Goal: Communication & Community: Answer question/provide support

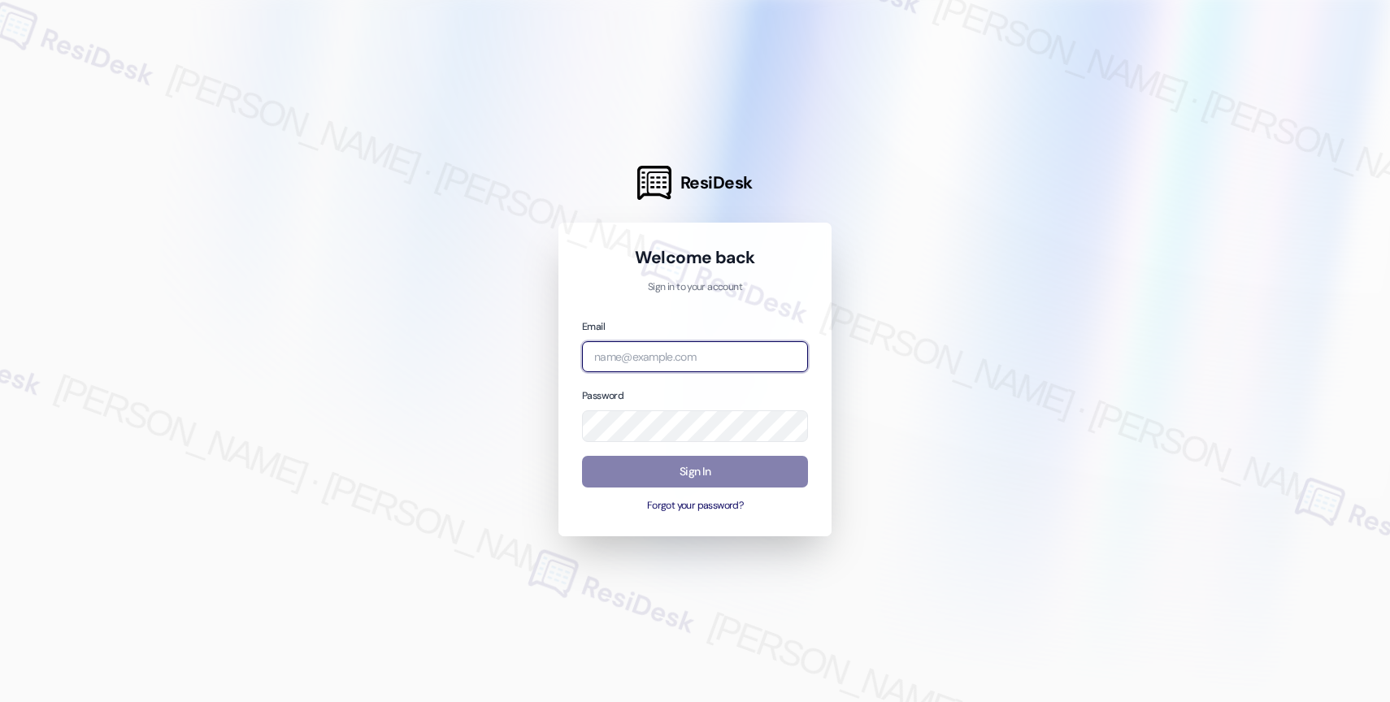
click at [643, 354] on input "email" at bounding box center [695, 357] width 226 height 32
paste input "automated-surveys-affinity_property-resen.nine@affinity_[DOMAIN_NAME]"
type input "automated-surveys-affinity_property-resen.nine@affinity_[DOMAIN_NAME]"
click at [898, 300] on div at bounding box center [695, 351] width 1390 height 702
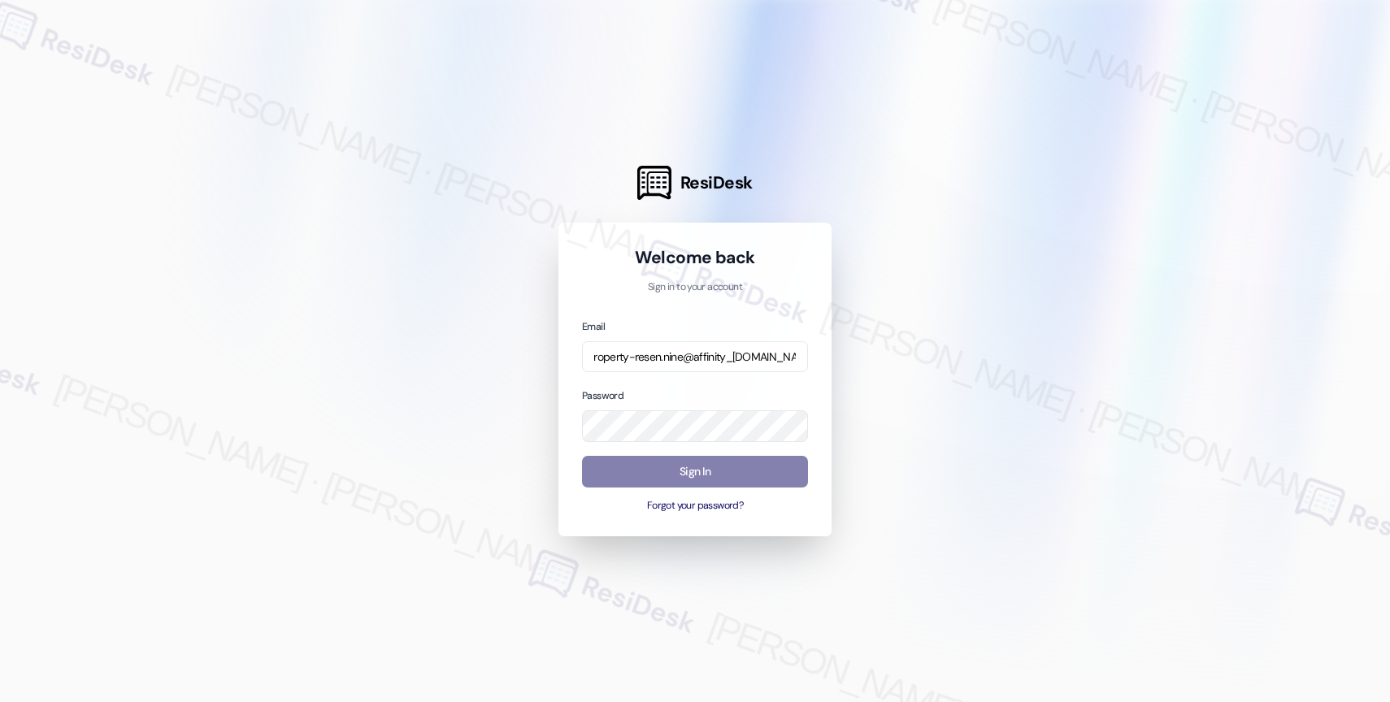
scroll to position [0, 0]
click at [980, 385] on div at bounding box center [695, 351] width 1390 height 702
click at [708, 472] on button "Sign In" at bounding box center [695, 472] width 226 height 32
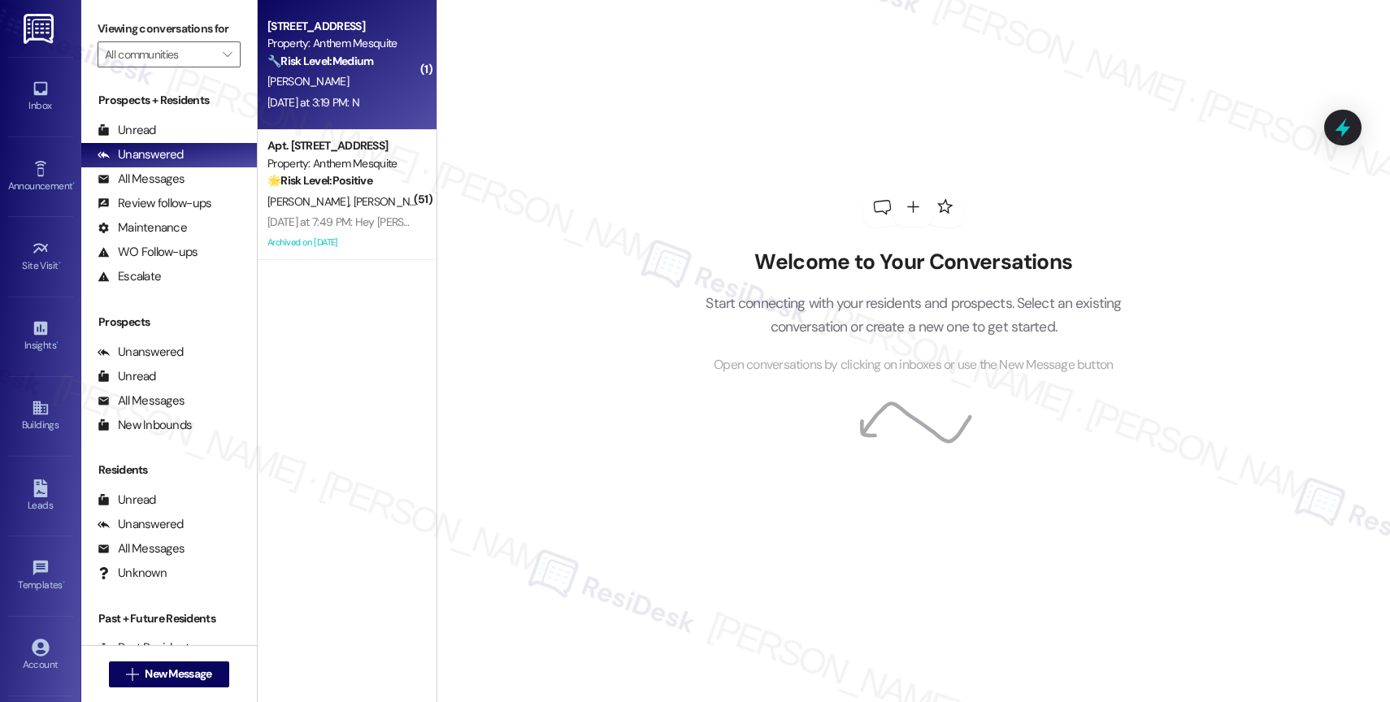
click at [333, 77] on div "[PERSON_NAME]" at bounding box center [343, 82] width 154 height 20
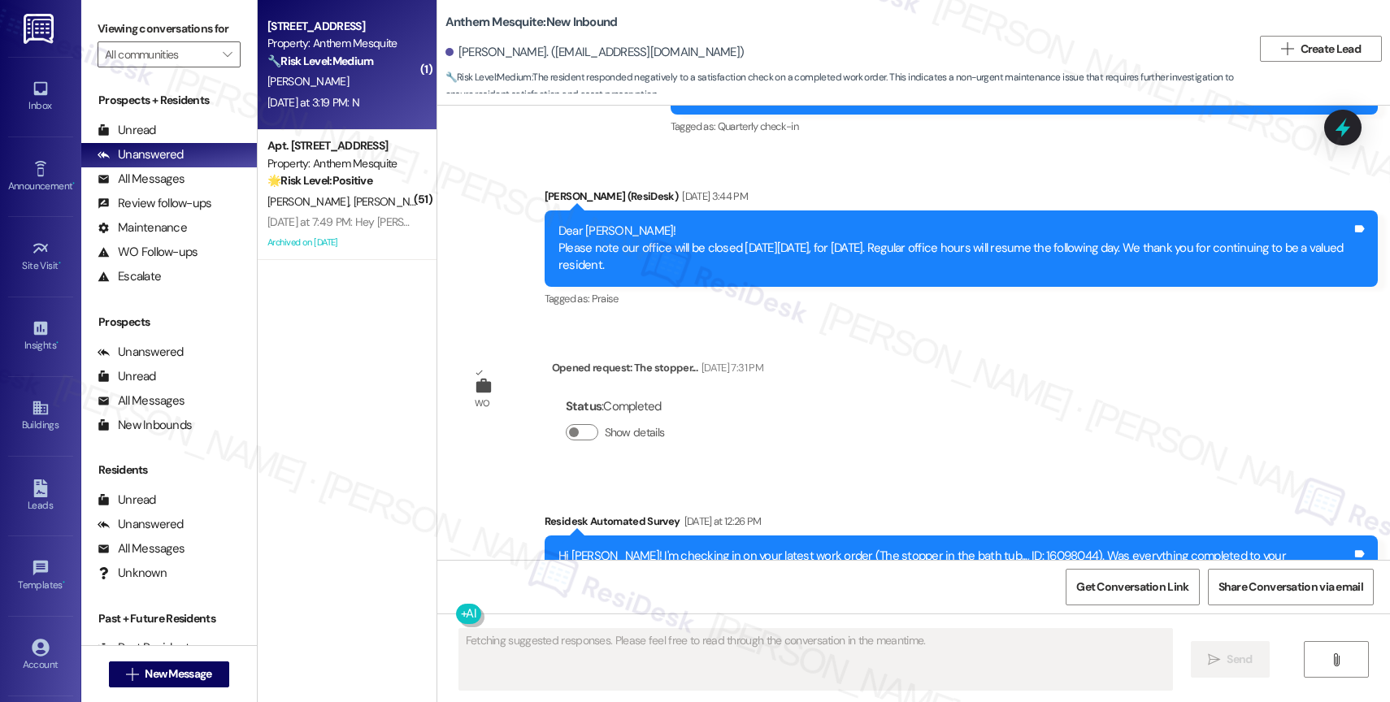
scroll to position [3719, 0]
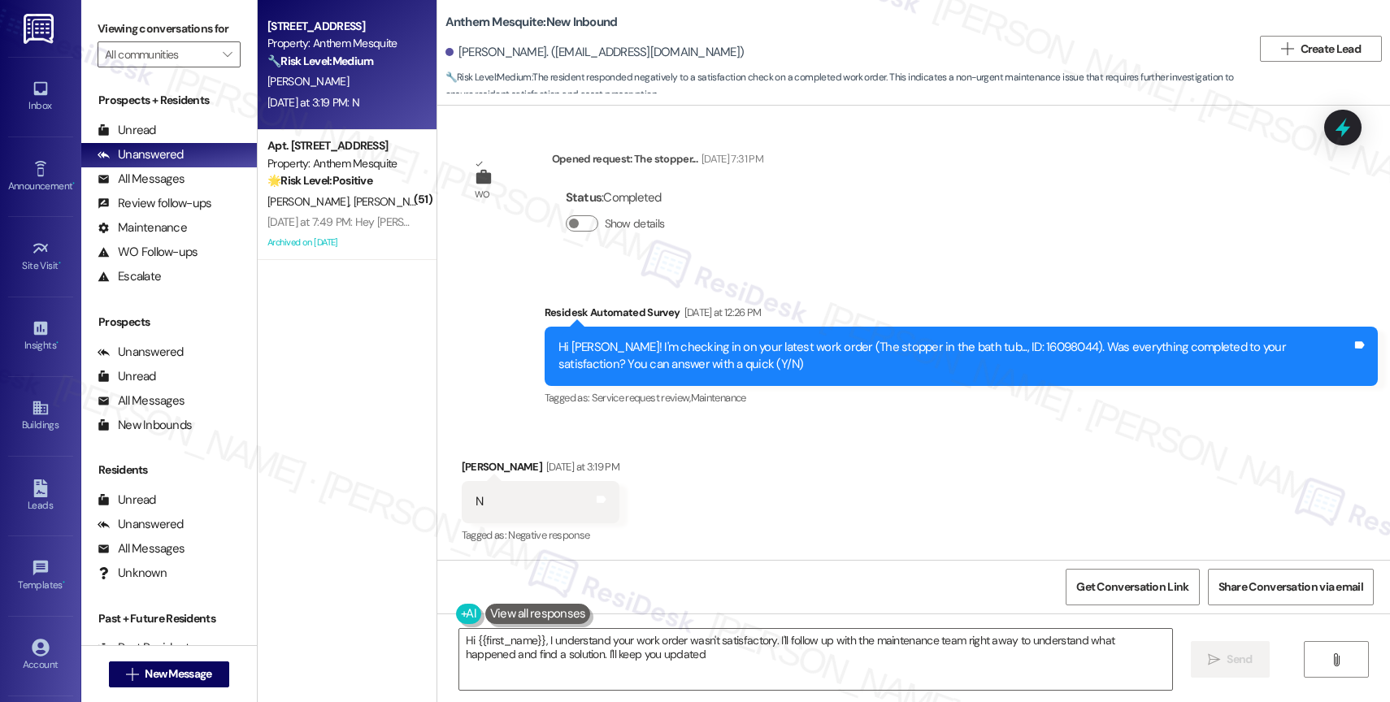
type textarea "Hi {{first_name}}, I understand your work order wasn't satisfactory. I'll follo…"
click at [220, 62] on span "" at bounding box center [227, 54] width 15 height 26
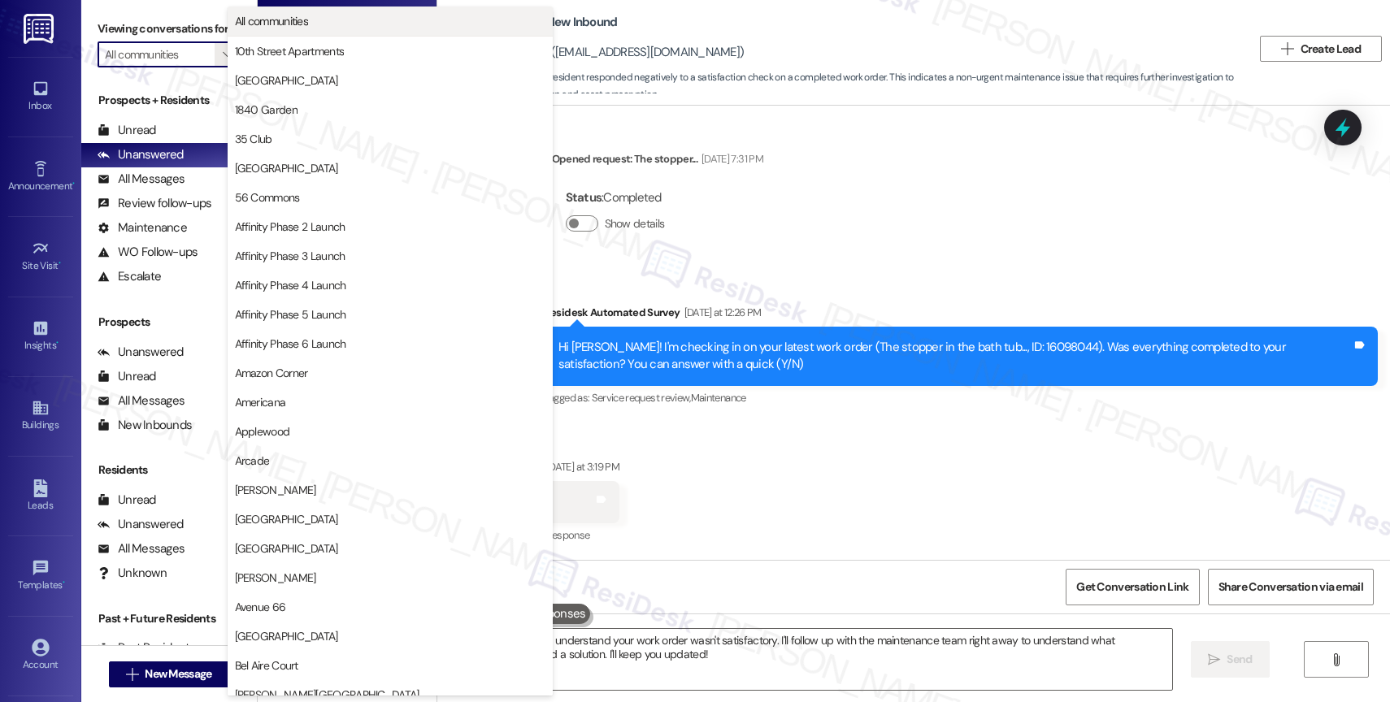
click at [328, 11] on button "All communities" at bounding box center [390, 21] width 325 height 29
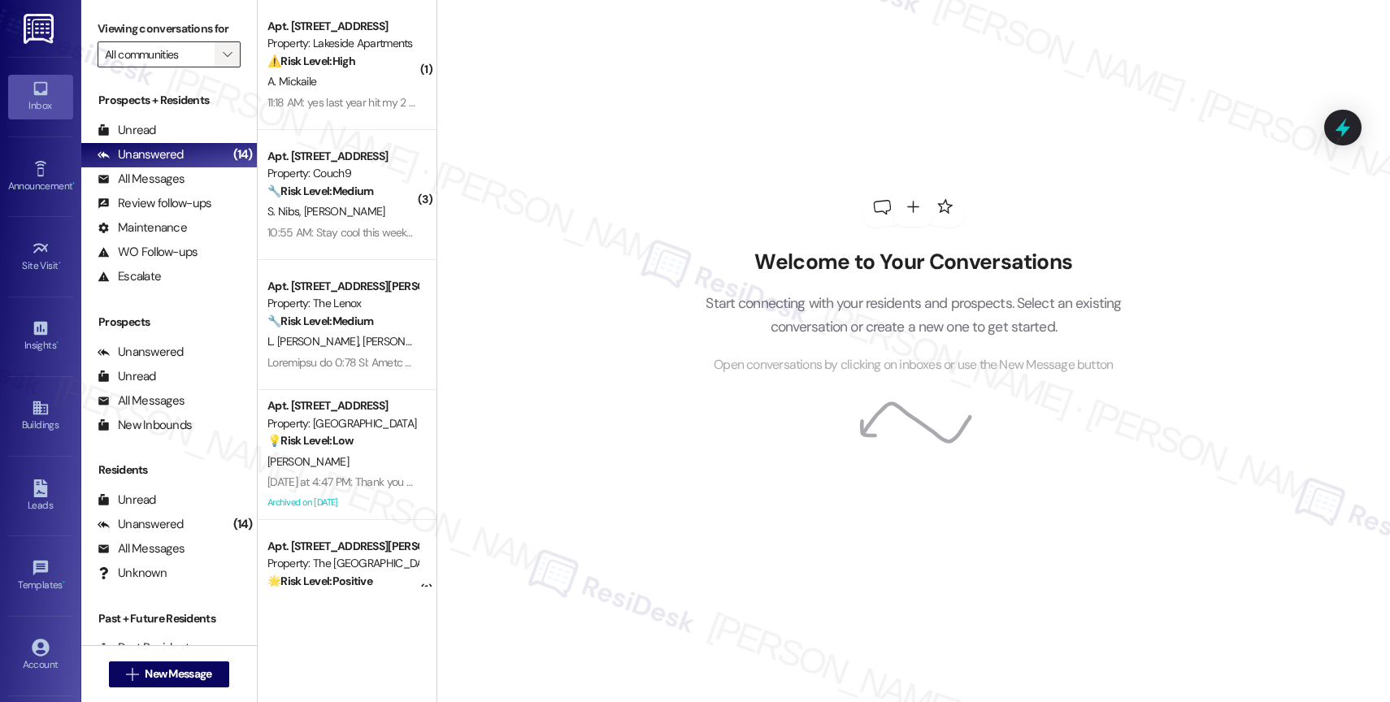
click at [223, 61] on icon "" at bounding box center [227, 54] width 9 height 13
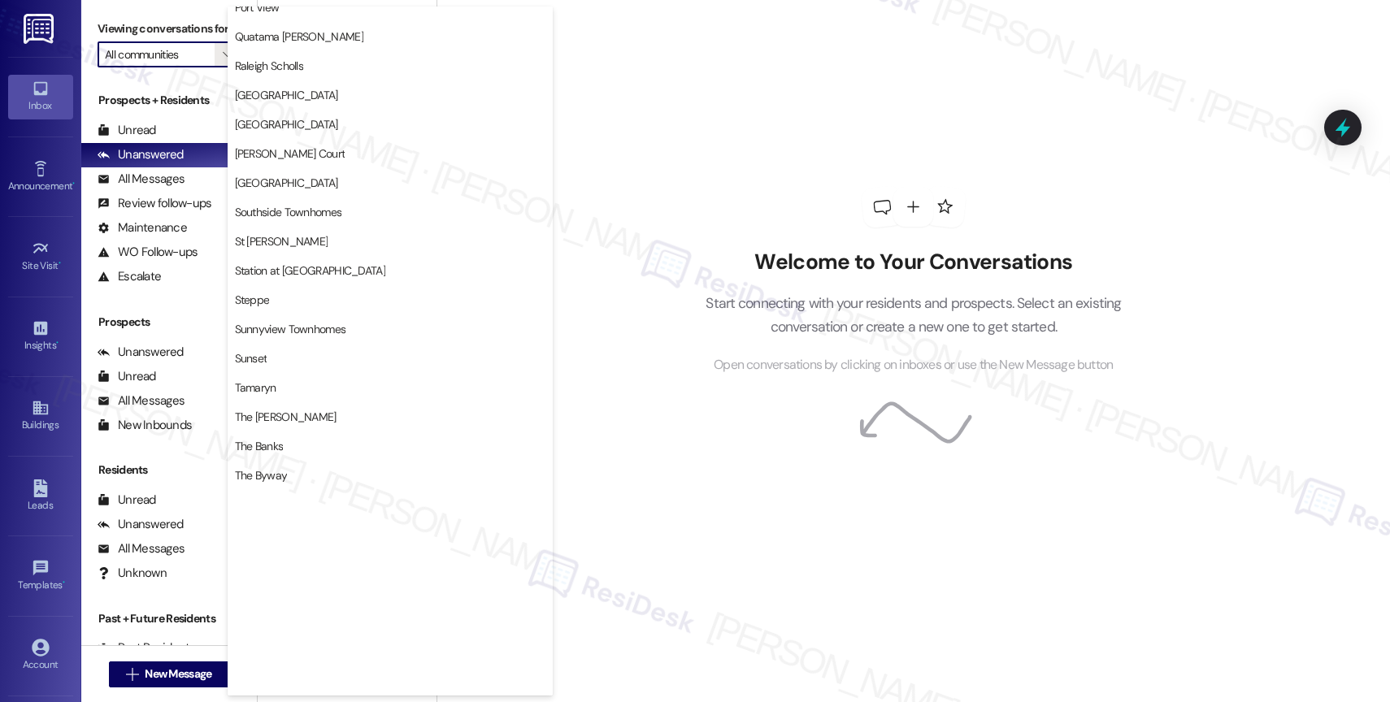
scroll to position [2999, 0]
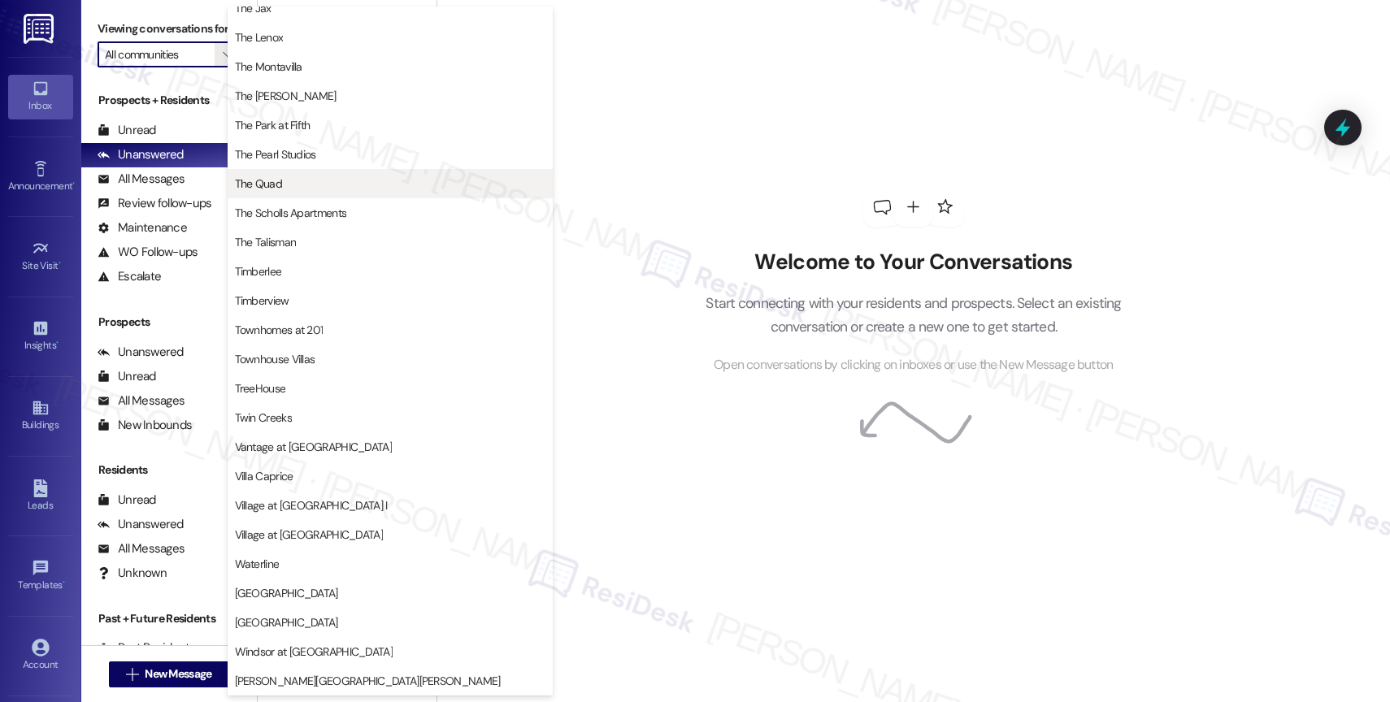
click at [317, 190] on span "The Quad" at bounding box center [390, 184] width 311 height 16
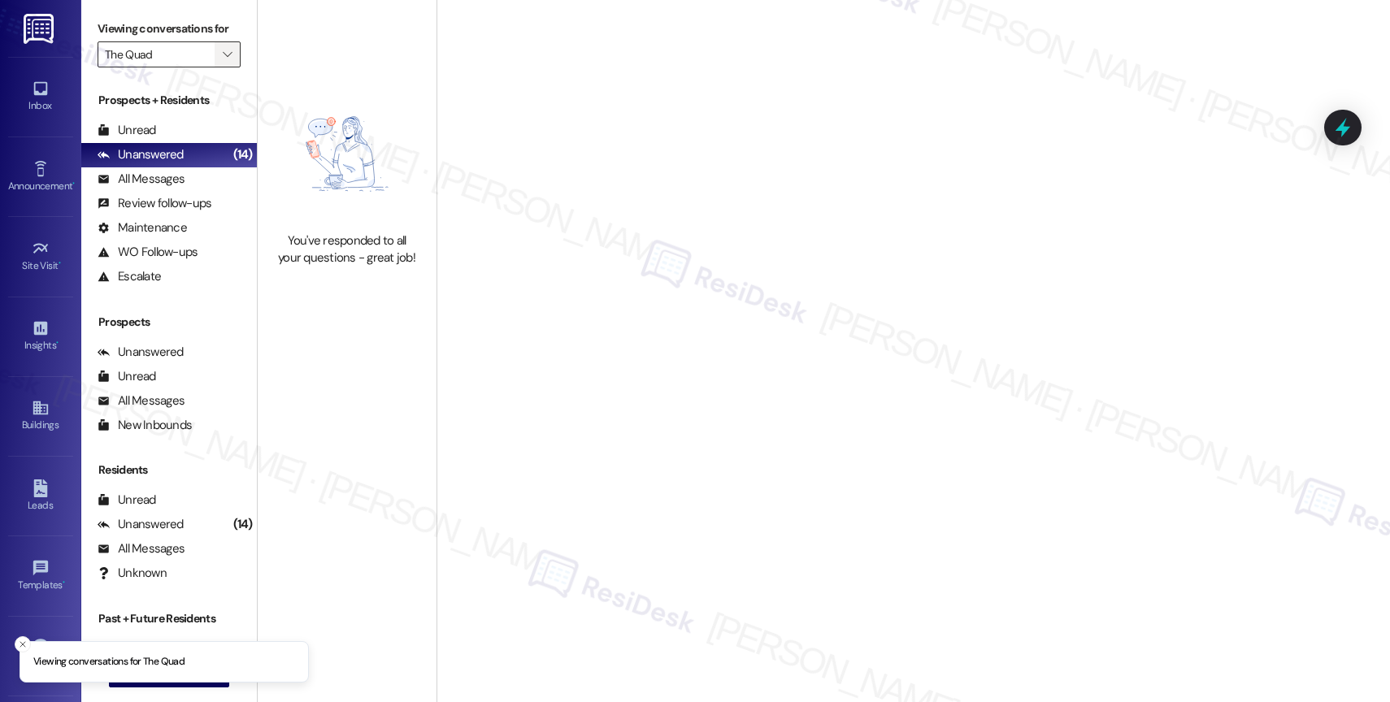
click at [223, 61] on icon "" at bounding box center [227, 54] width 9 height 13
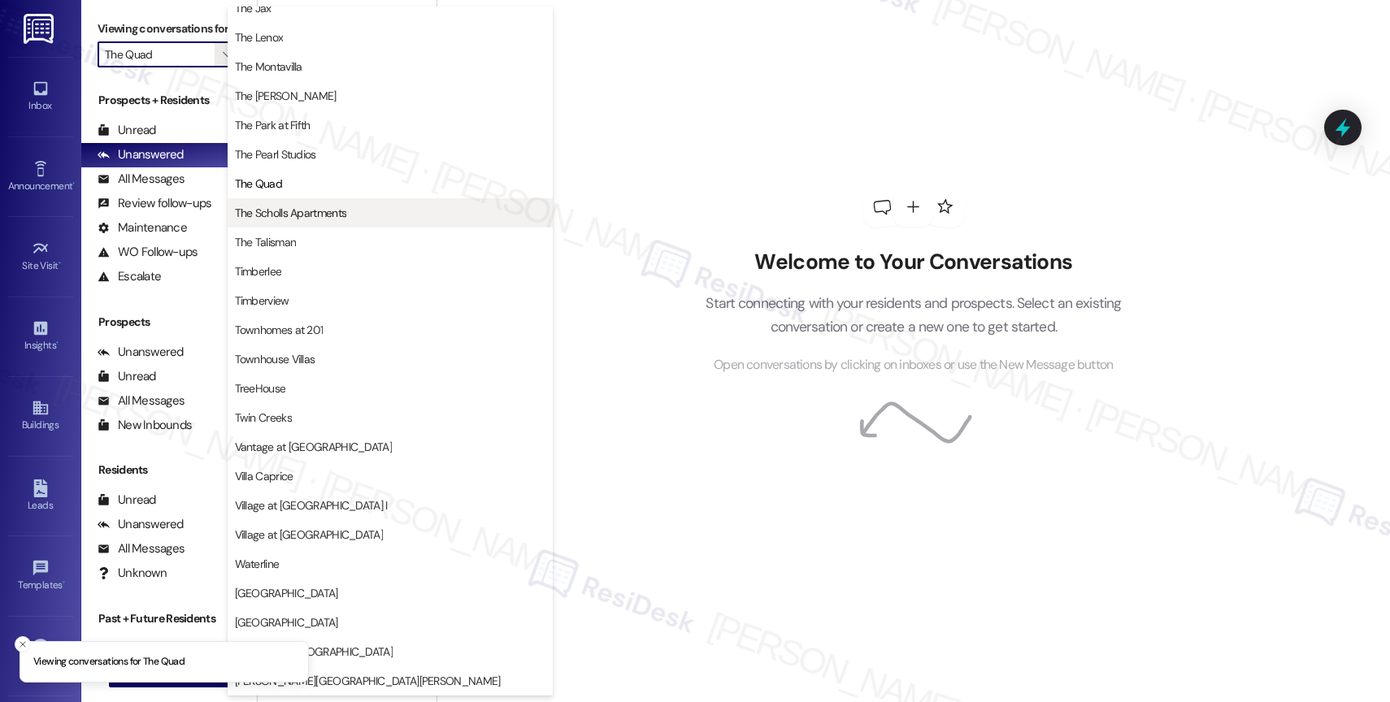
scroll to position [2967, 0]
click at [292, 206] on span "The Scholls Apartments" at bounding box center [291, 213] width 112 height 16
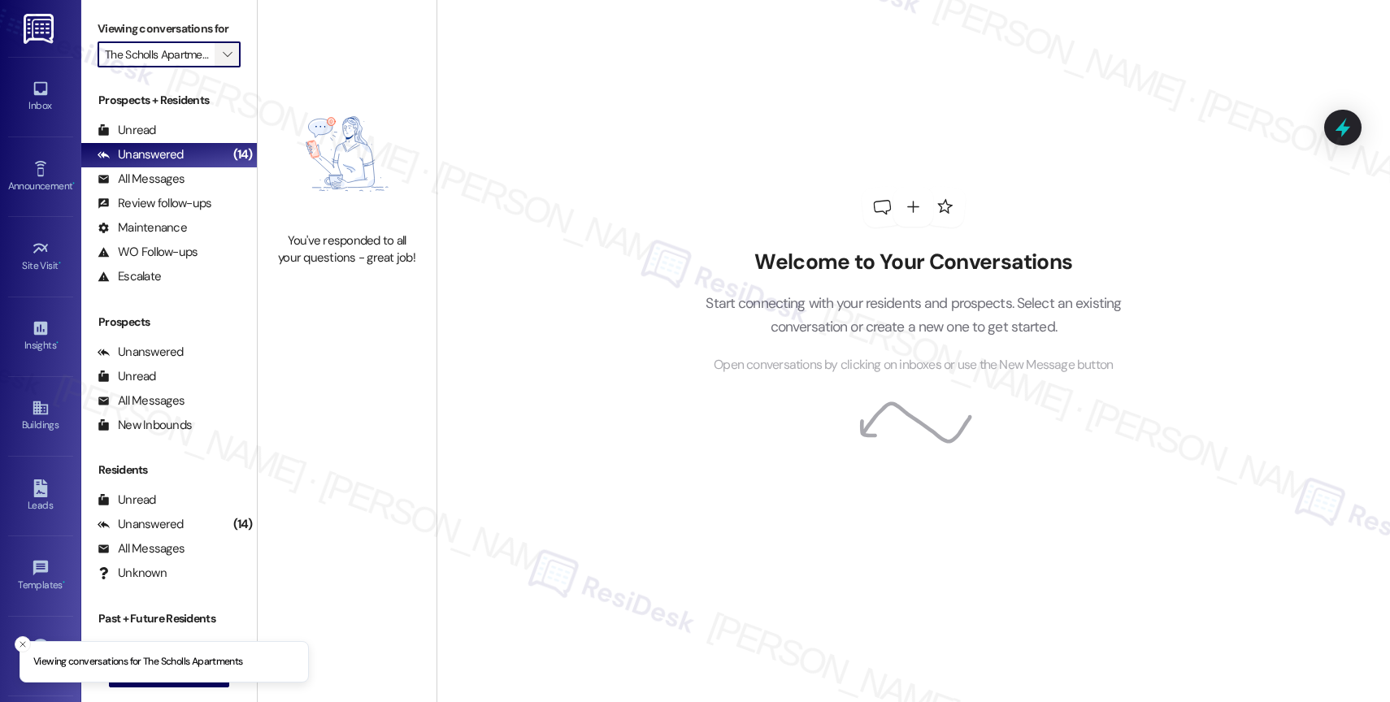
click at [223, 61] on icon "" at bounding box center [227, 54] width 9 height 13
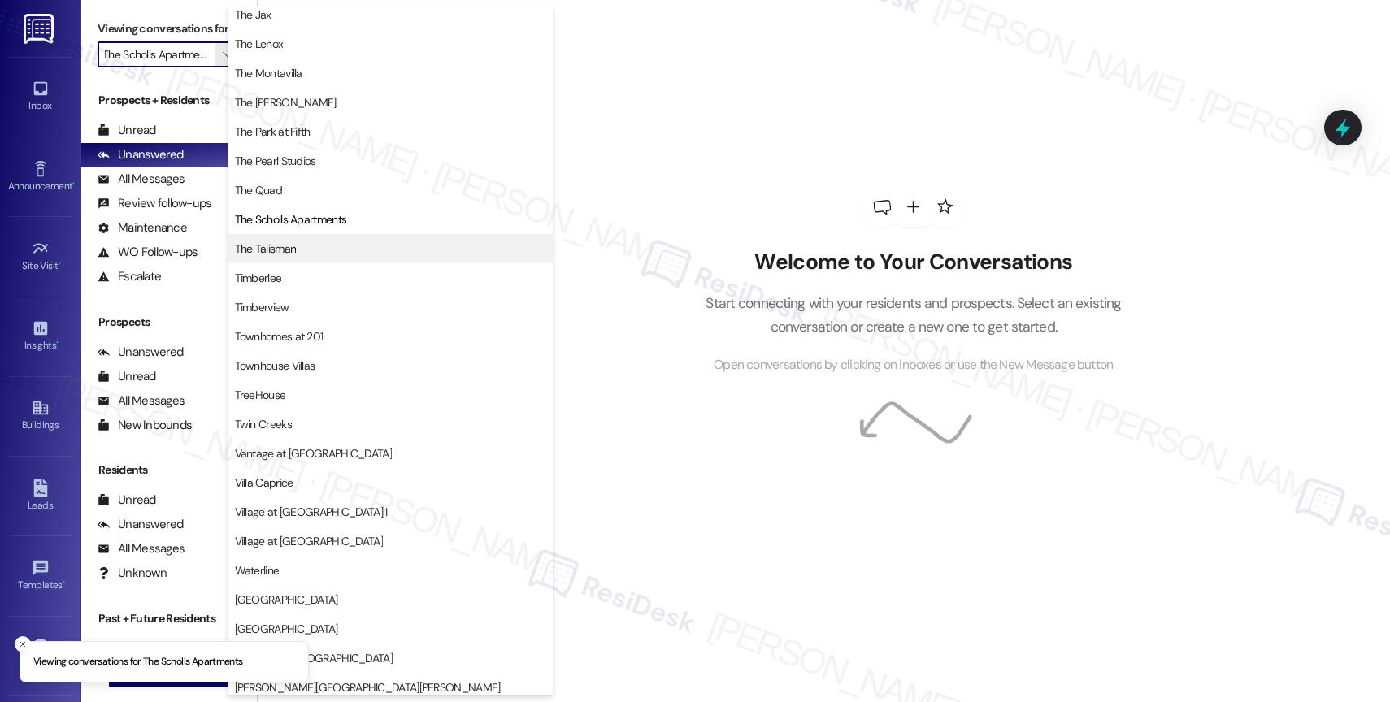
scroll to position [2921, 0]
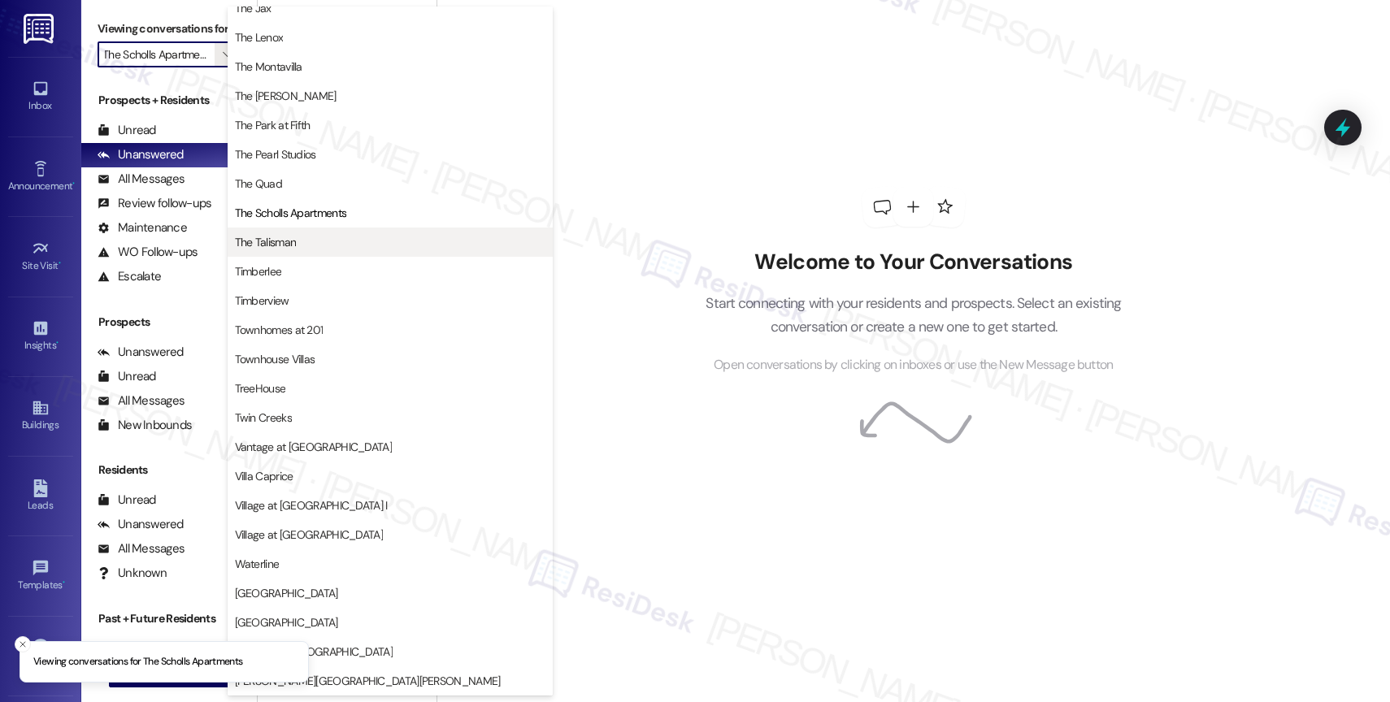
click at [288, 248] on span "The Talisman" at bounding box center [266, 242] width 62 height 16
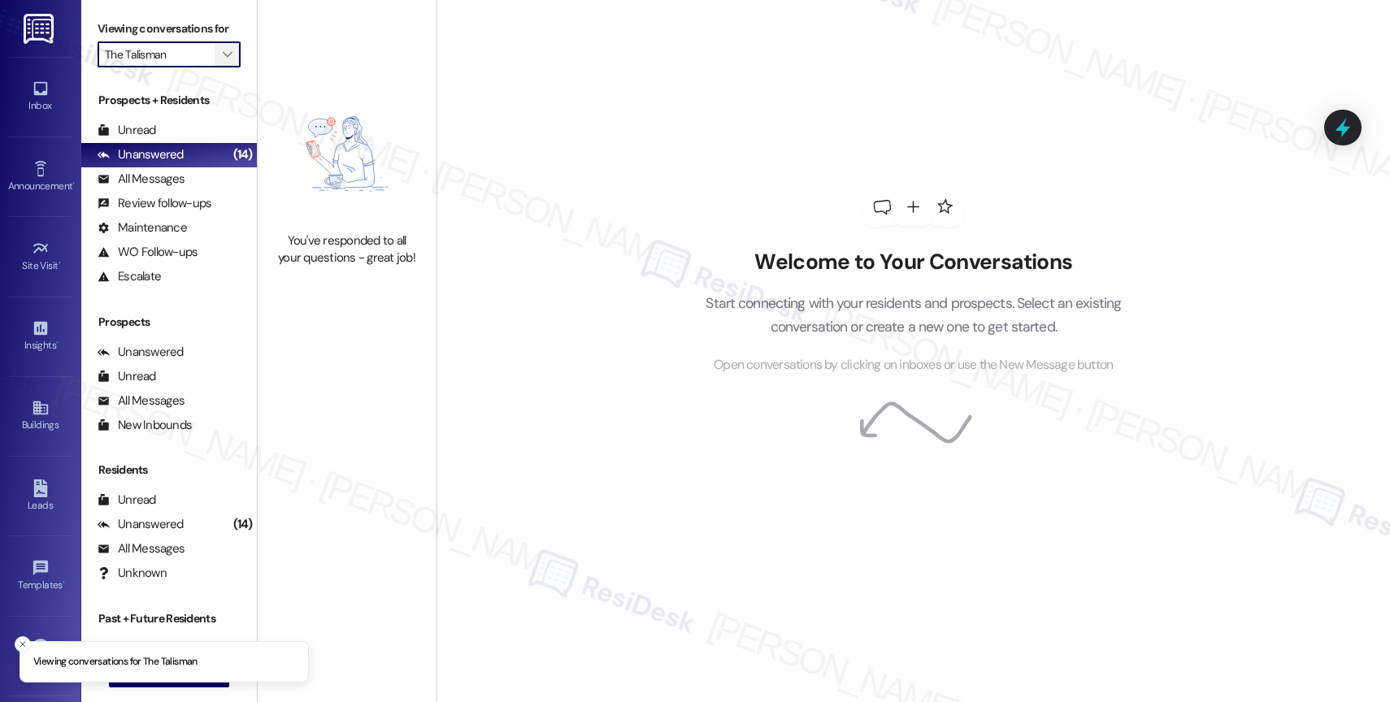
click at [223, 61] on icon "" at bounding box center [227, 54] width 9 height 13
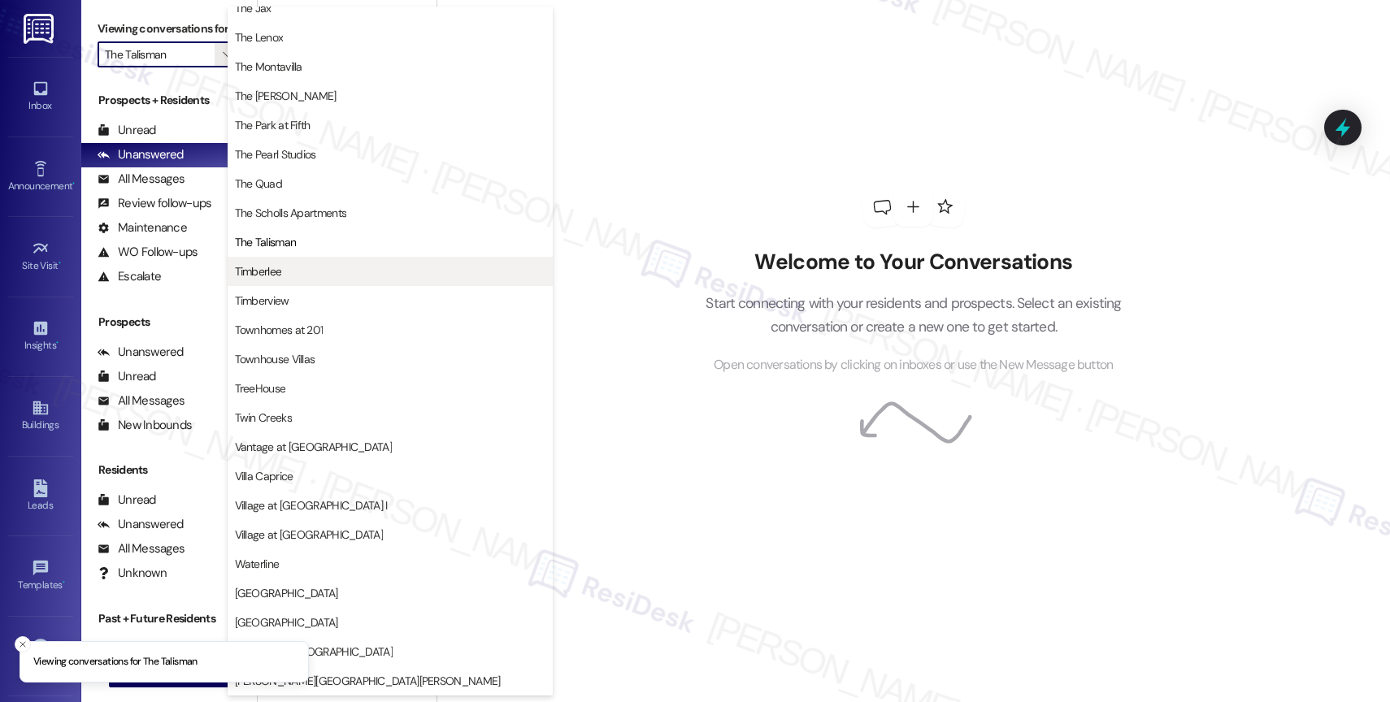
scroll to position [2921, 0]
click at [315, 264] on span "Timberlee" at bounding box center [390, 271] width 311 height 16
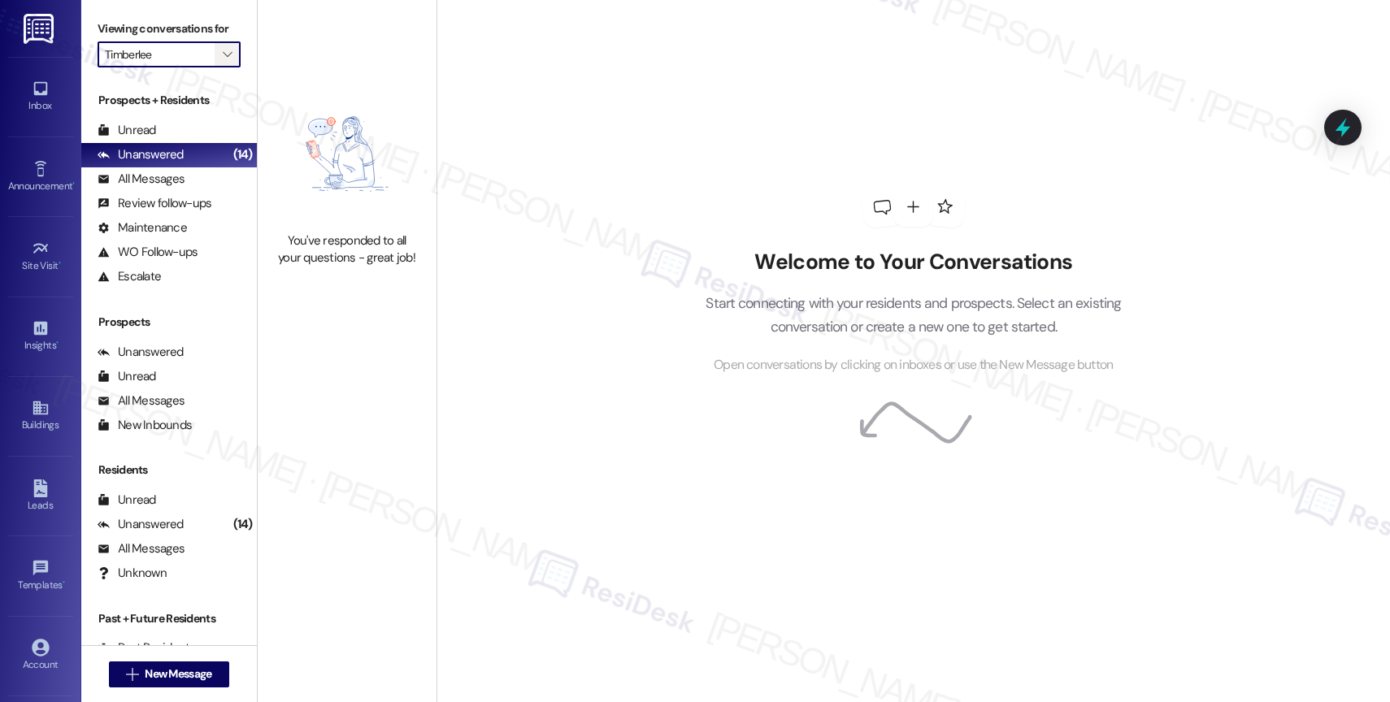
click at [223, 67] on button "" at bounding box center [228, 54] width 26 height 26
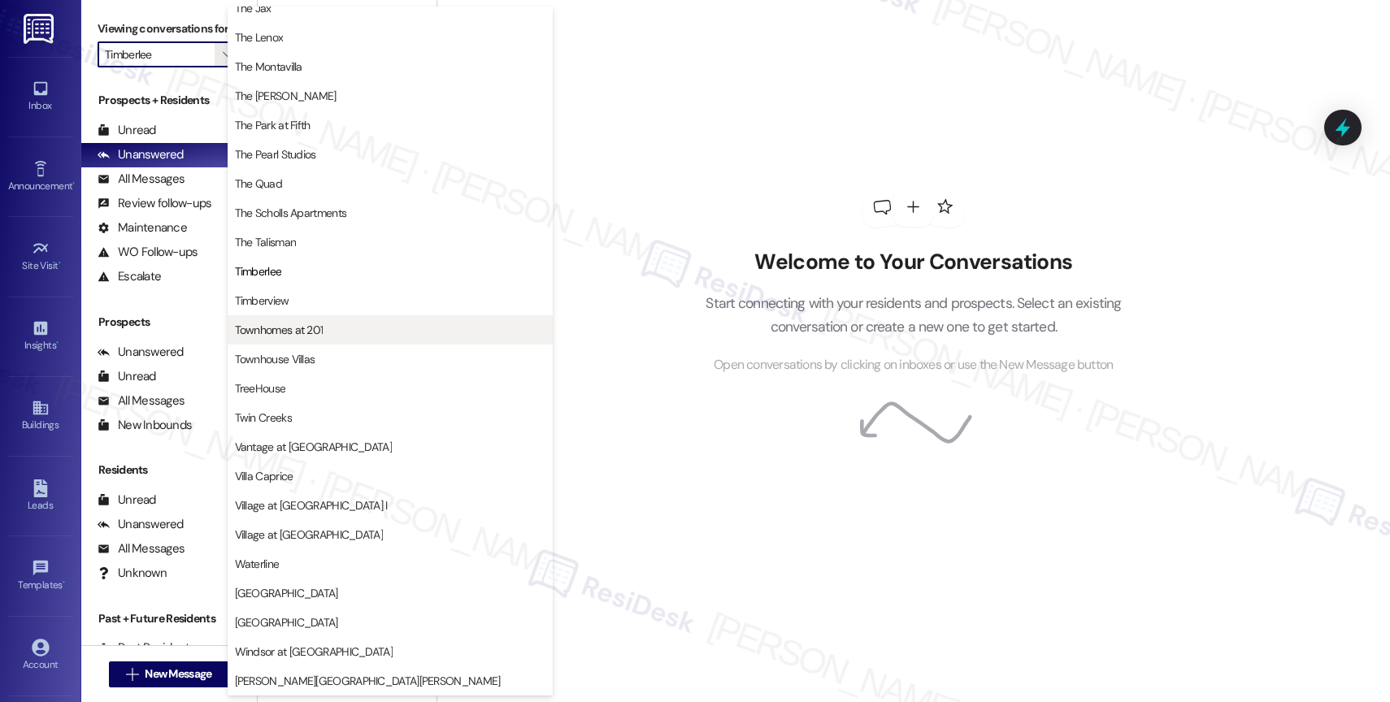
scroll to position [2960, 0]
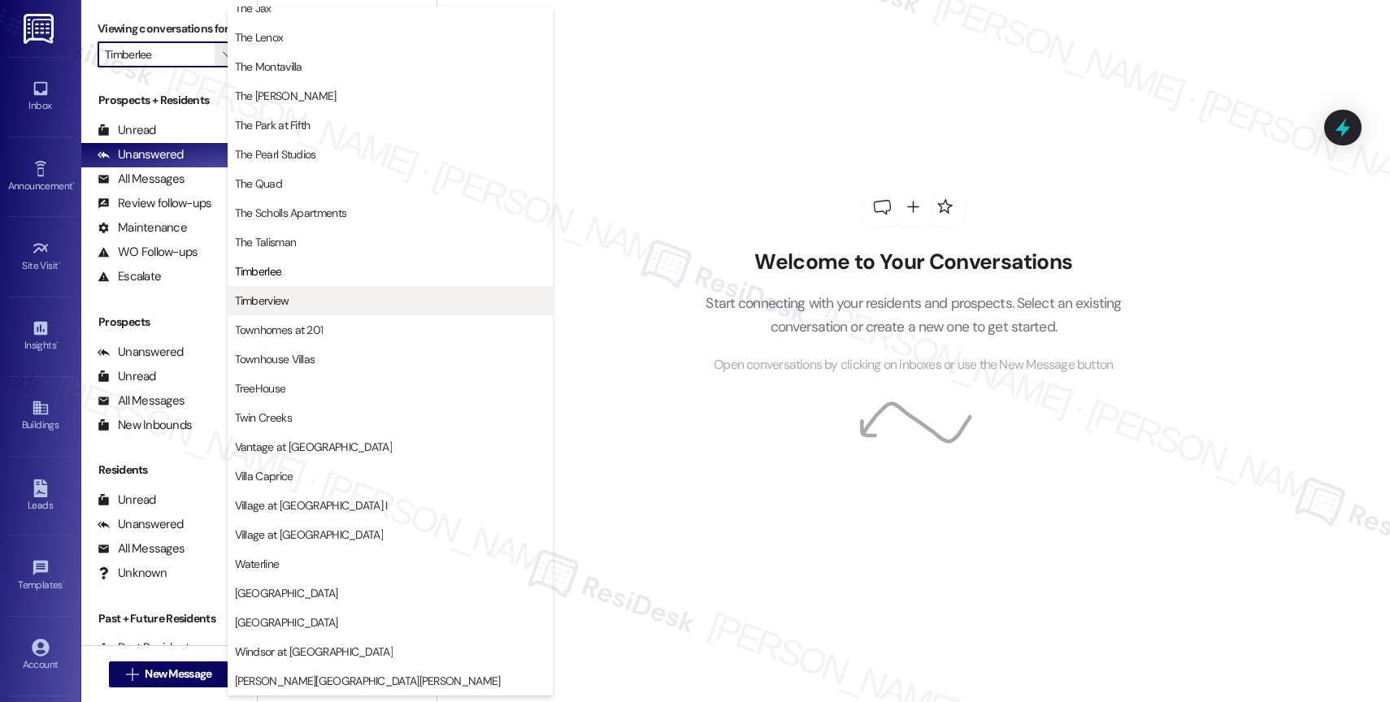
click at [292, 304] on span "Timberview" at bounding box center [390, 301] width 311 height 16
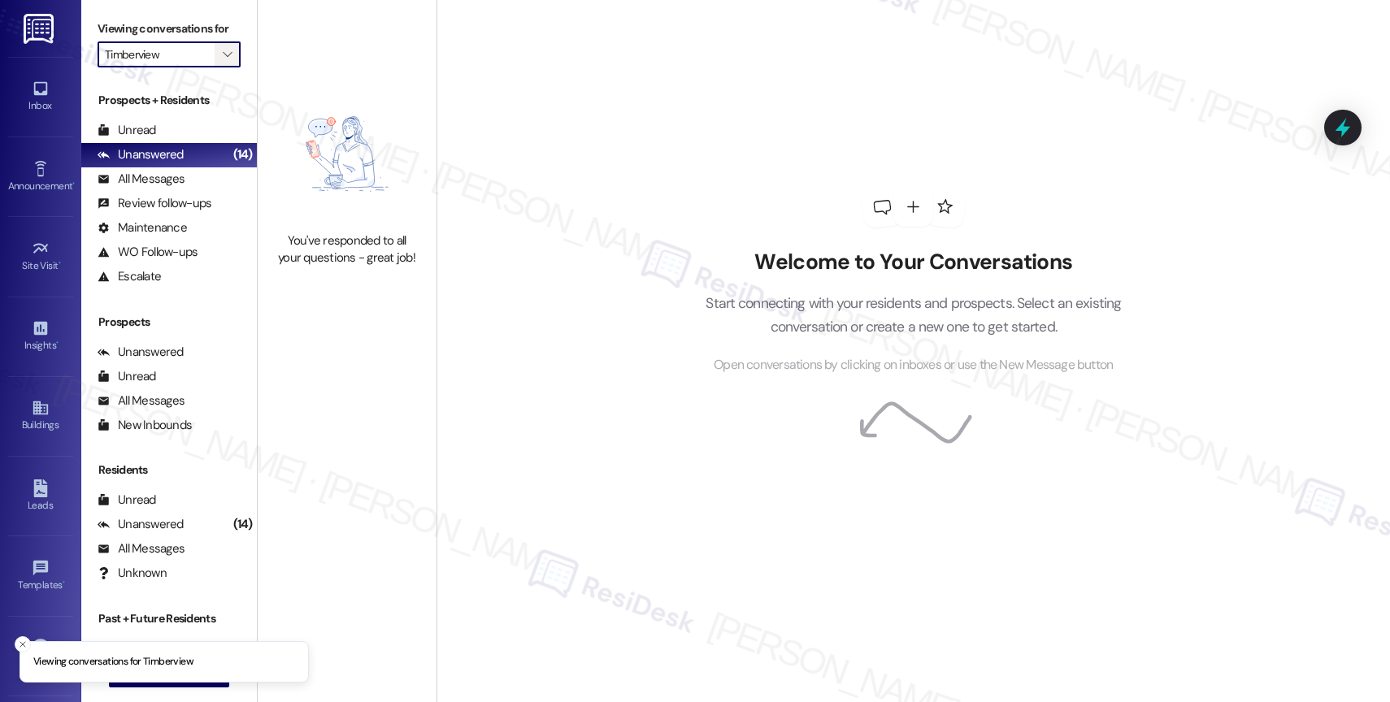
click at [220, 66] on span "" at bounding box center [227, 54] width 15 height 26
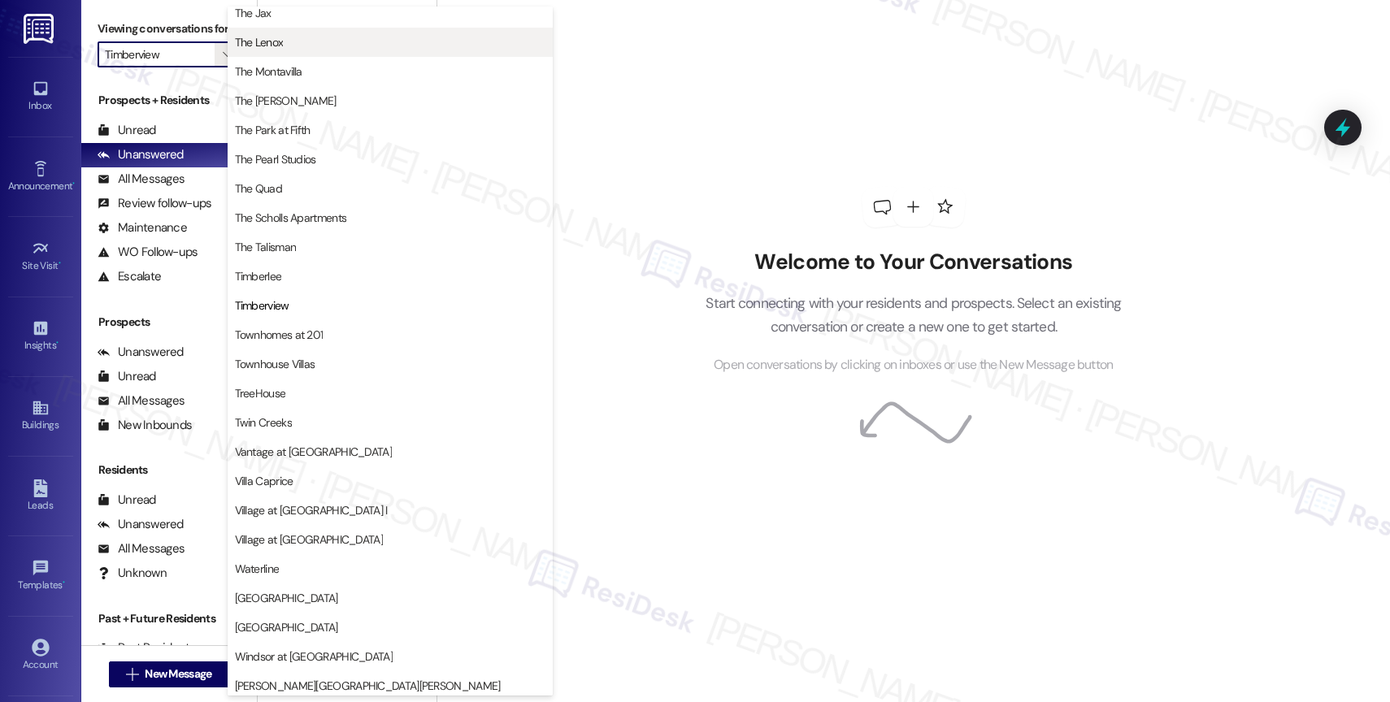
scroll to position [2974, 0]
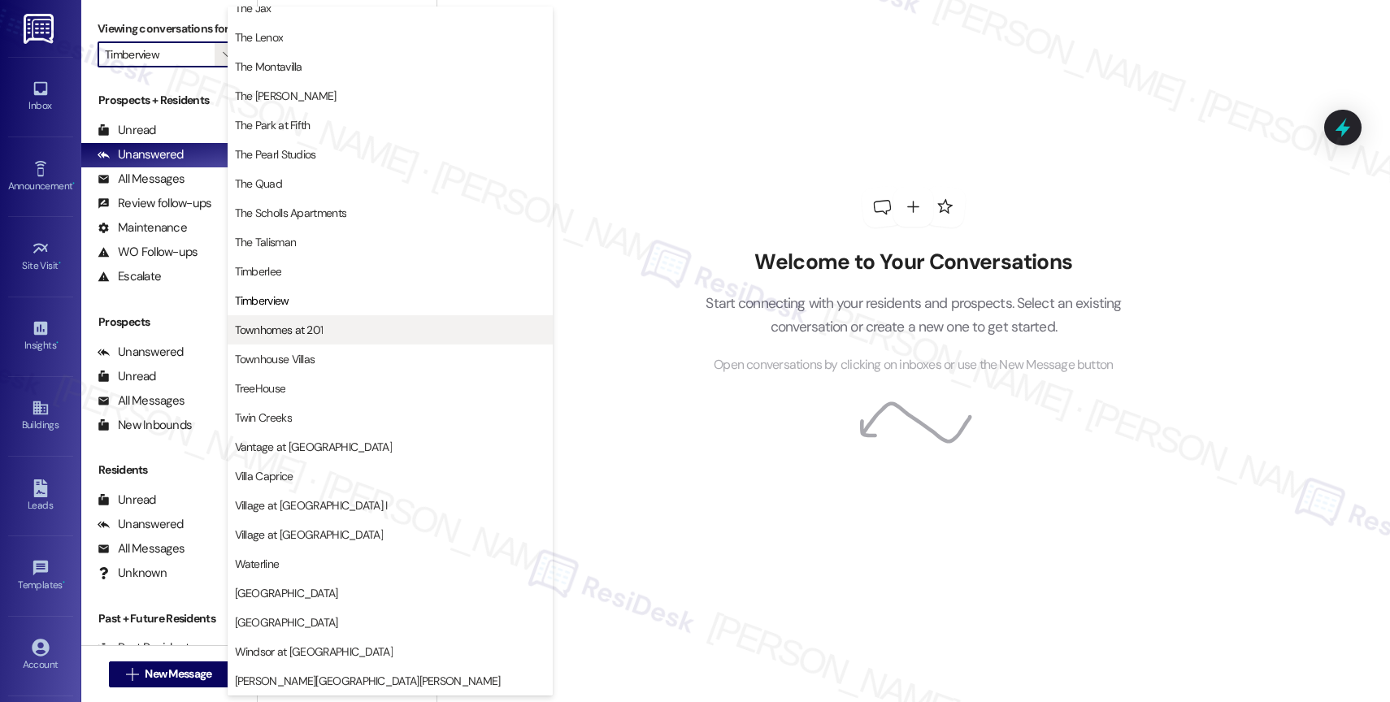
click at [313, 332] on span "Townhomes at 201" at bounding box center [279, 330] width 89 height 16
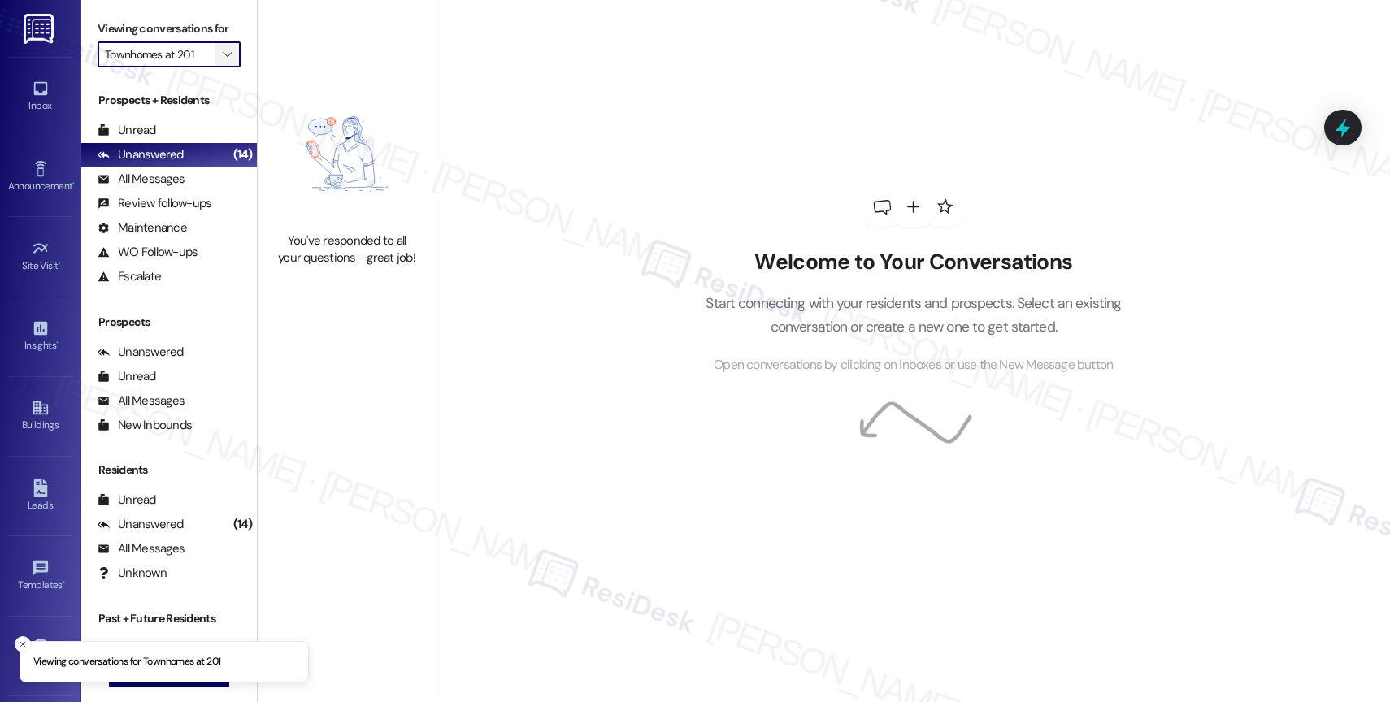
click at [223, 61] on icon "" at bounding box center [227, 54] width 9 height 13
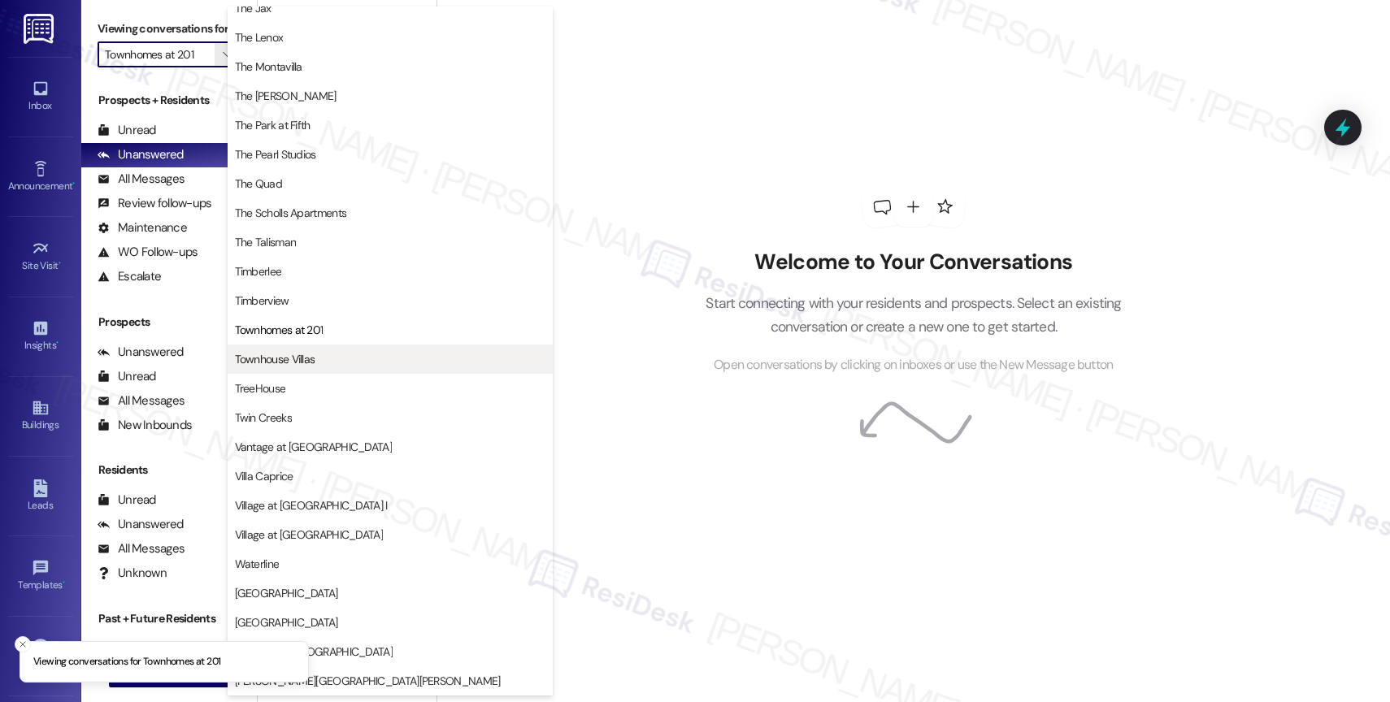
scroll to position [2957, 0]
click at [318, 348] on button "Townhouse Villas" at bounding box center [390, 359] width 325 height 29
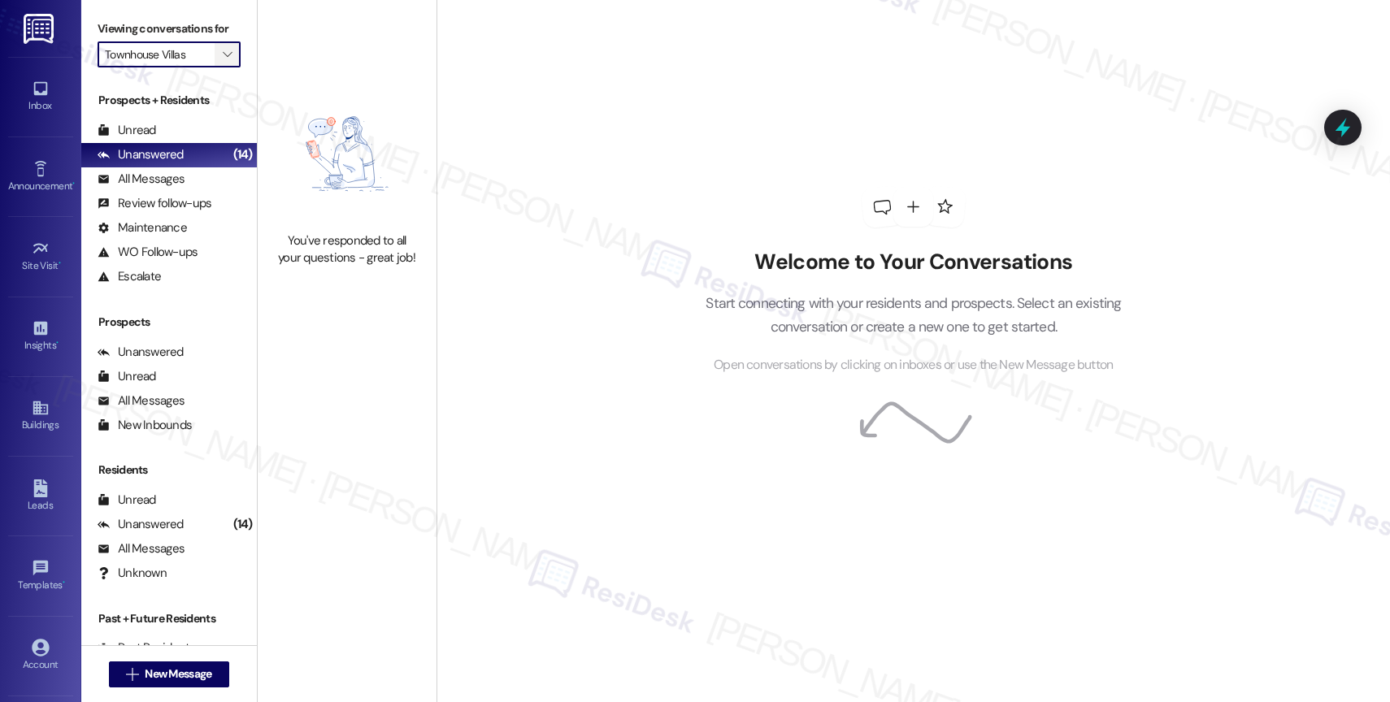
click at [223, 61] on icon "" at bounding box center [227, 54] width 9 height 13
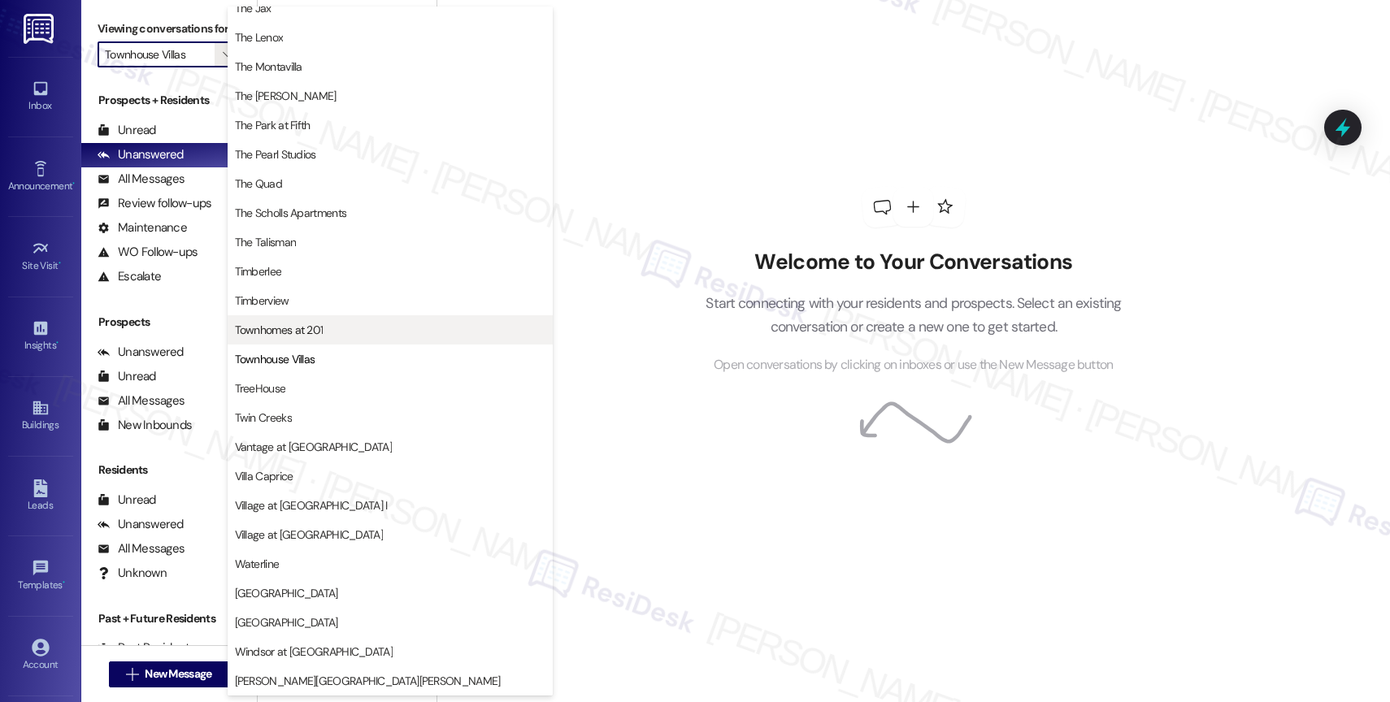
scroll to position [2973, 0]
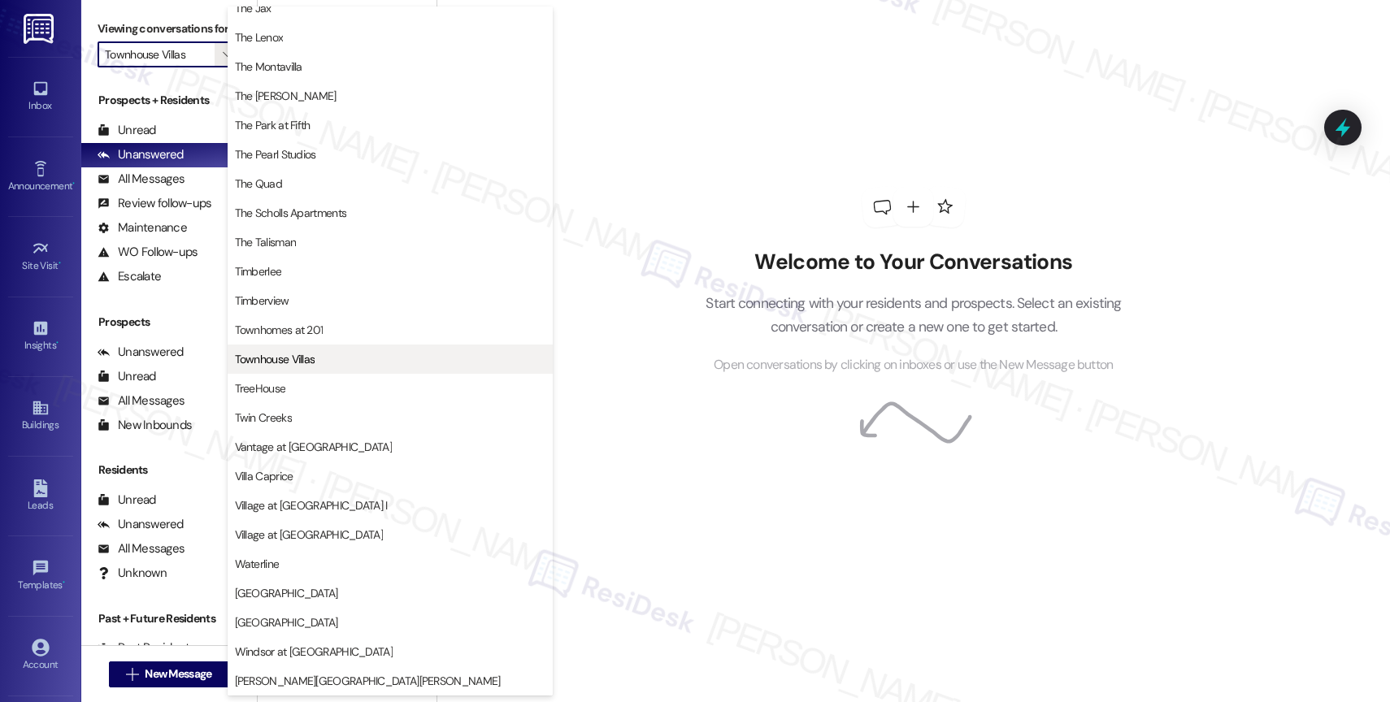
click at [324, 363] on span "Townhouse Villas" at bounding box center [390, 359] width 311 height 16
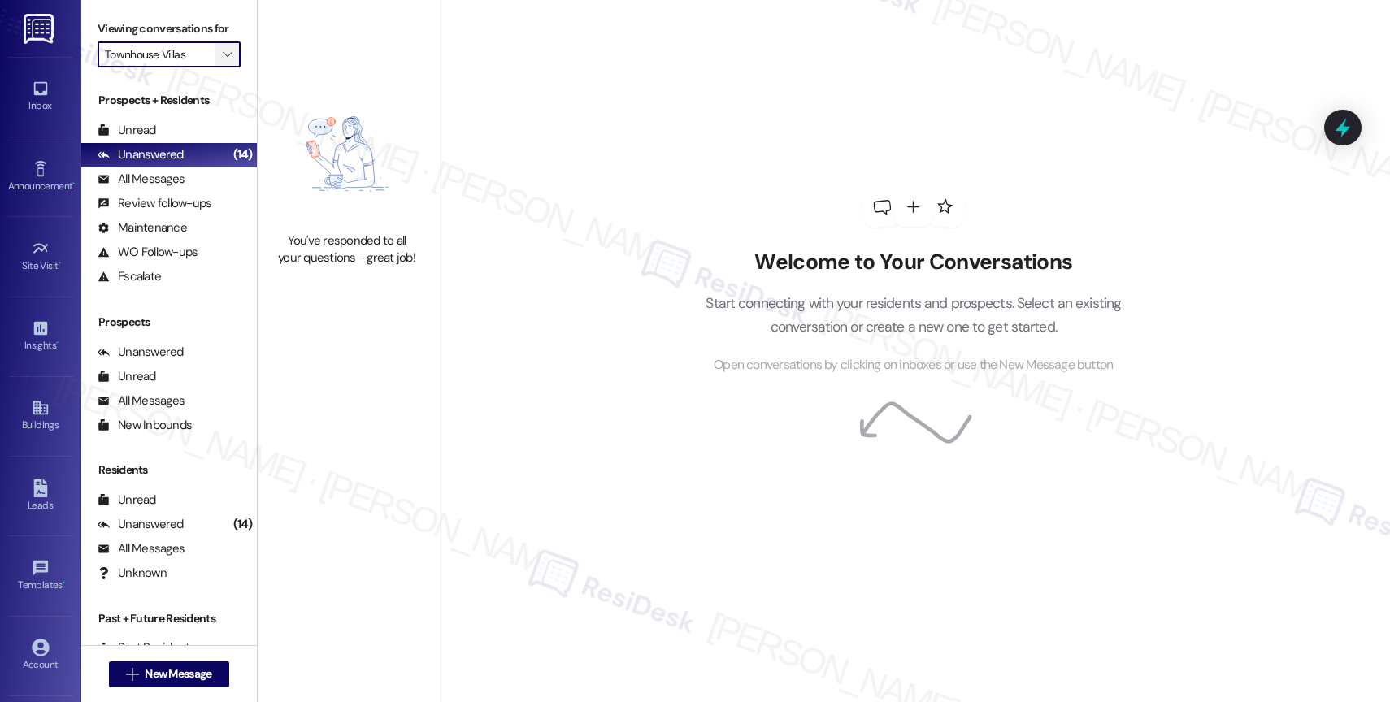
click at [223, 61] on icon "" at bounding box center [227, 54] width 9 height 13
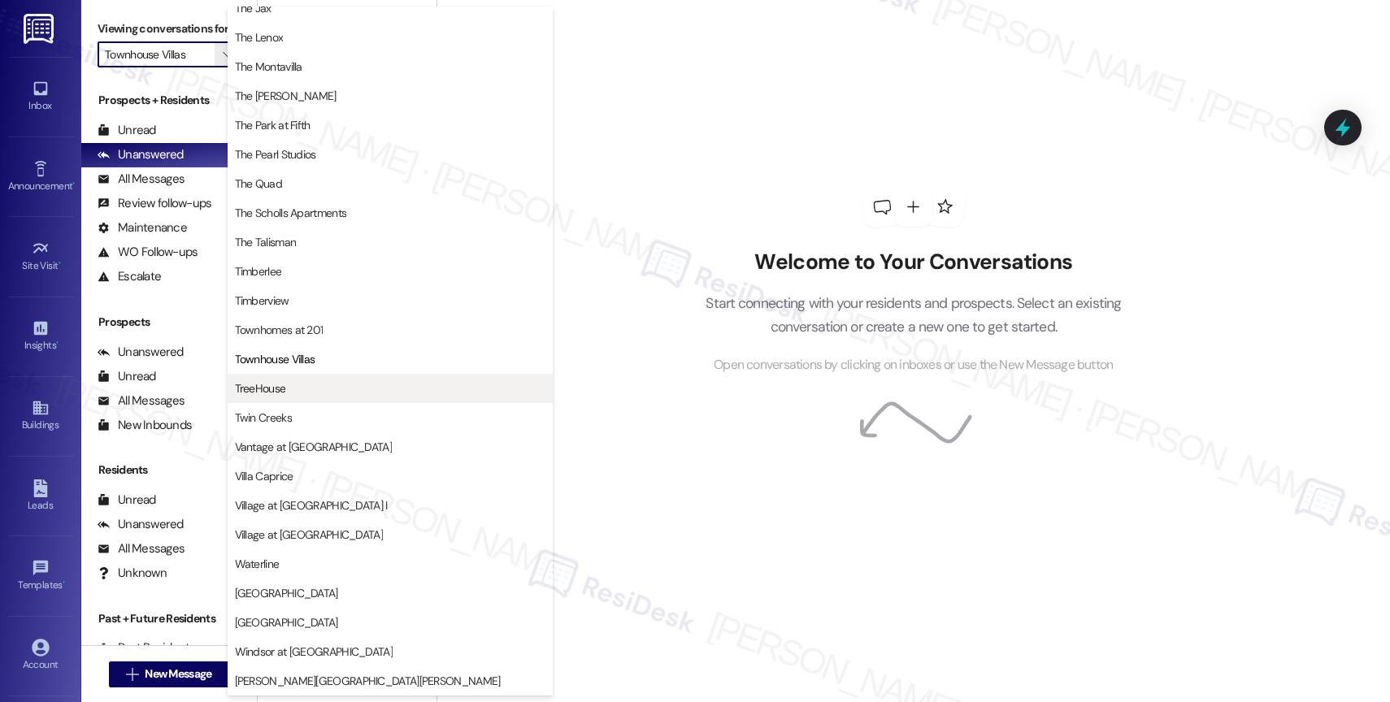
scroll to position [2960, 0]
click at [318, 385] on span "TreeHouse" at bounding box center [390, 388] width 311 height 16
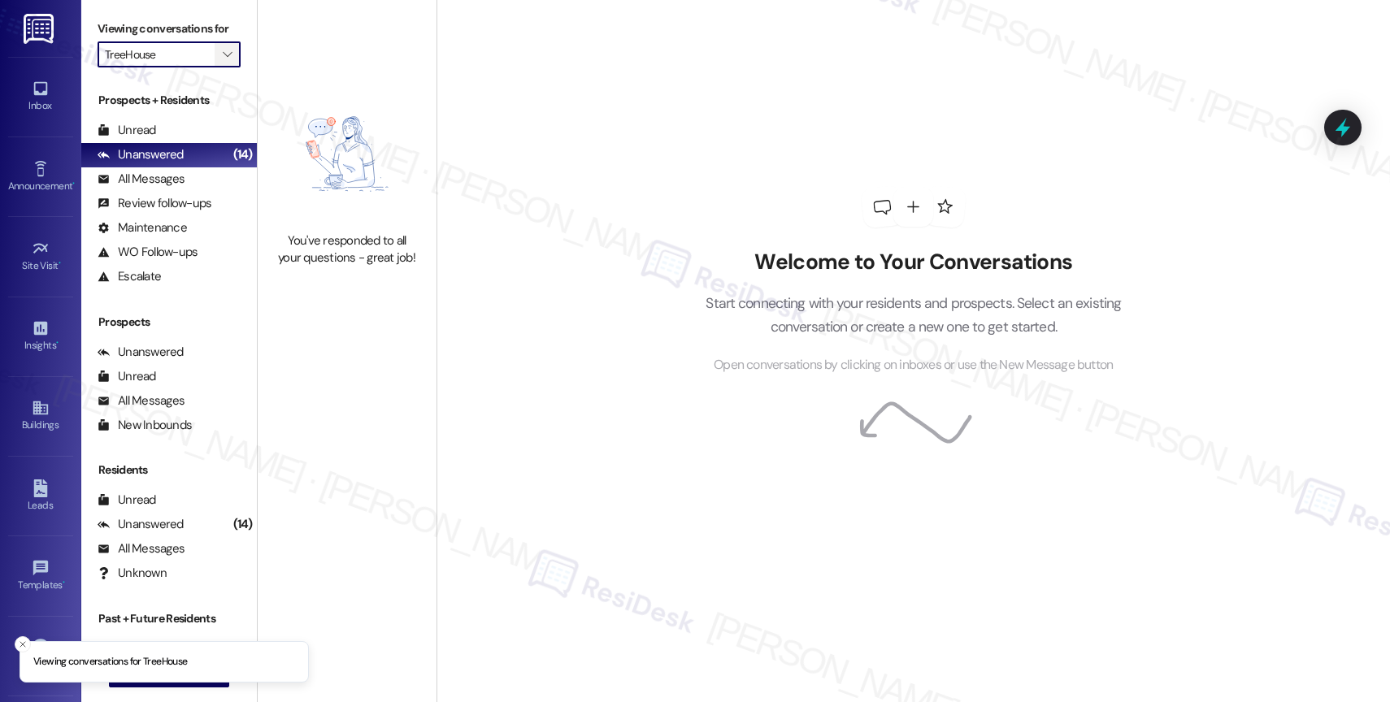
click at [223, 61] on icon "" at bounding box center [227, 54] width 9 height 13
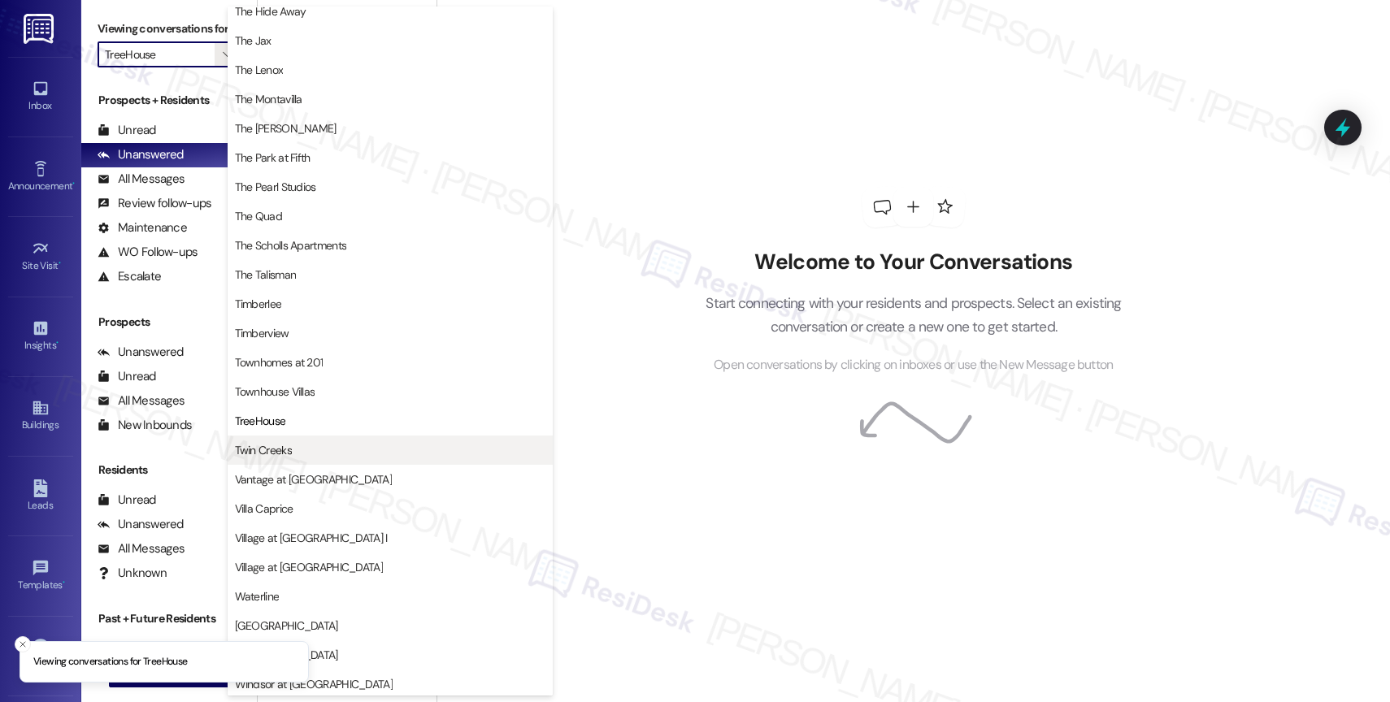
scroll to position [2915, 0]
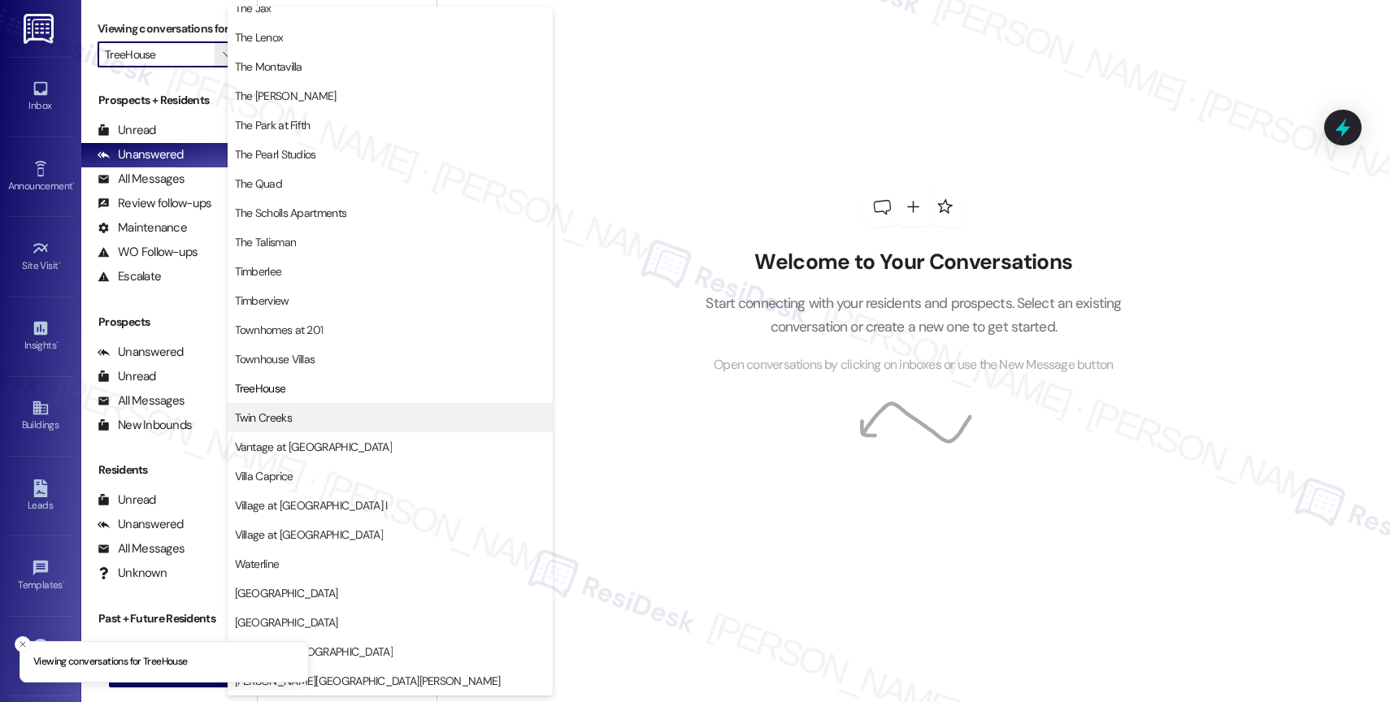
click at [320, 407] on button "Twin Creeks" at bounding box center [390, 417] width 325 height 29
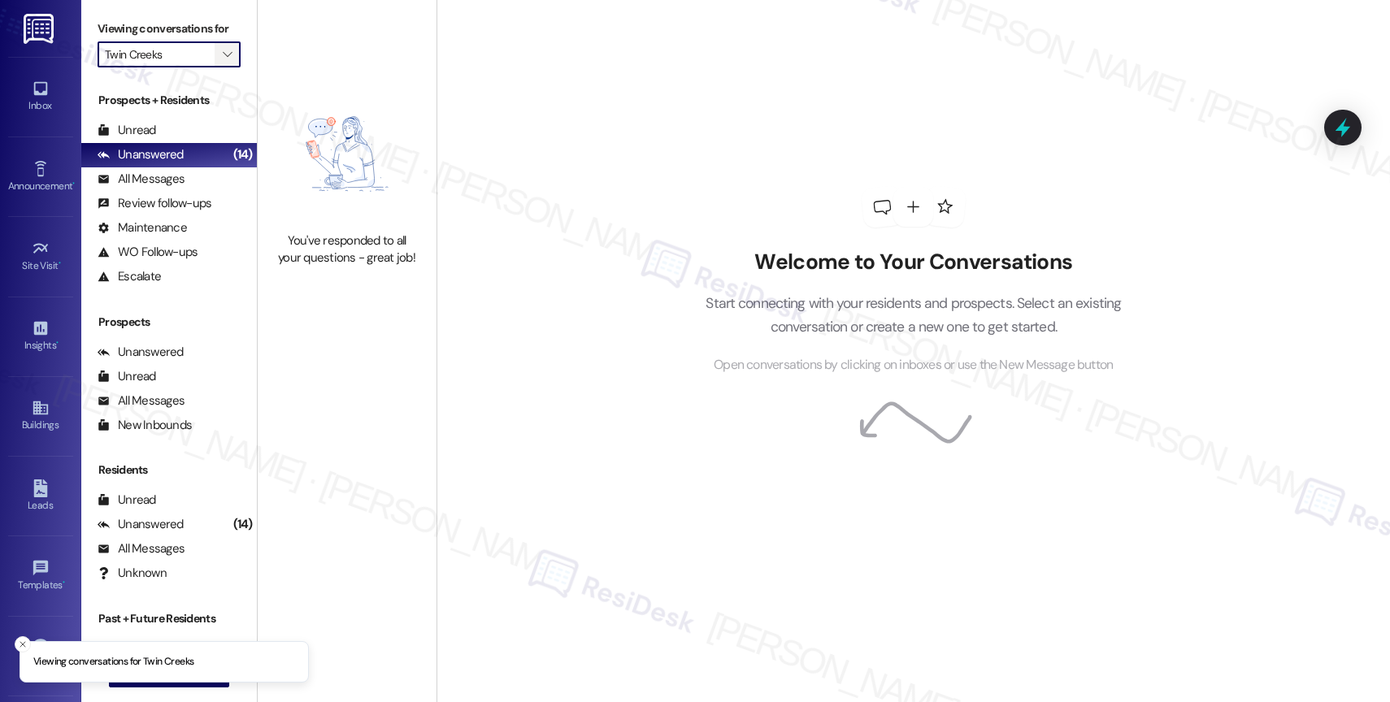
click at [221, 67] on span "" at bounding box center [227, 54] width 15 height 26
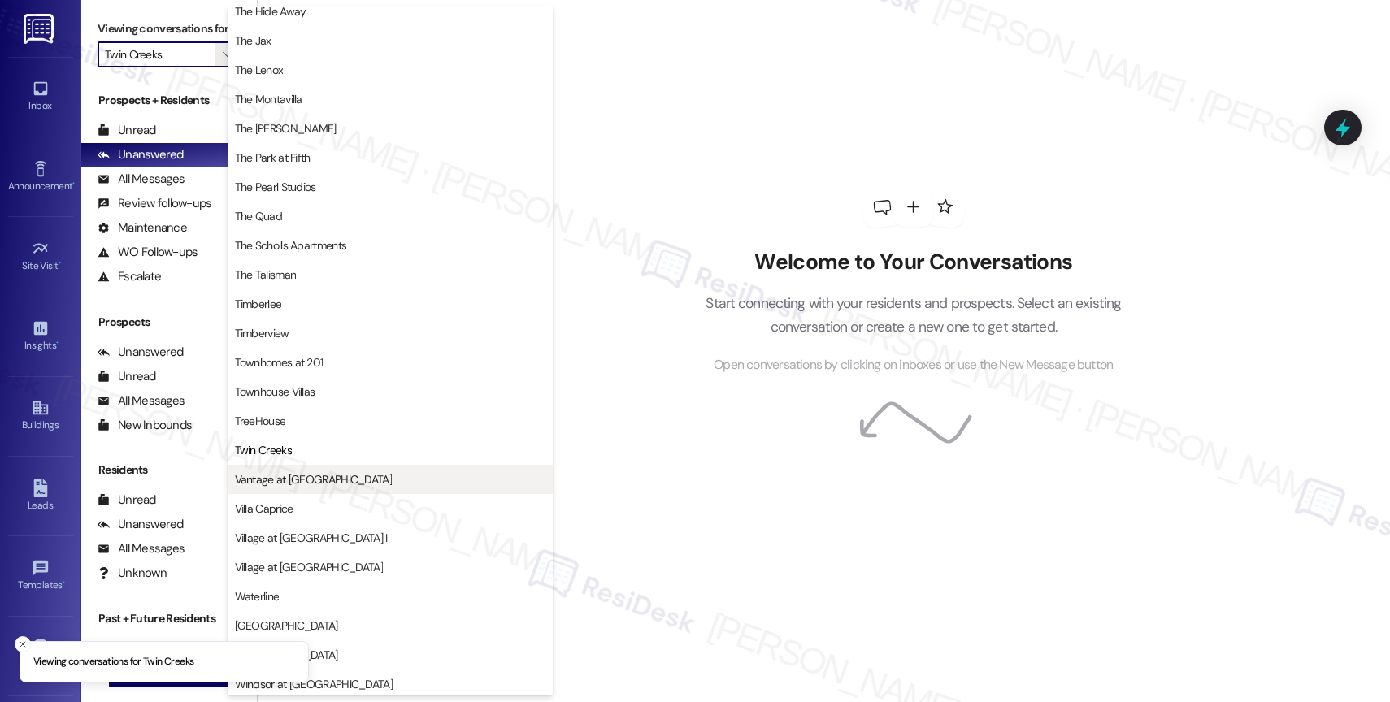
scroll to position [2915, 0]
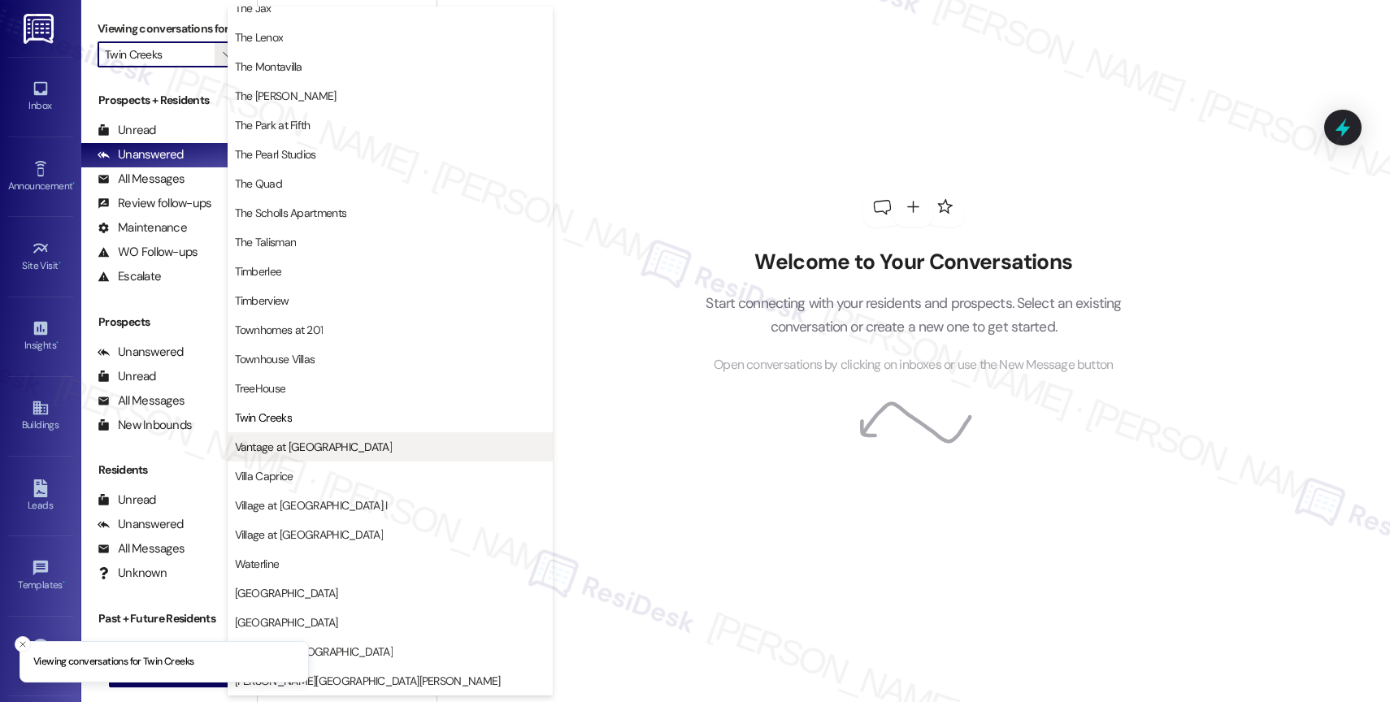
click at [311, 440] on span "Vantage at [GEOGRAPHIC_DATA]" at bounding box center [313, 447] width 157 height 16
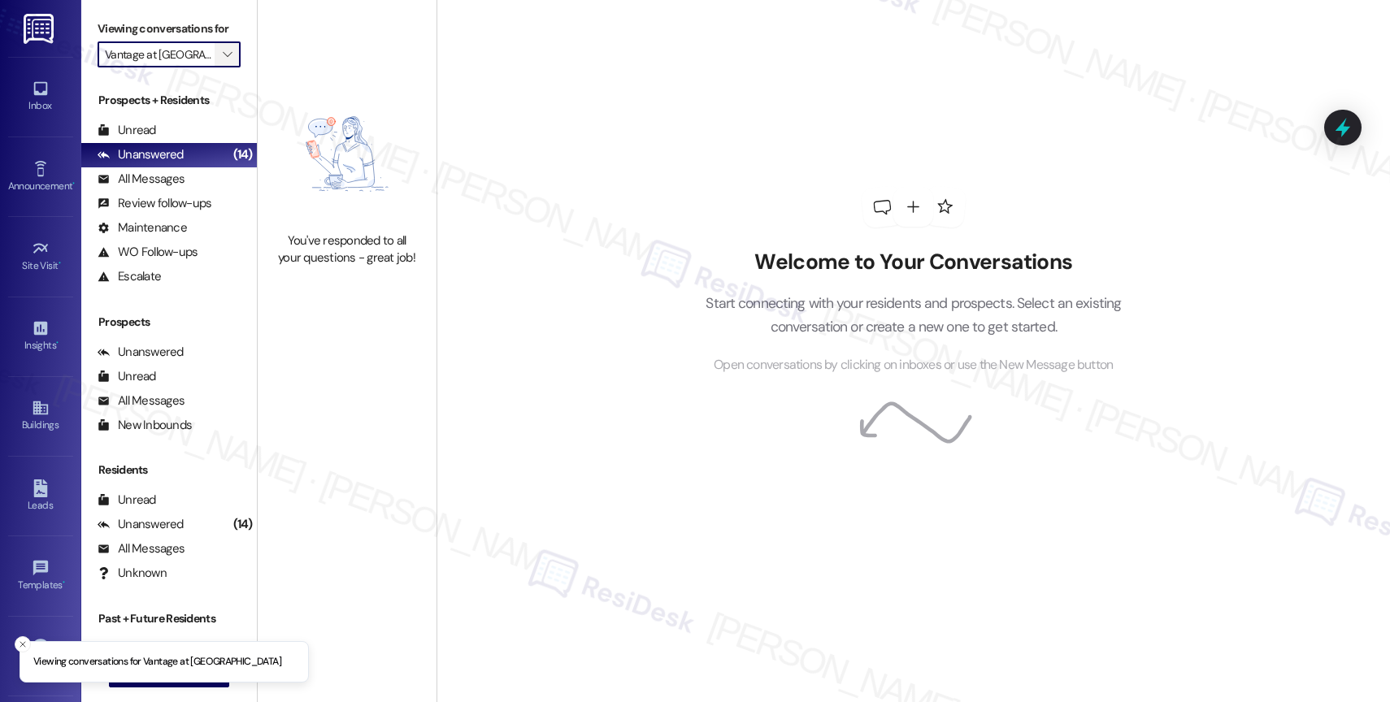
click at [223, 61] on icon "" at bounding box center [227, 54] width 9 height 13
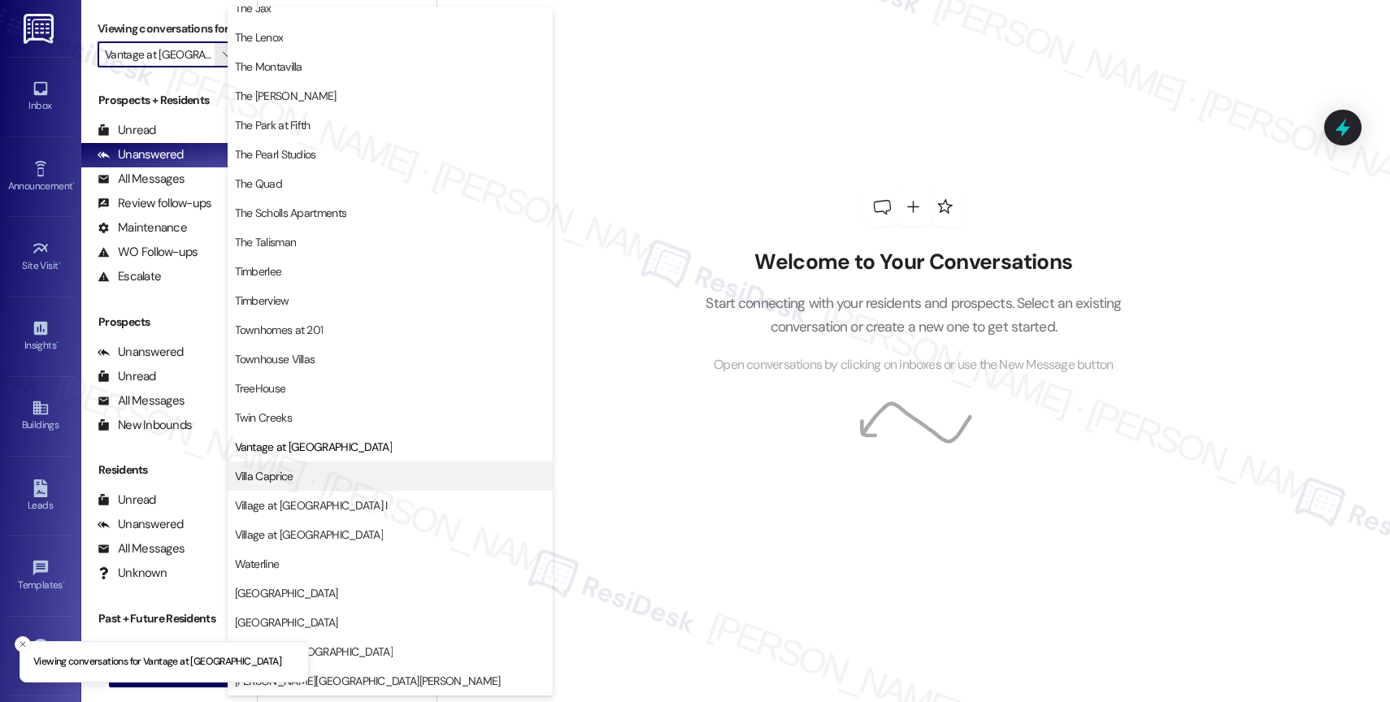
scroll to position [2950, 0]
click at [329, 480] on span "Villa Caprice" at bounding box center [390, 476] width 311 height 16
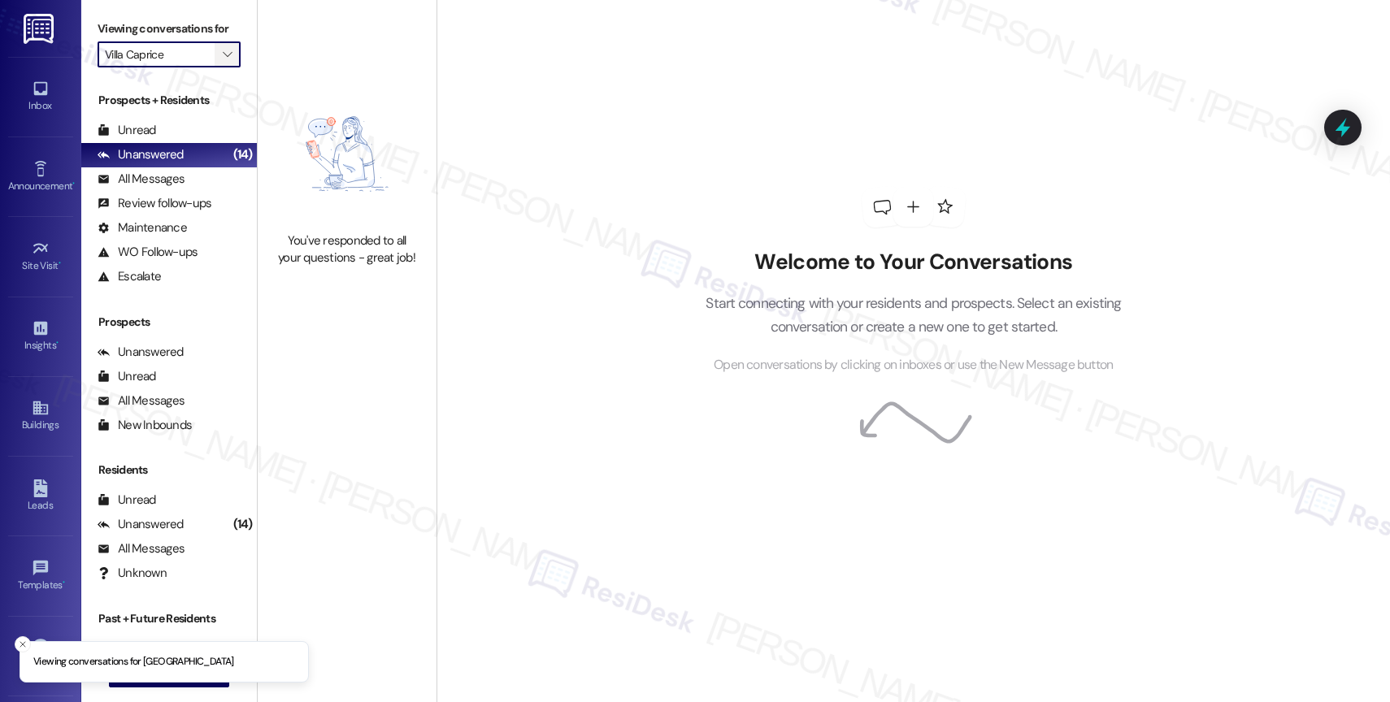
click at [223, 61] on icon "" at bounding box center [227, 54] width 9 height 13
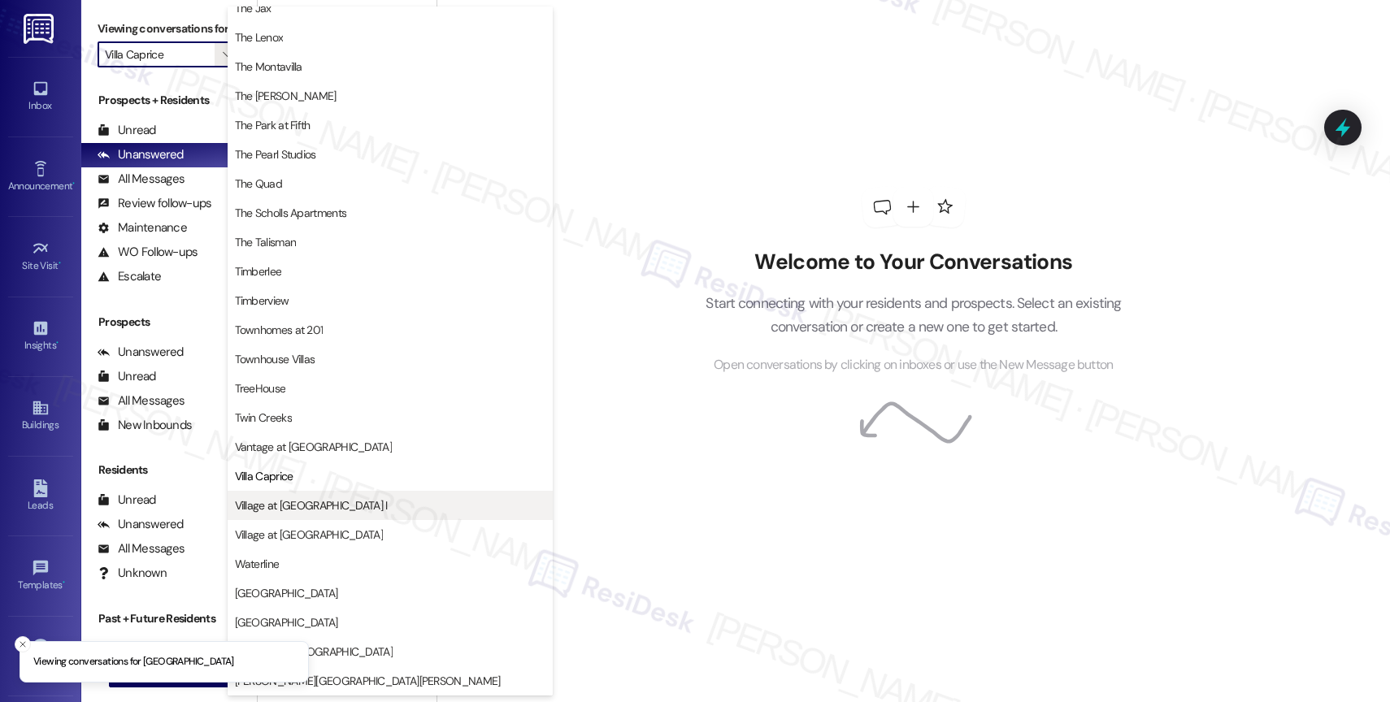
scroll to position [2921, 0]
click at [322, 511] on span "Village at [GEOGRAPHIC_DATA] I" at bounding box center [311, 506] width 153 height 16
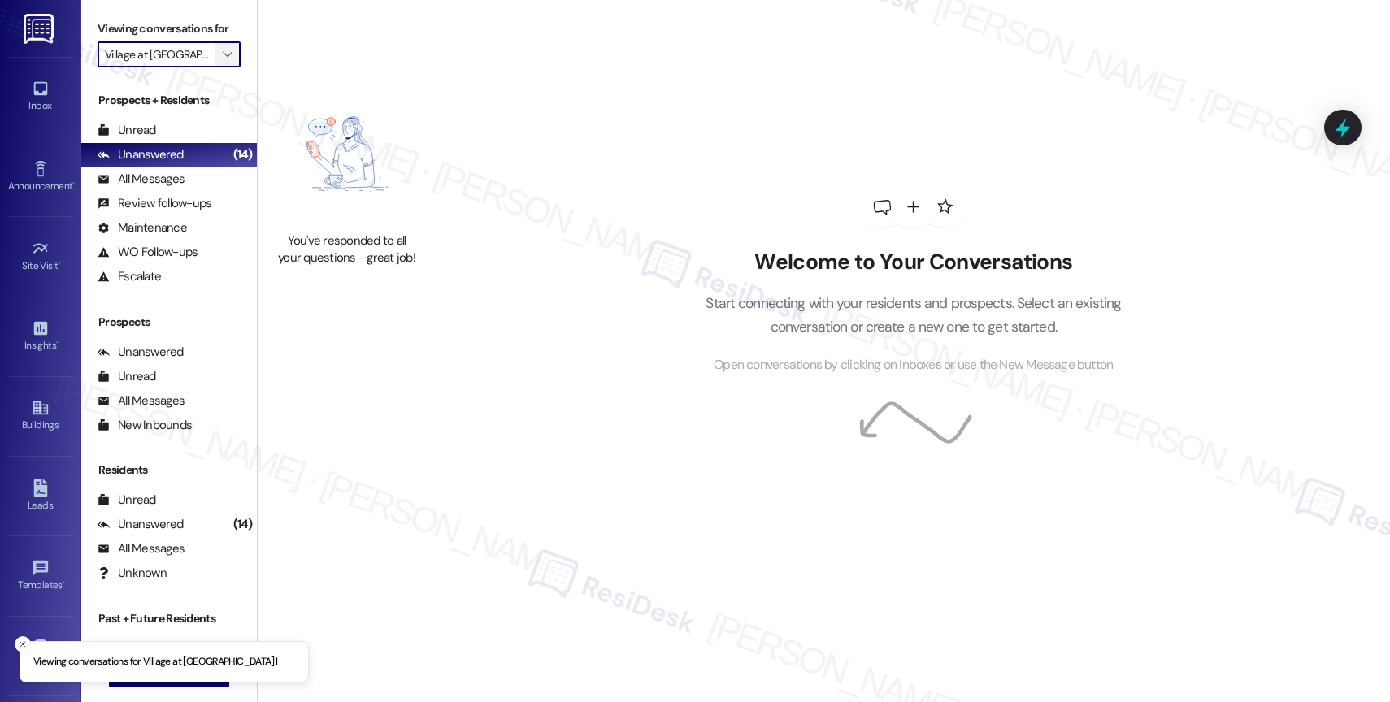
click at [223, 61] on icon "" at bounding box center [227, 54] width 9 height 13
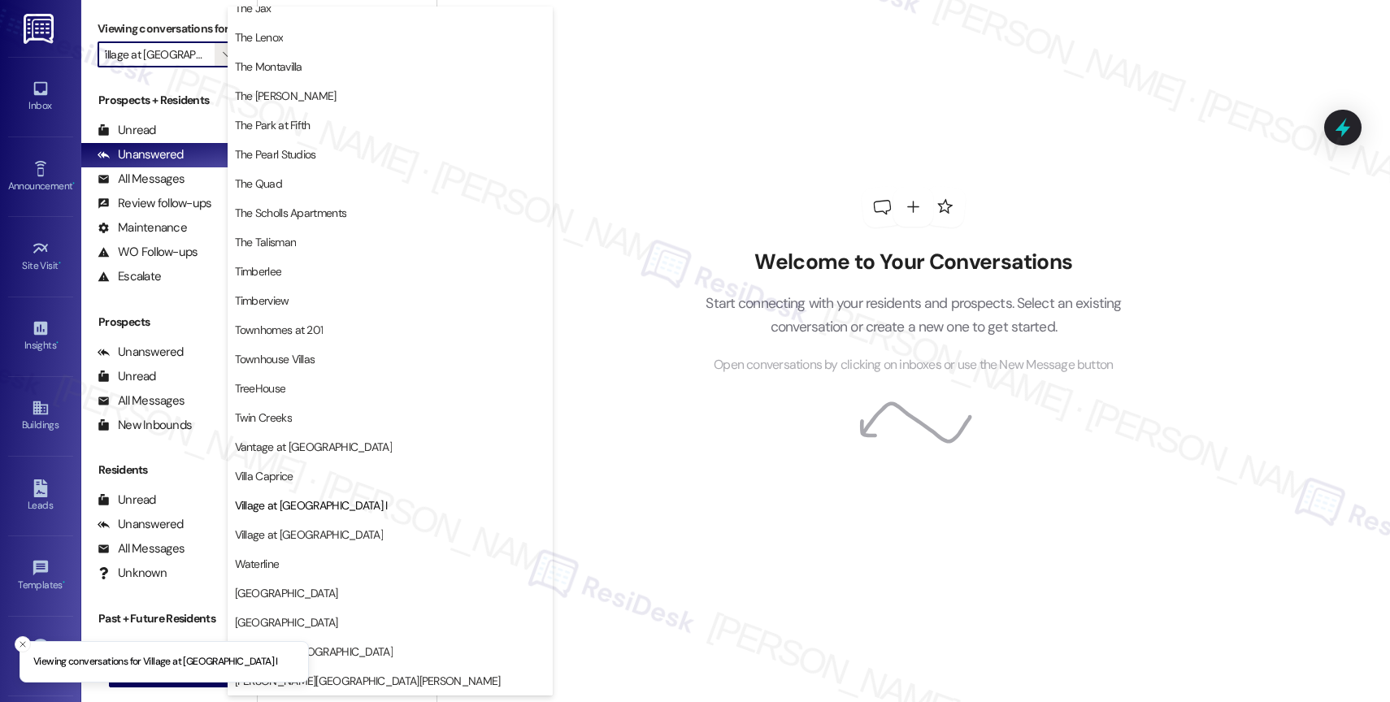
scroll to position [2915, 0]
click at [329, 530] on span "Village at [GEOGRAPHIC_DATA]" at bounding box center [390, 535] width 311 height 16
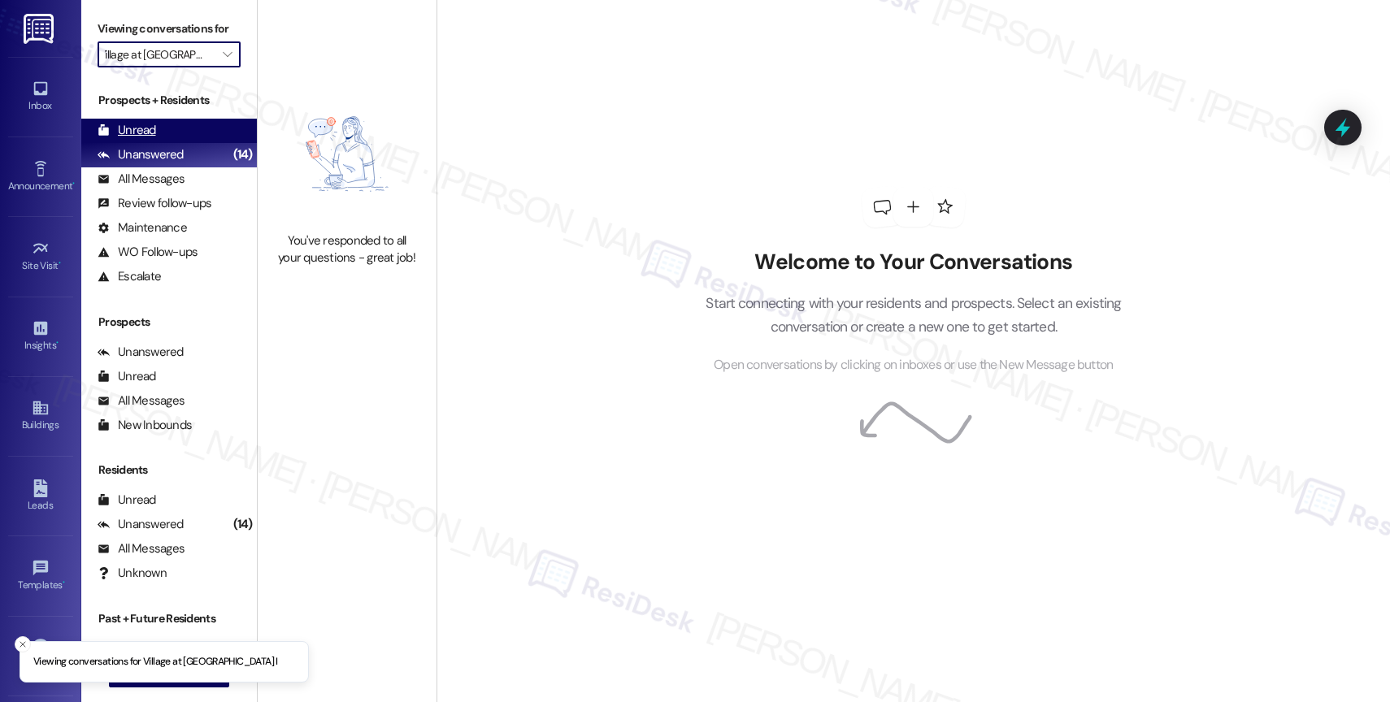
type input "Village at [GEOGRAPHIC_DATA]"
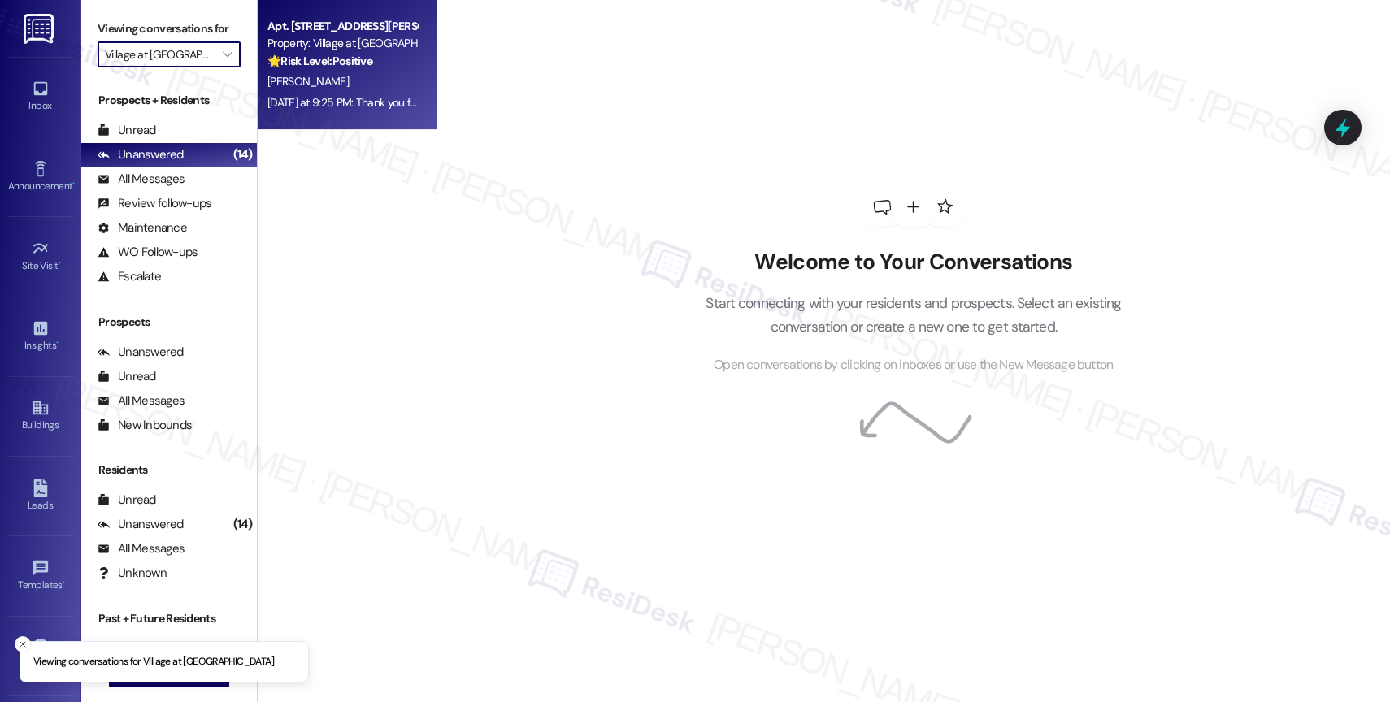
click at [360, 67] on div "🌟 Risk Level: Positive The resident responded to a satisfaction survey with a '…" at bounding box center [342, 61] width 150 height 17
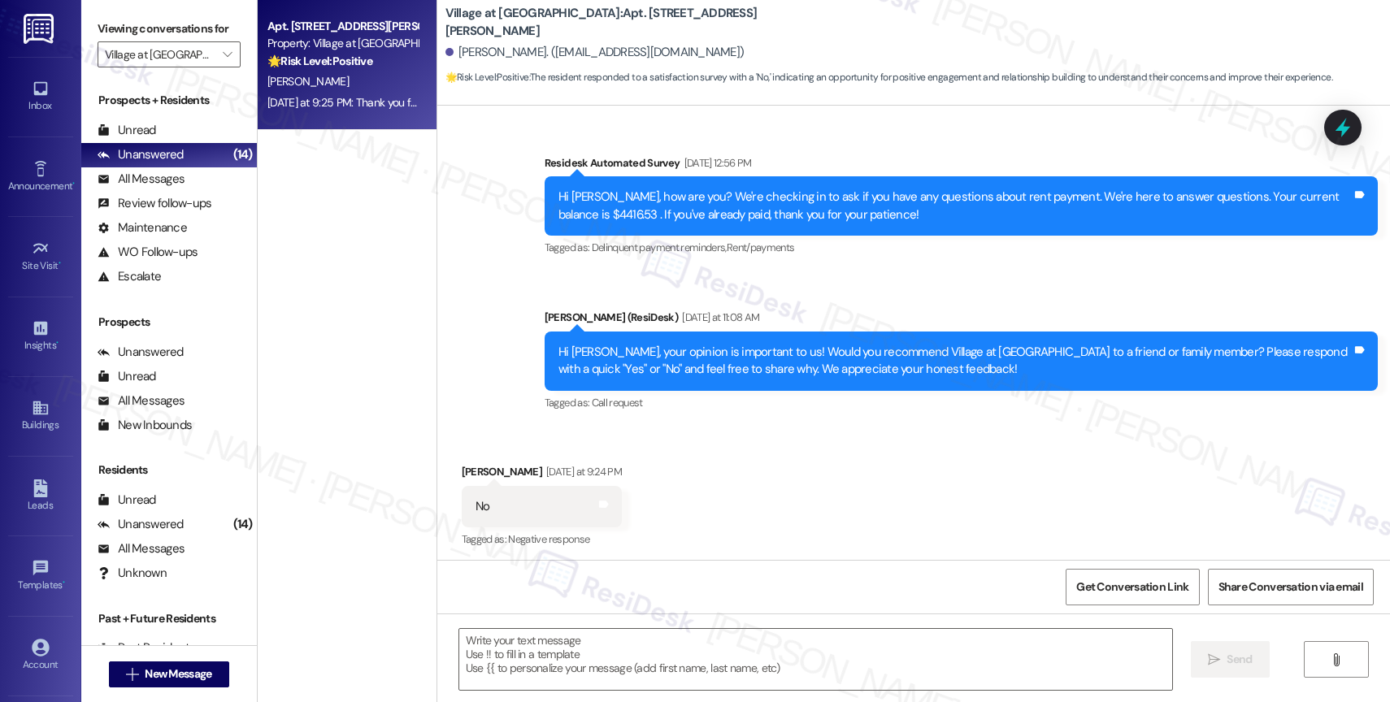
type textarea "Fetching suggested responses. Please feel free to read through the conversation…"
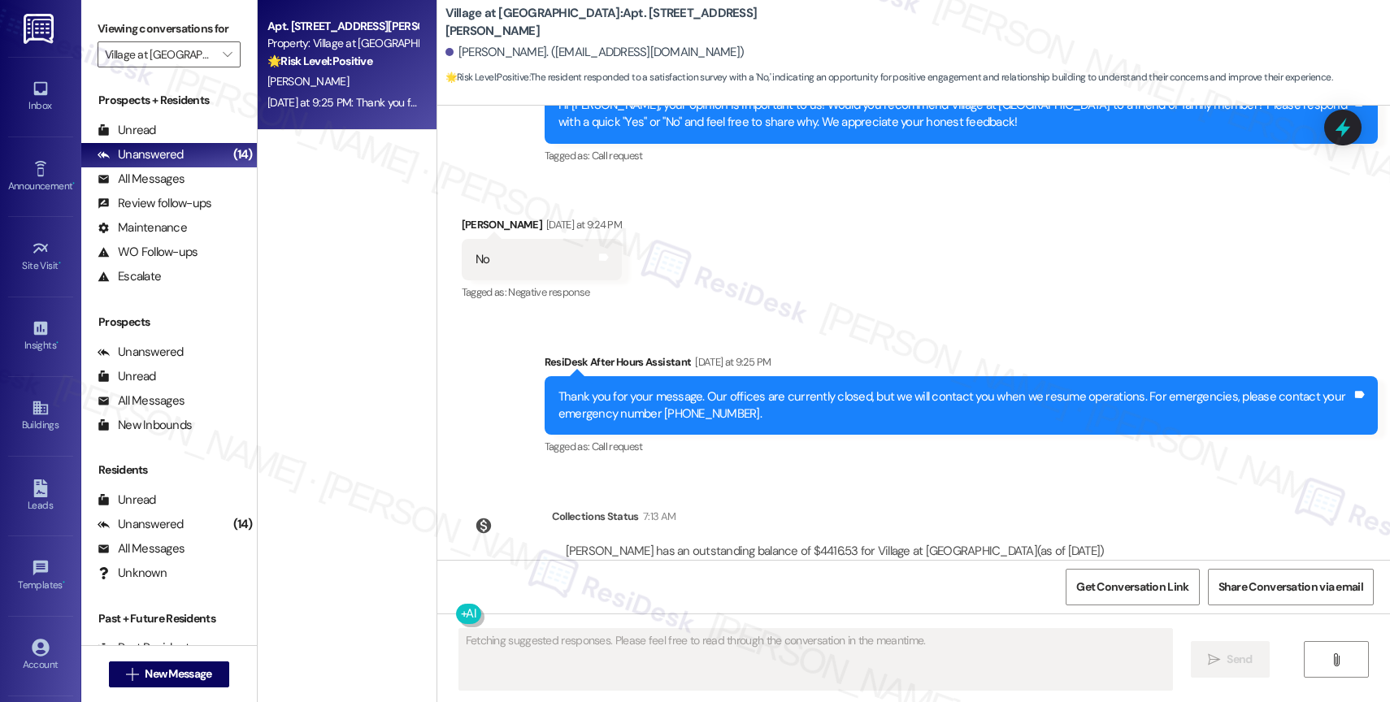
scroll to position [3886, 0]
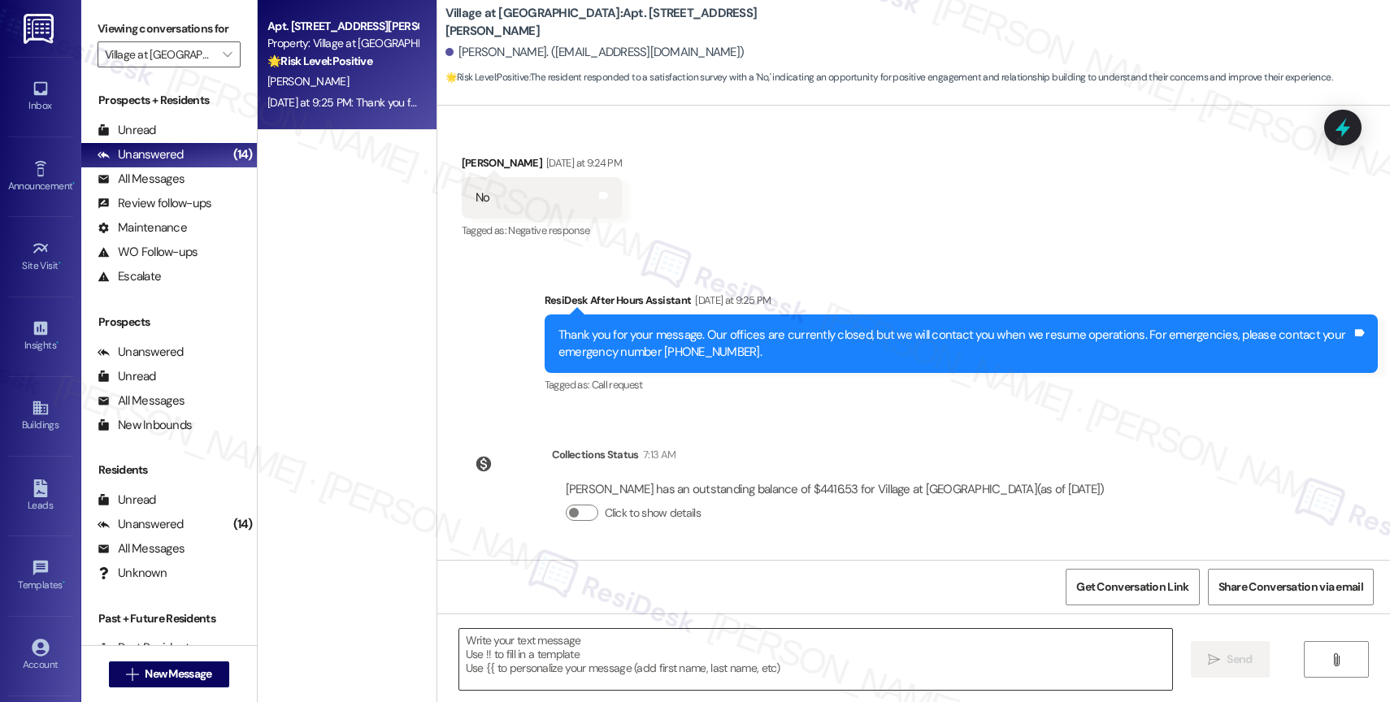
click at [592, 648] on textarea at bounding box center [815, 659] width 713 height 61
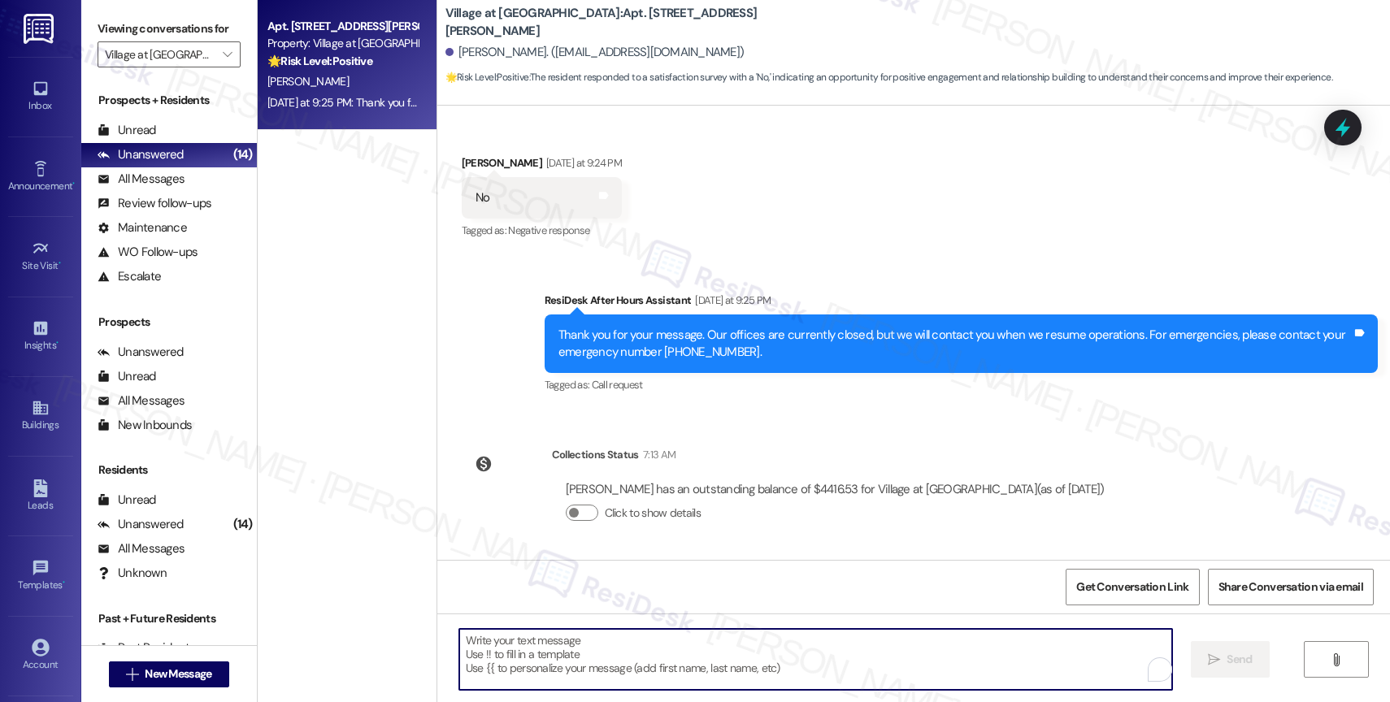
paste textarea "Thank you for your honest feedback, {{first_name}}. We're committed to continua…"
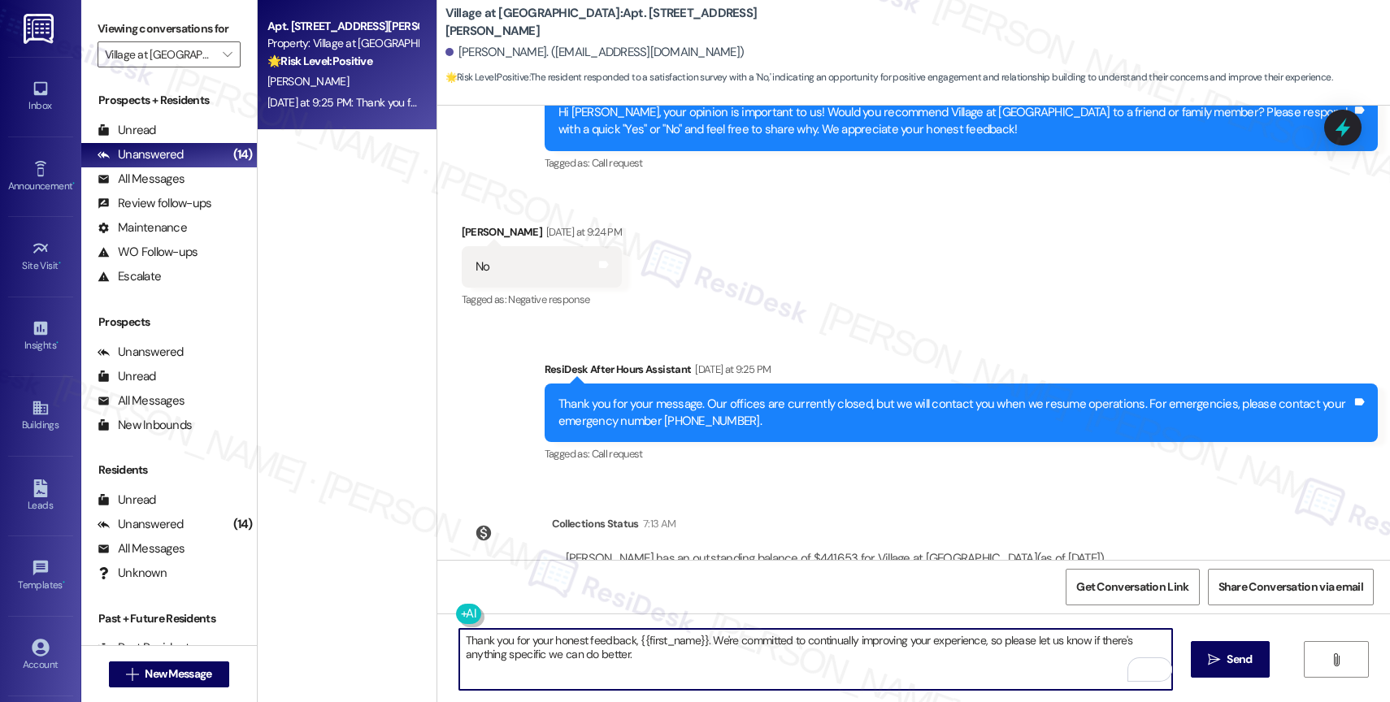
scroll to position [3778, 0]
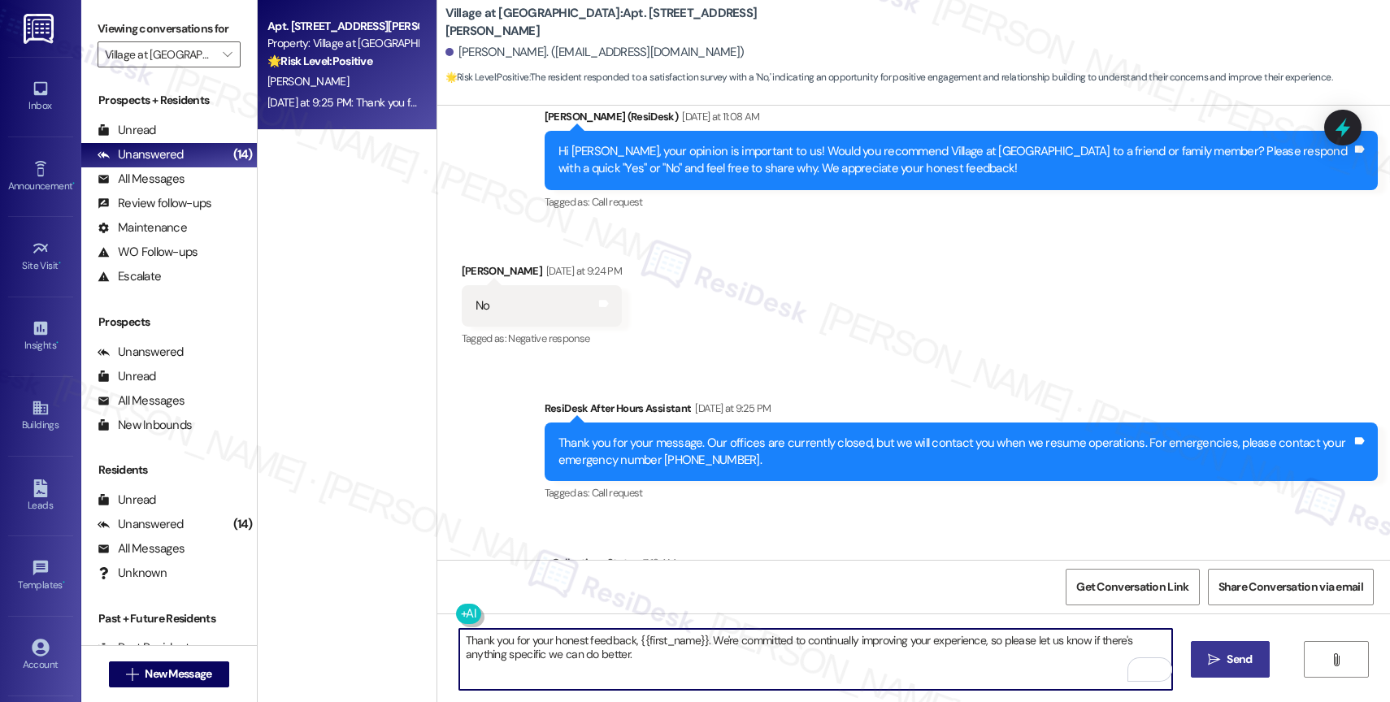
type textarea "Thank you for your honest feedback, {{first_name}}. We're committed to continua…"
click at [1220, 650] on button " Send" at bounding box center [1230, 659] width 79 height 37
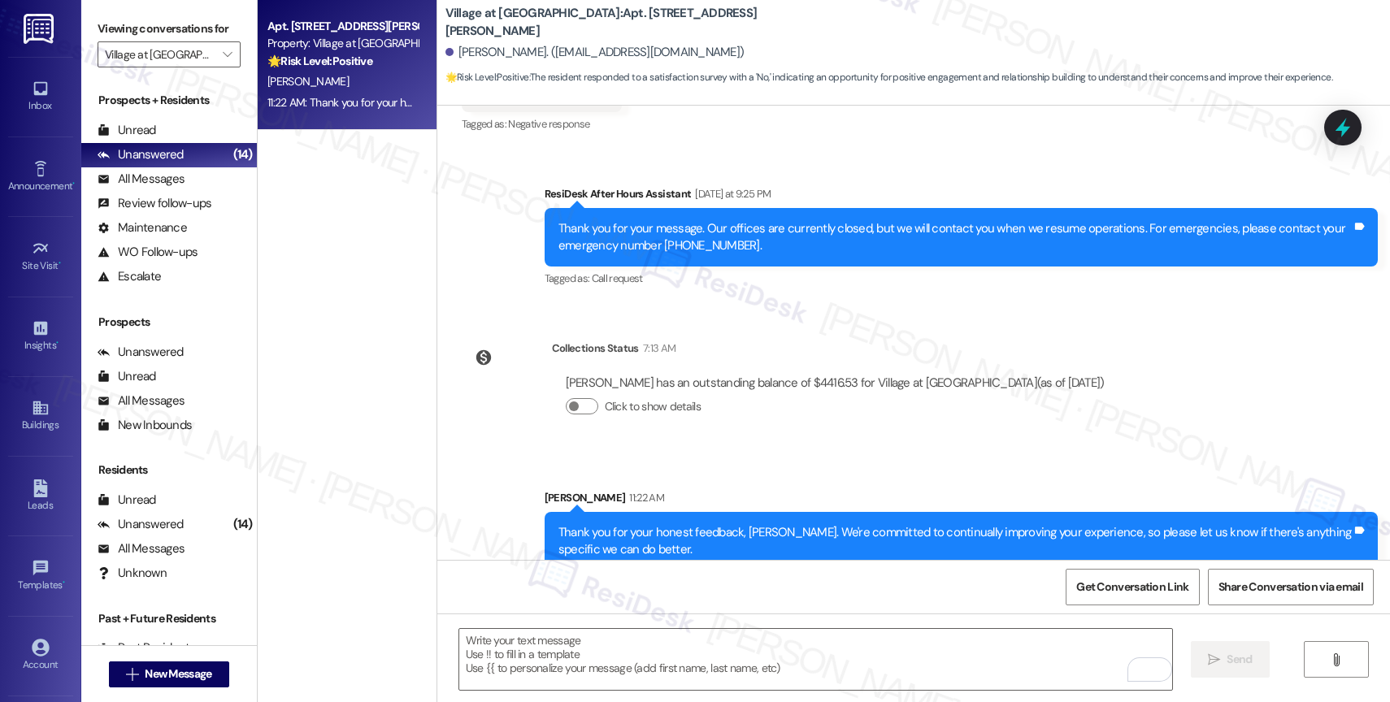
scroll to position [4017, 0]
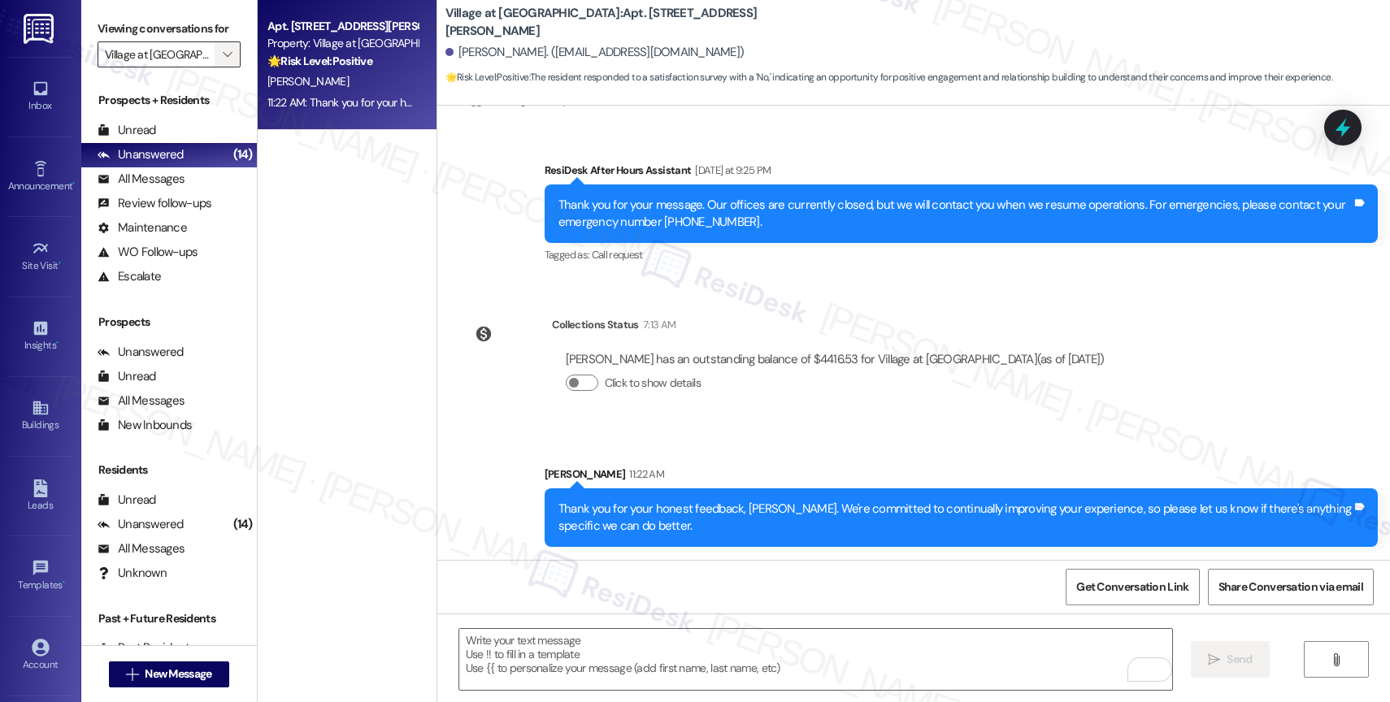
click at [220, 67] on span "" at bounding box center [227, 54] width 15 height 26
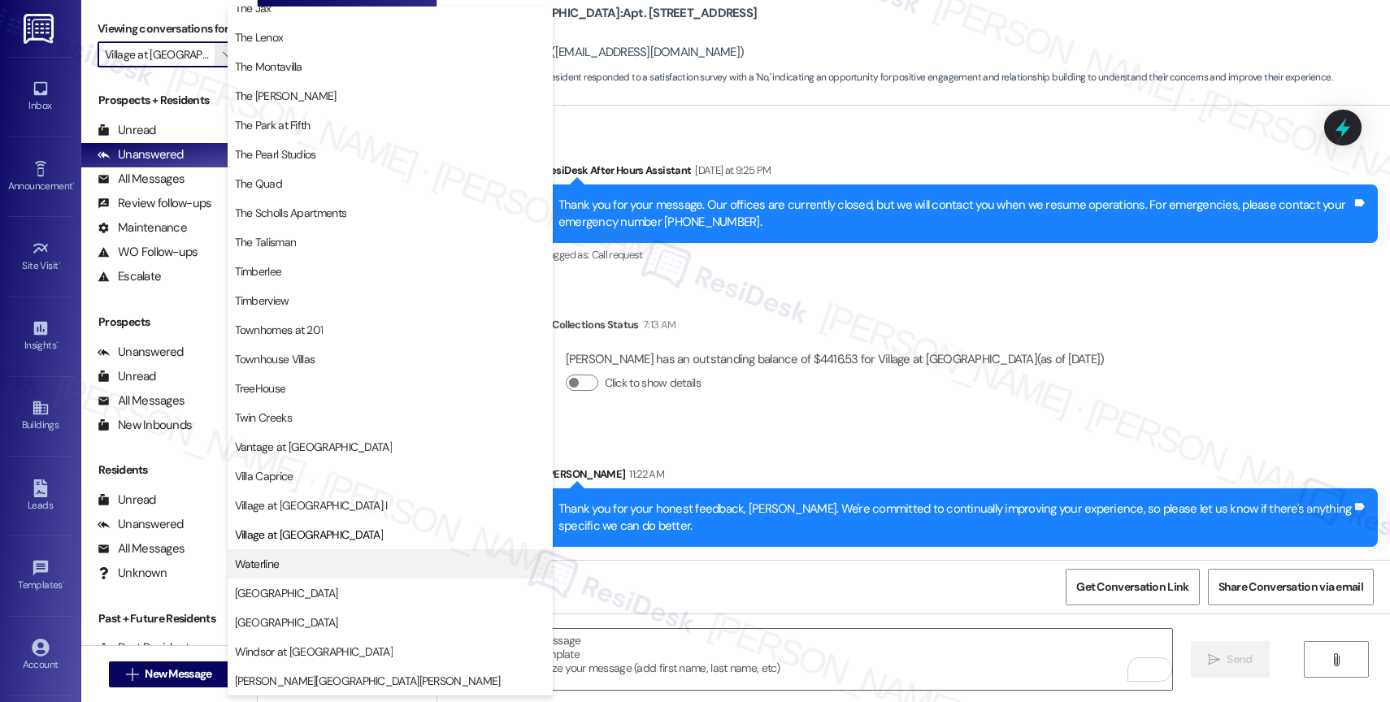
scroll to position [2921, 0]
click at [278, 552] on button "Waterline" at bounding box center [390, 564] width 325 height 29
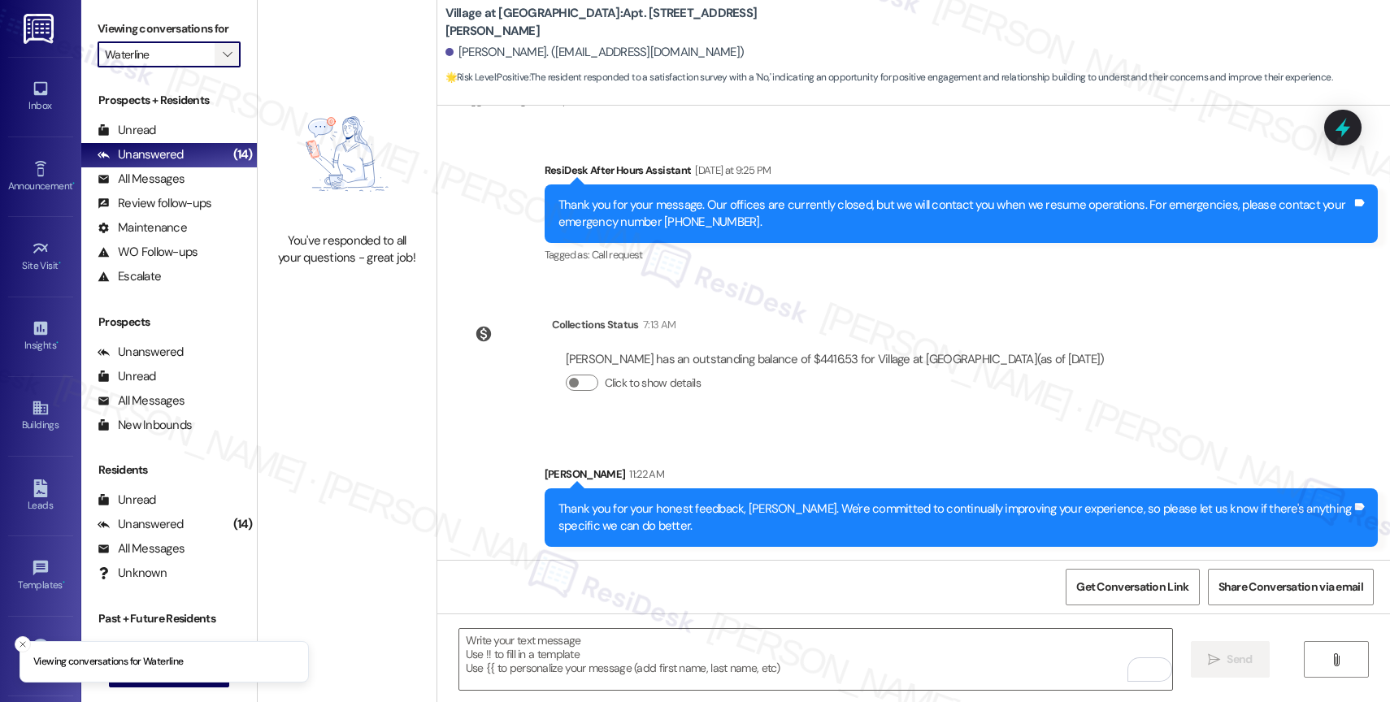
click at [222, 67] on button "" at bounding box center [228, 54] width 26 height 26
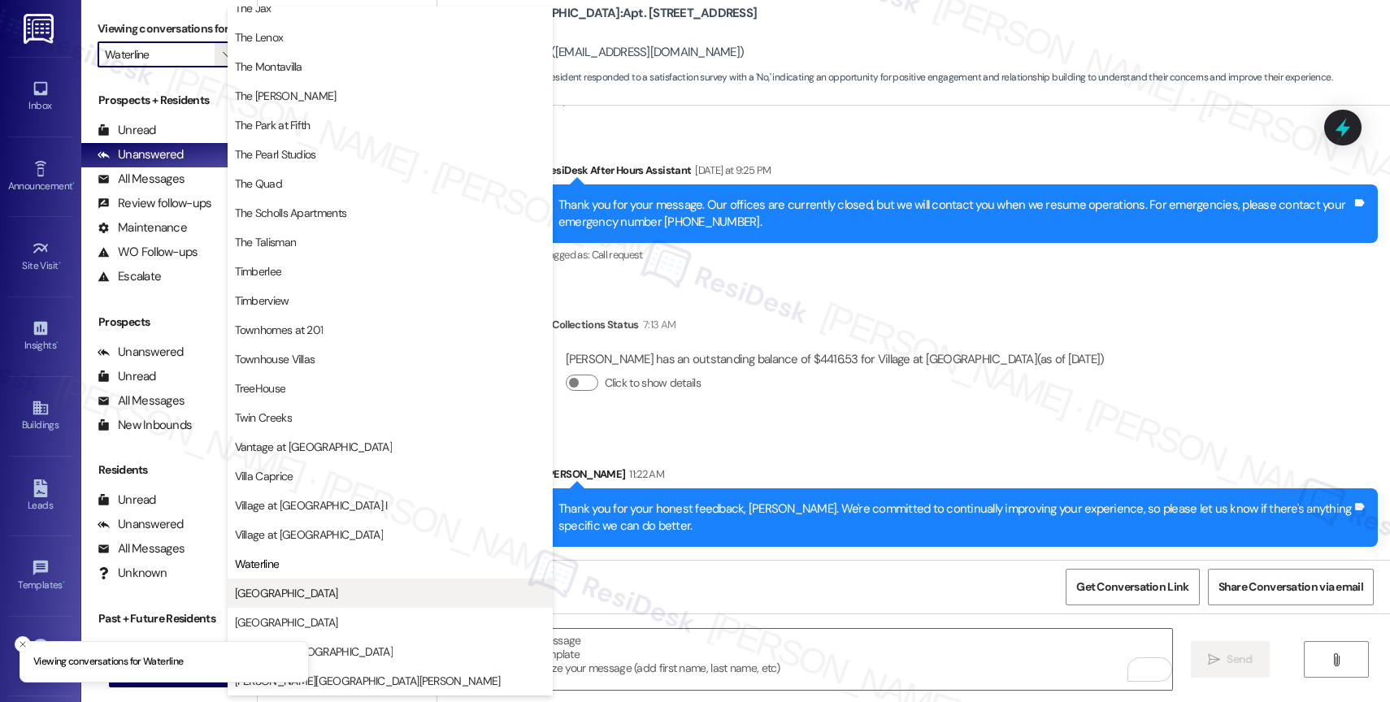
scroll to position [2924, 0]
click at [306, 595] on span "[GEOGRAPHIC_DATA]" at bounding box center [390, 593] width 311 height 16
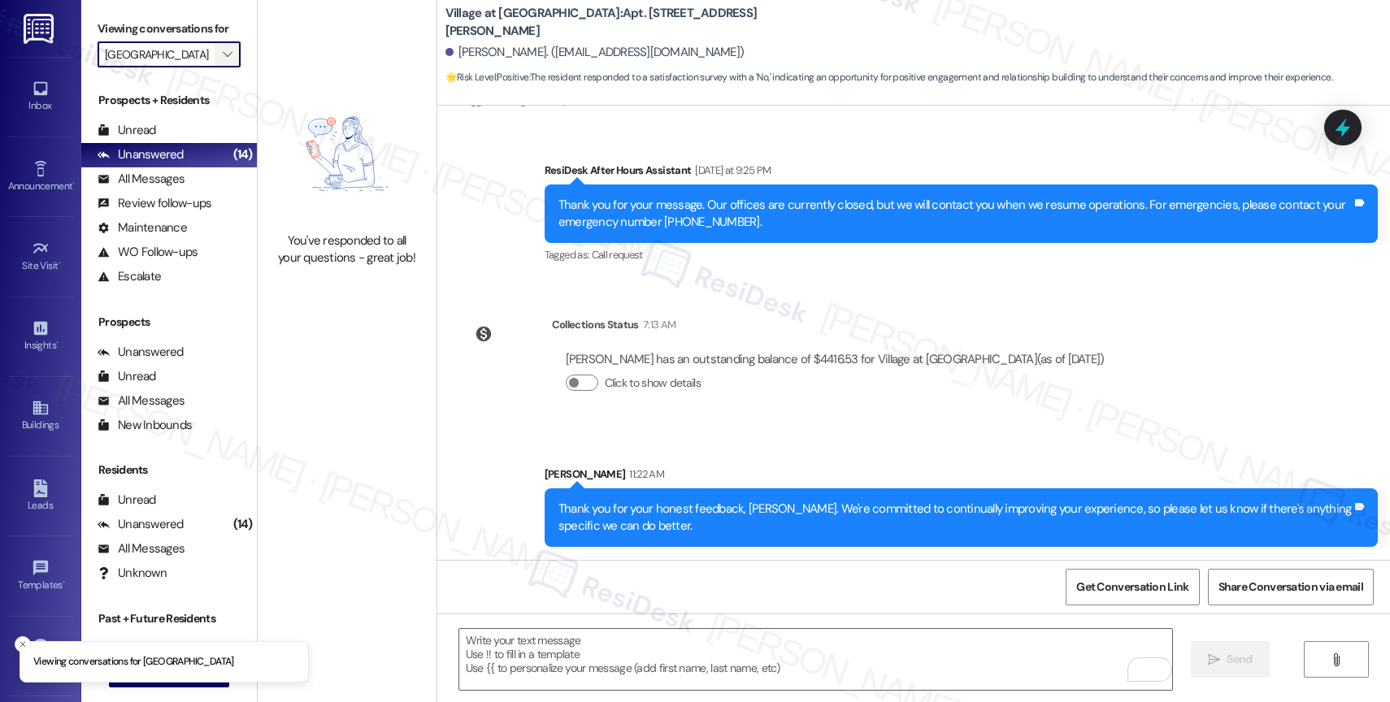
click at [224, 67] on button "" at bounding box center [228, 54] width 26 height 26
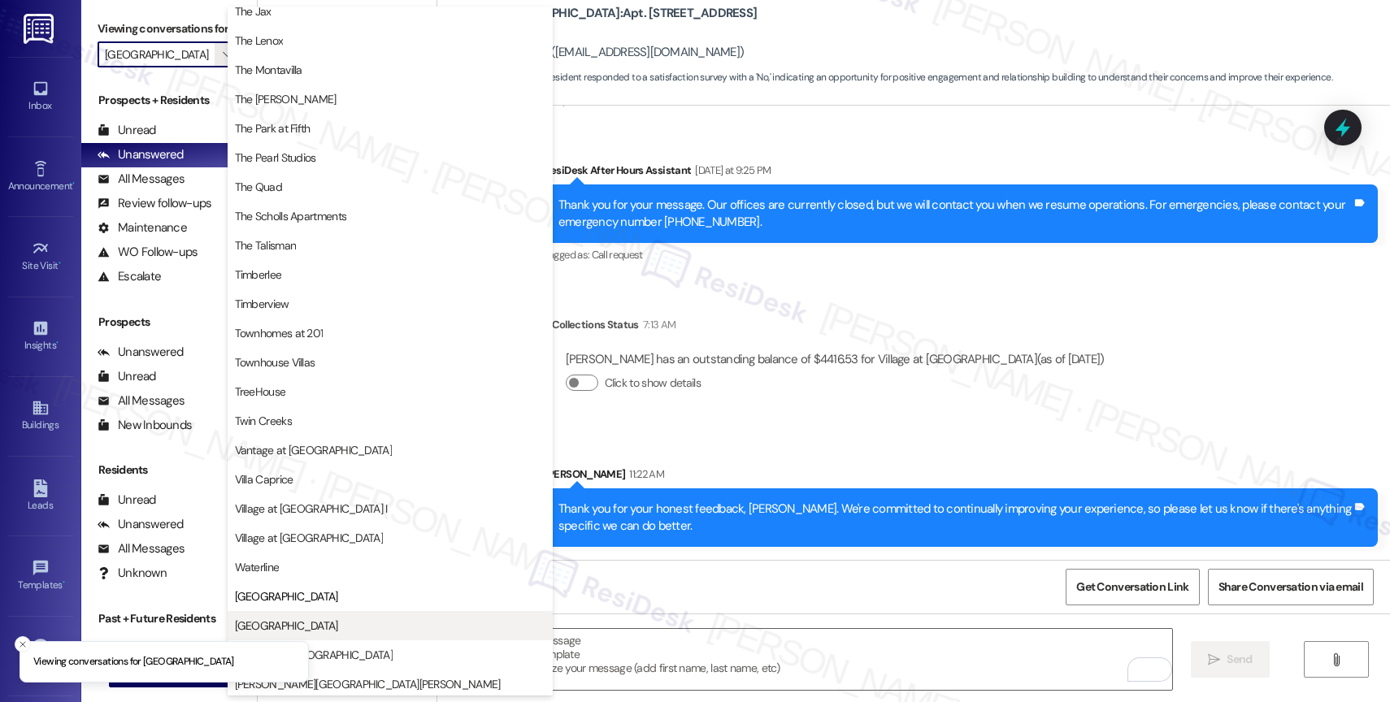
scroll to position [2924, 0]
click at [323, 619] on span "[GEOGRAPHIC_DATA]" at bounding box center [390, 623] width 311 height 16
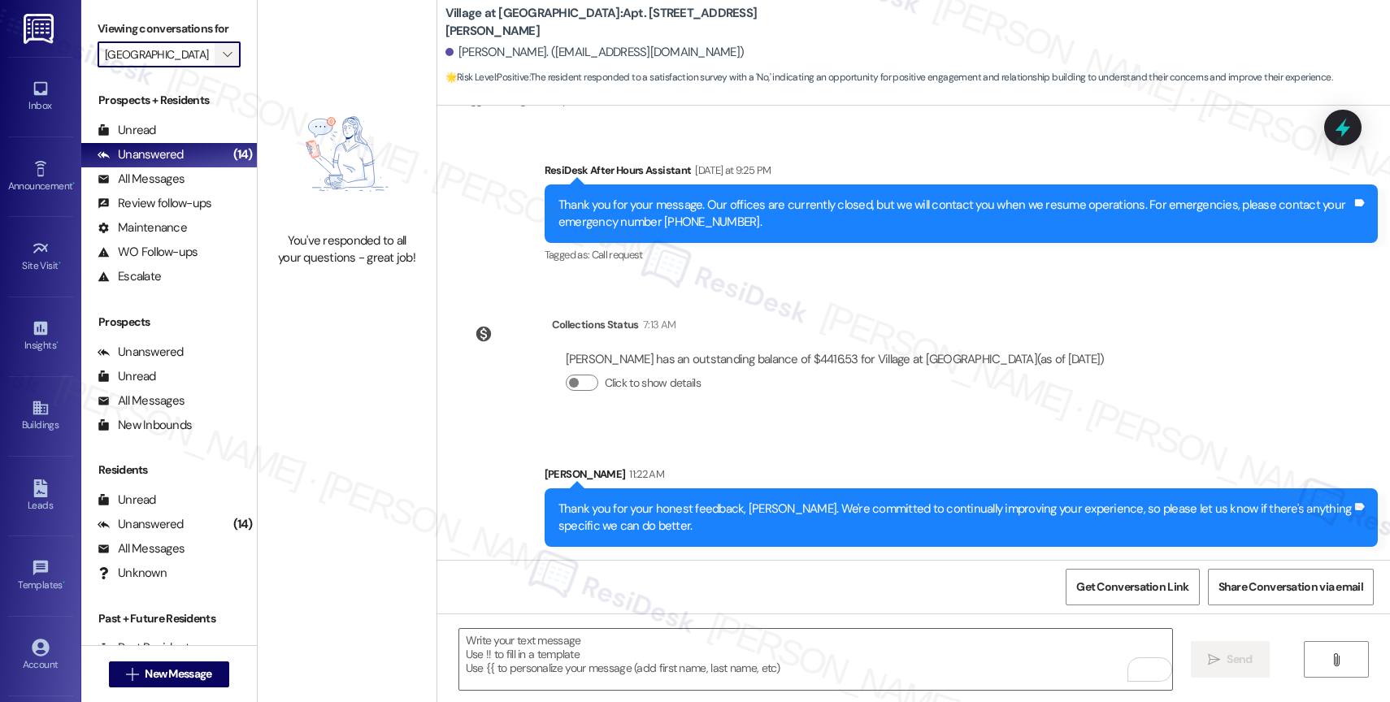
click at [223, 61] on icon "" at bounding box center [227, 54] width 9 height 13
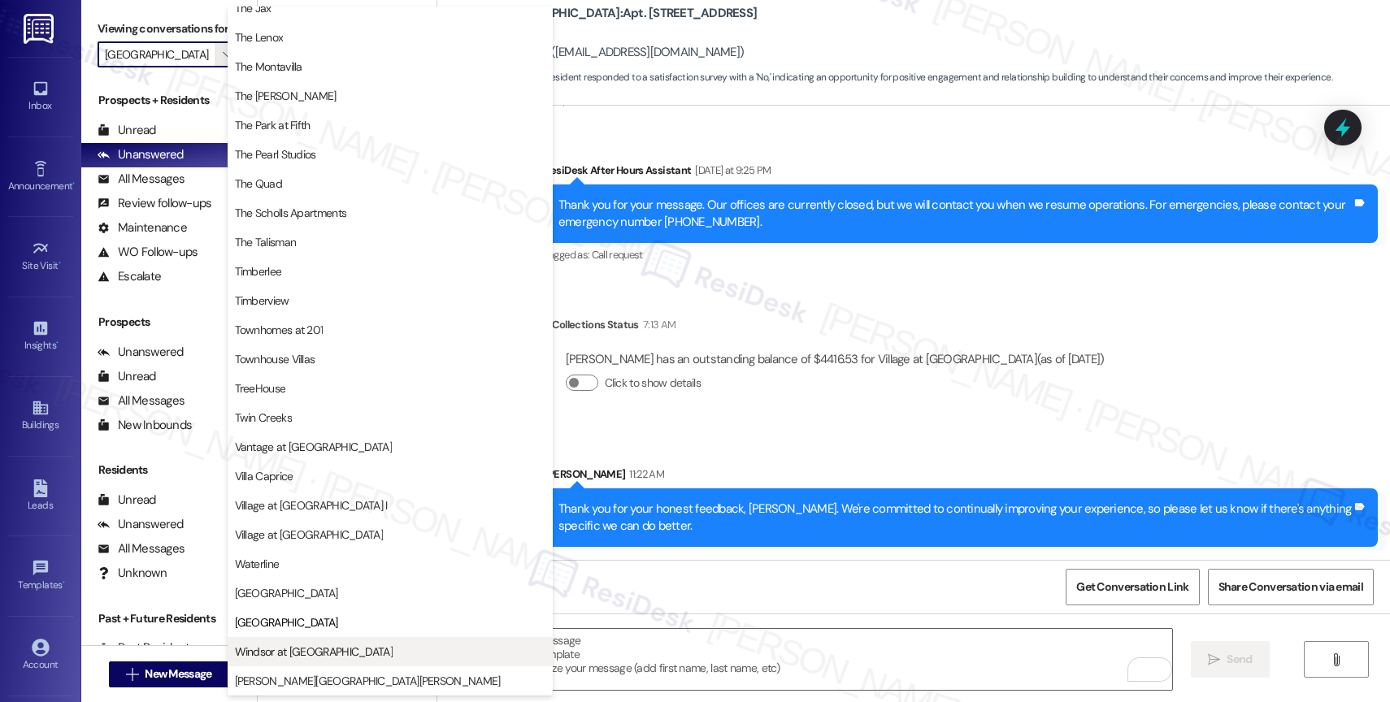
scroll to position [2963, 0]
click at [313, 652] on span "Windsor at [GEOGRAPHIC_DATA]" at bounding box center [314, 652] width 158 height 16
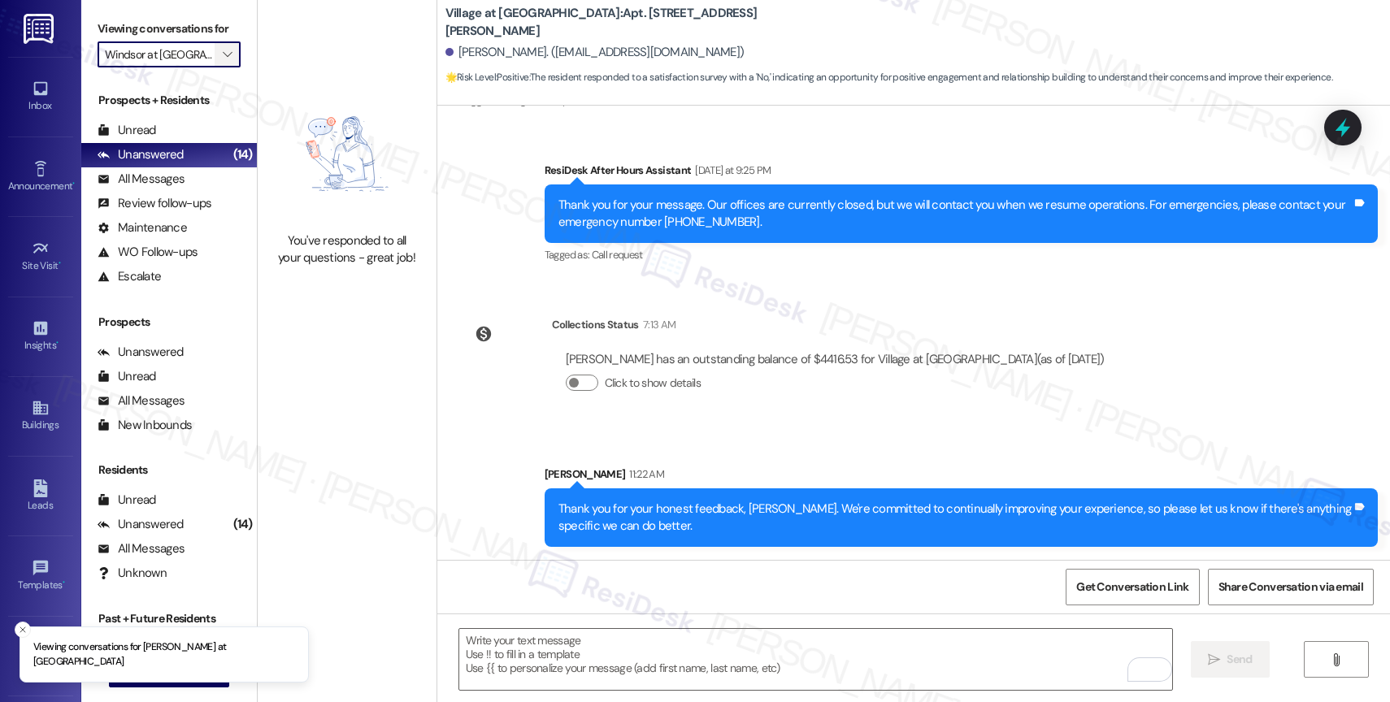
click at [220, 67] on span "" at bounding box center [227, 54] width 15 height 26
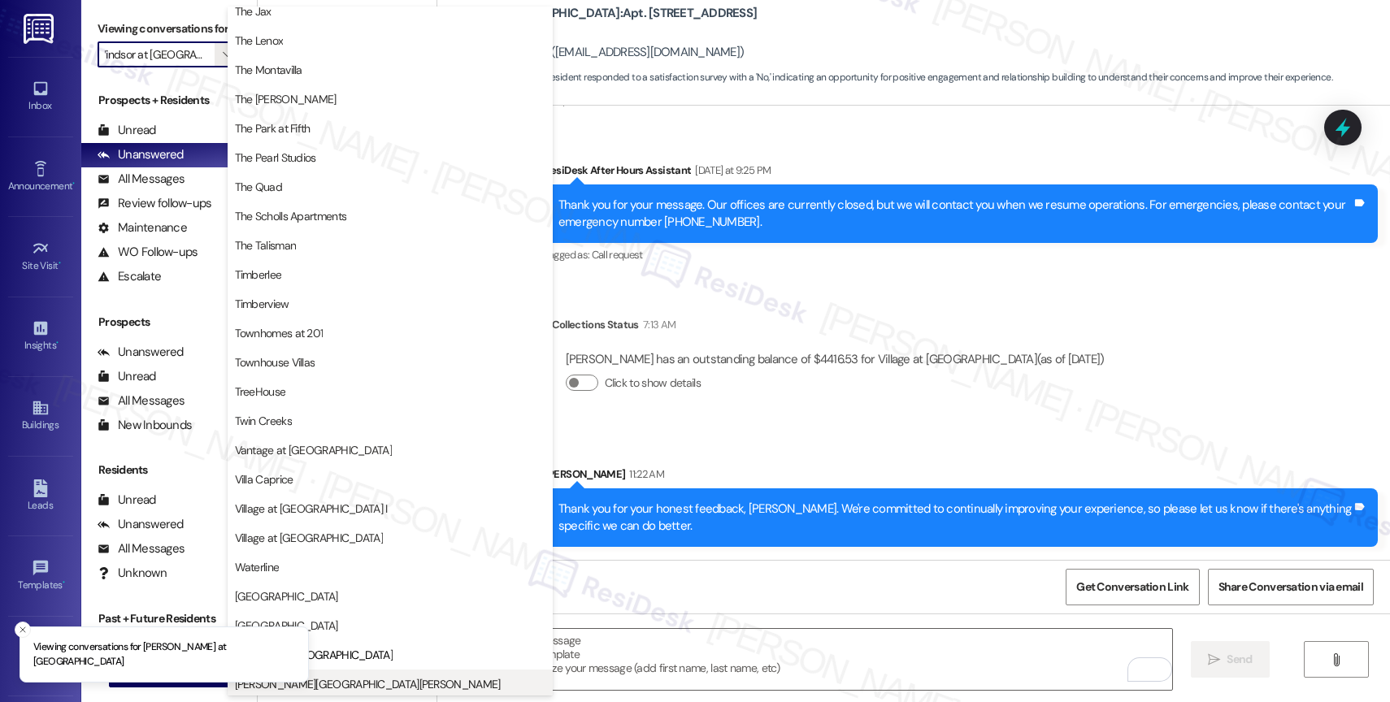
scroll to position [2928, 0]
click at [350, 678] on span "[PERSON_NAME][GEOGRAPHIC_DATA][PERSON_NAME]" at bounding box center [390, 681] width 311 height 16
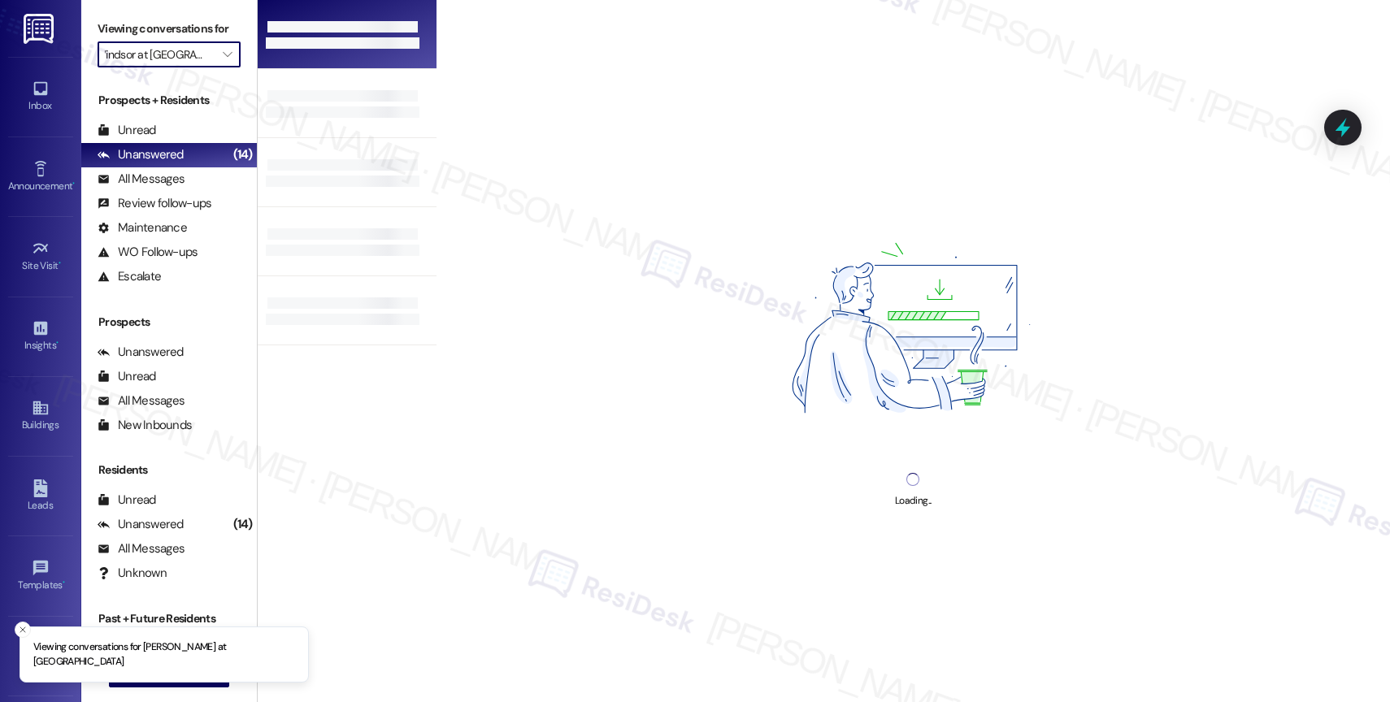
type input "[PERSON_NAME][GEOGRAPHIC_DATA][PERSON_NAME]"
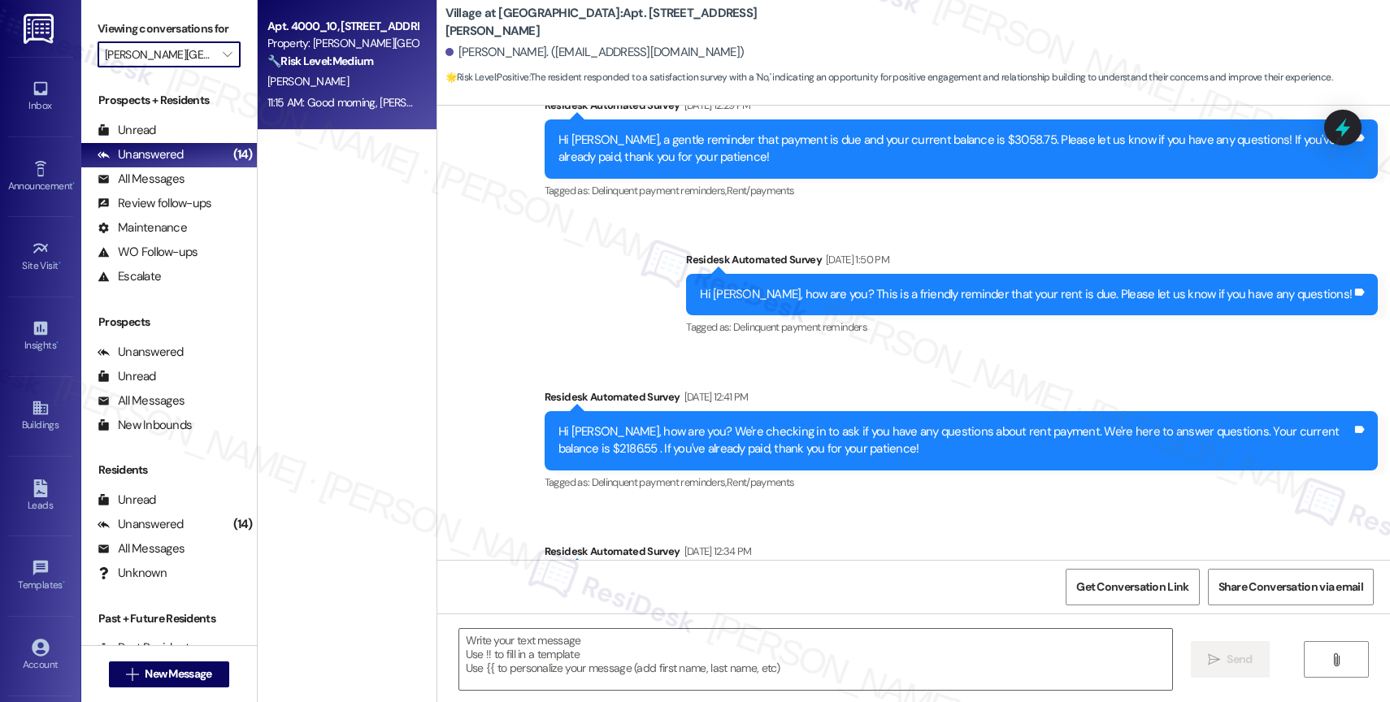
click at [369, 59] on div "🔧 Risk Level: Medium The resident is reporting an issue with something stuck to…" at bounding box center [342, 61] width 150 height 17
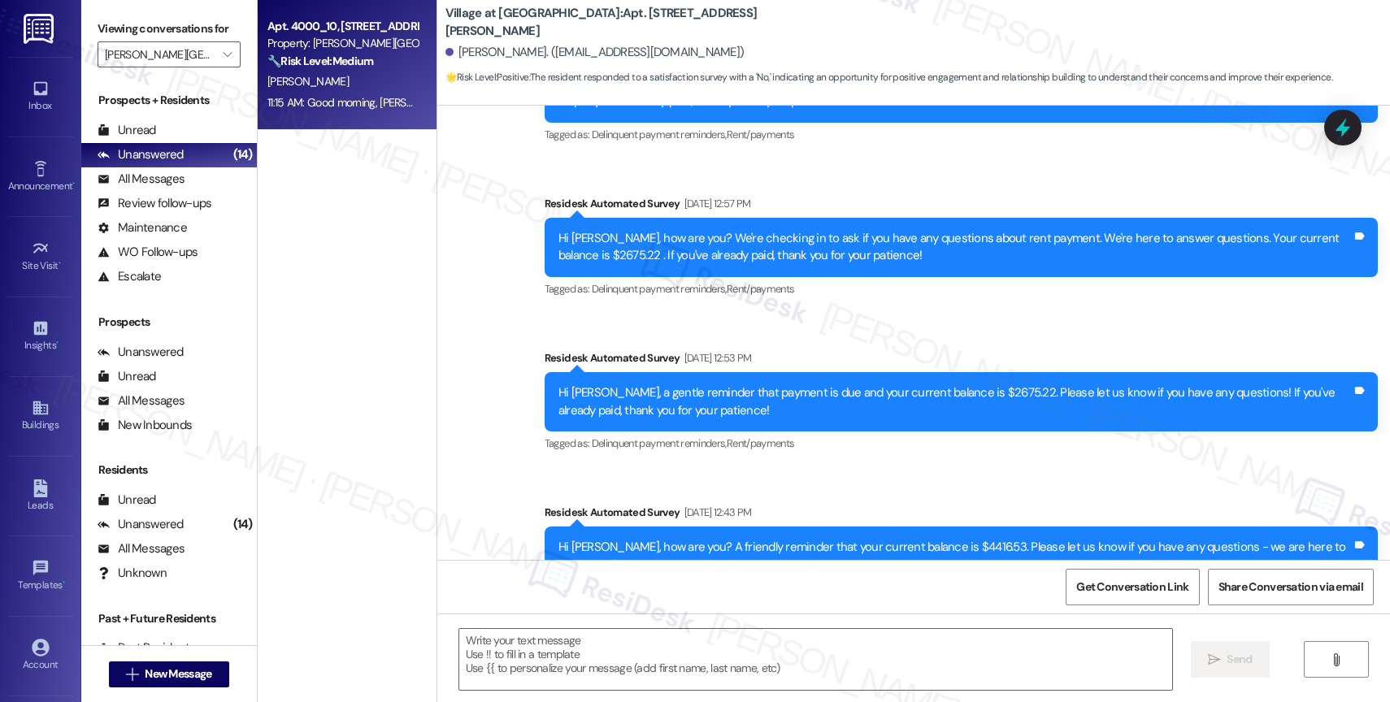
scroll to position [3581, 0]
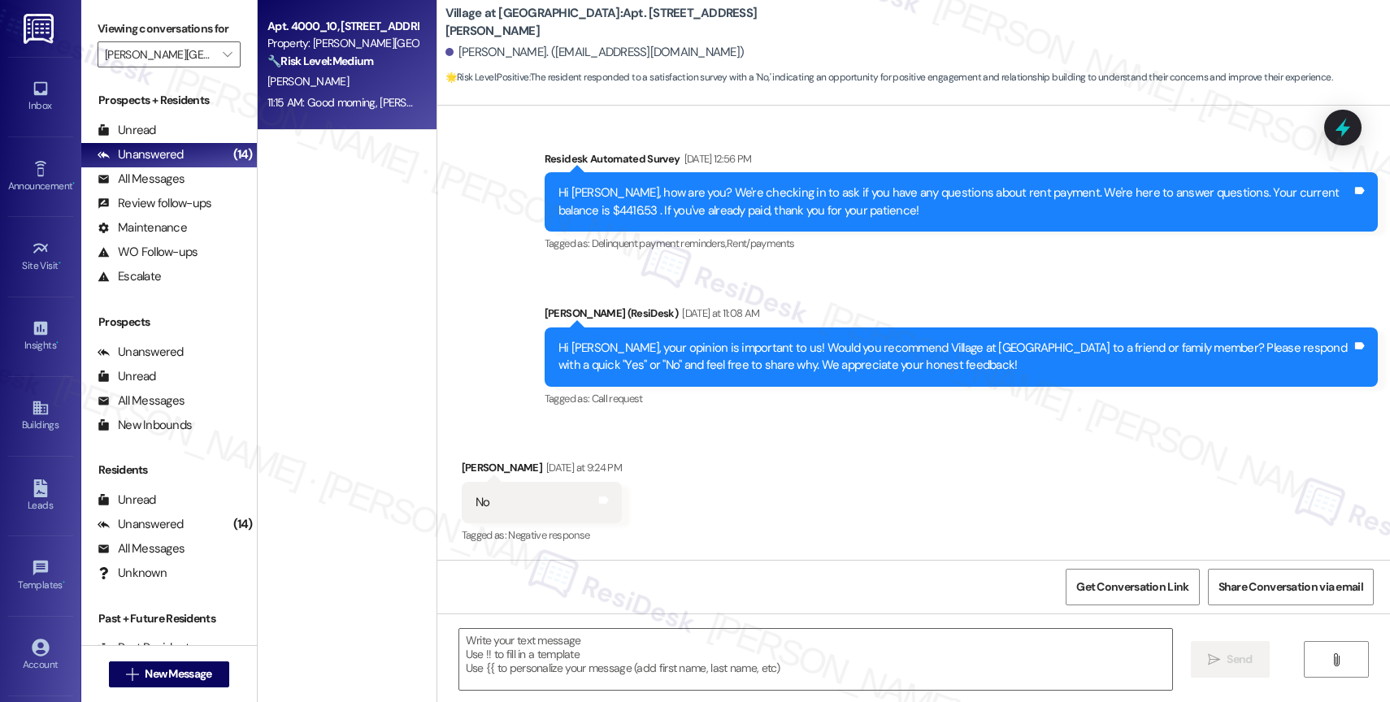
type textarea "Fetching suggested responses. Please feel free to read through the conversation…"
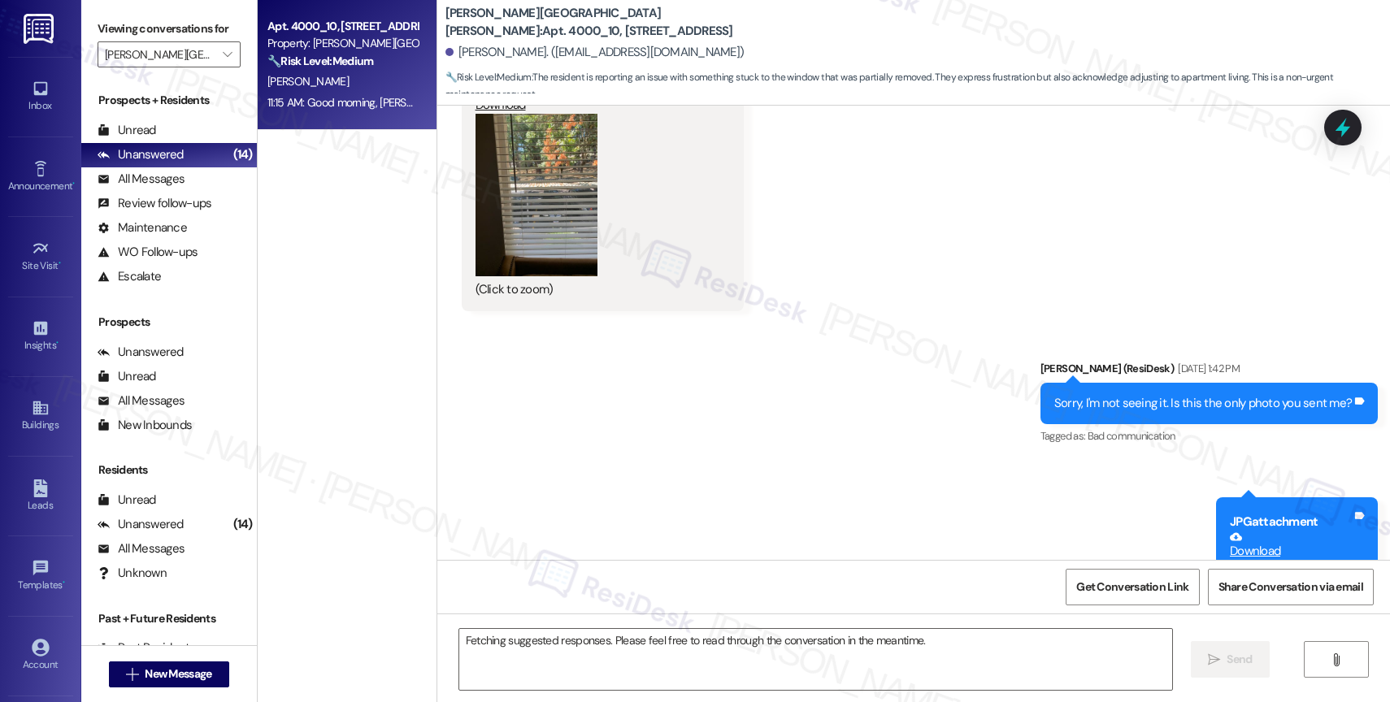
scroll to position [5574, 0]
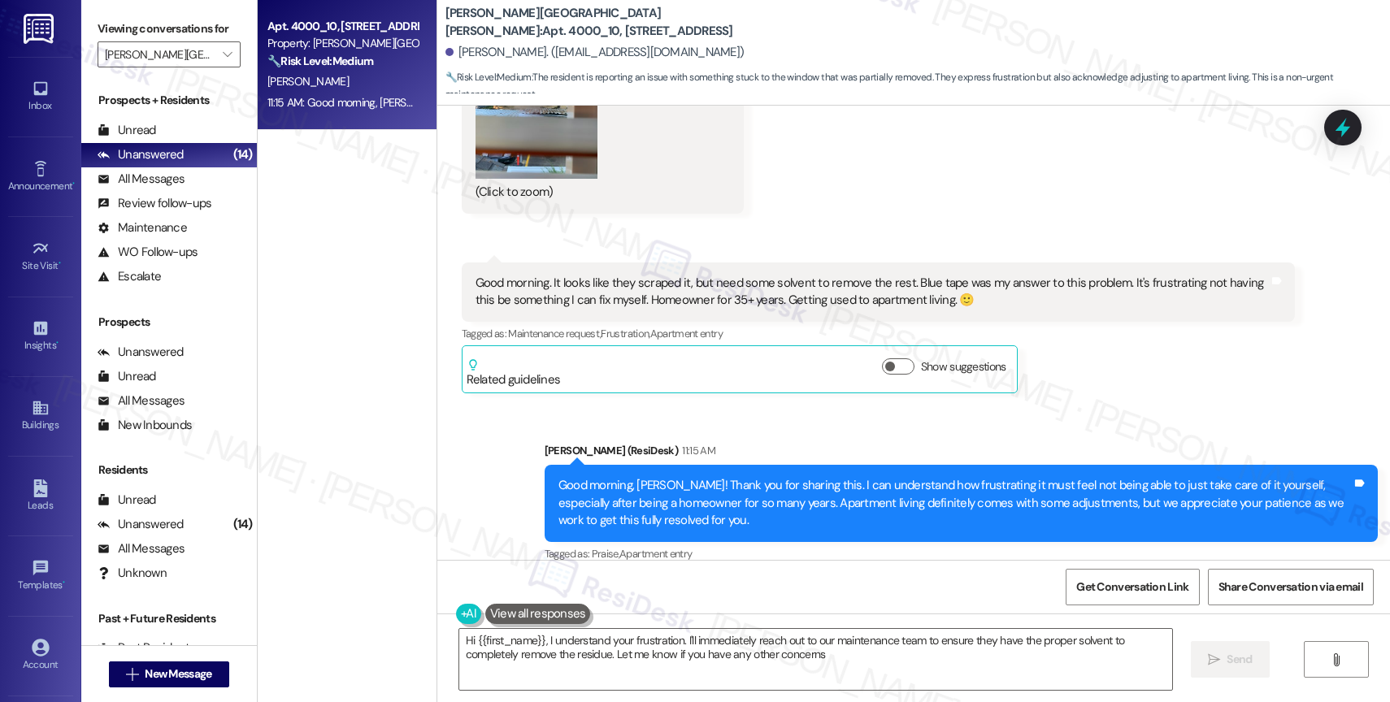
type textarea "Hi {{first_name}}, I understand your frustration. I'll immediately reach out to…"
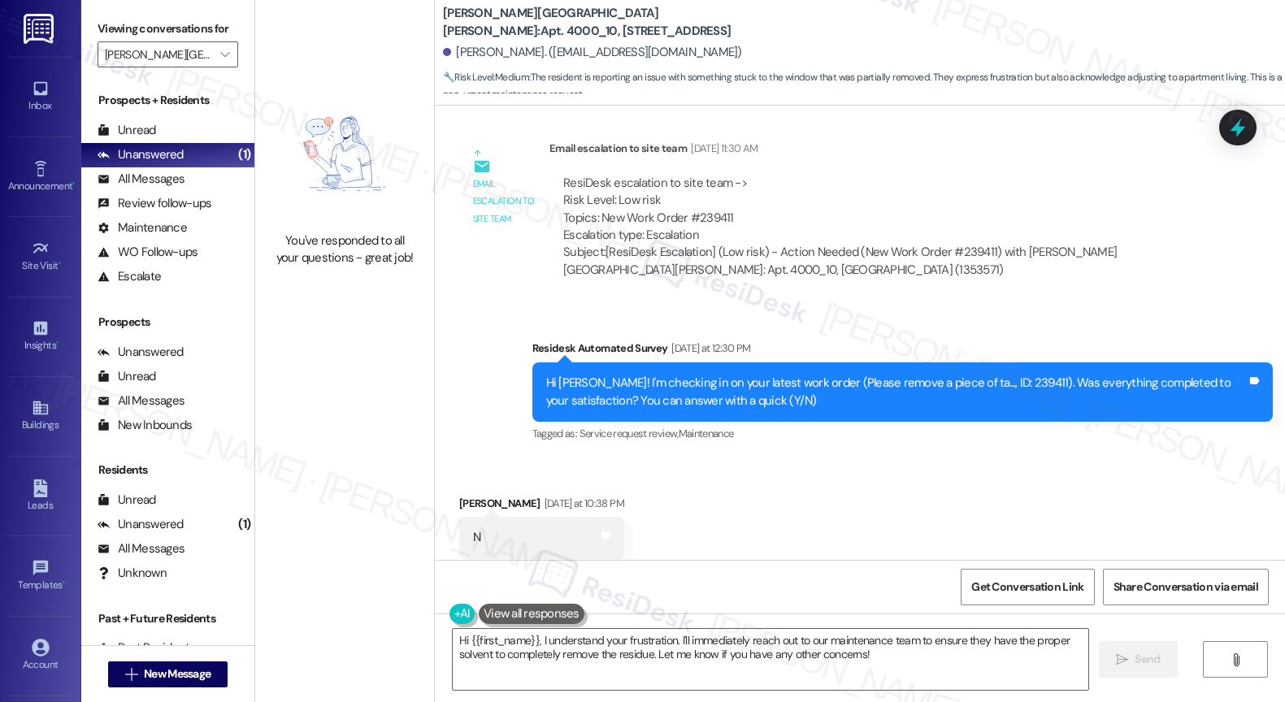
scroll to position [4279, 0]
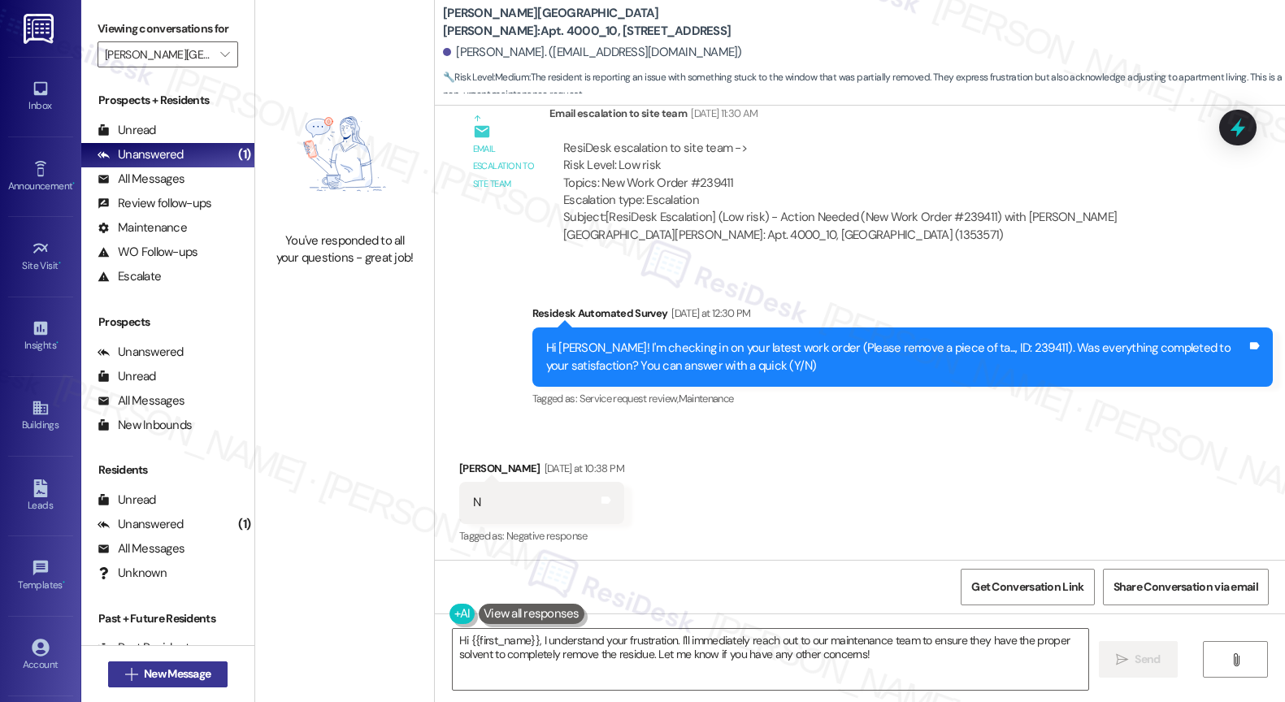
click at [161, 669] on span "New Message" at bounding box center [177, 674] width 67 height 17
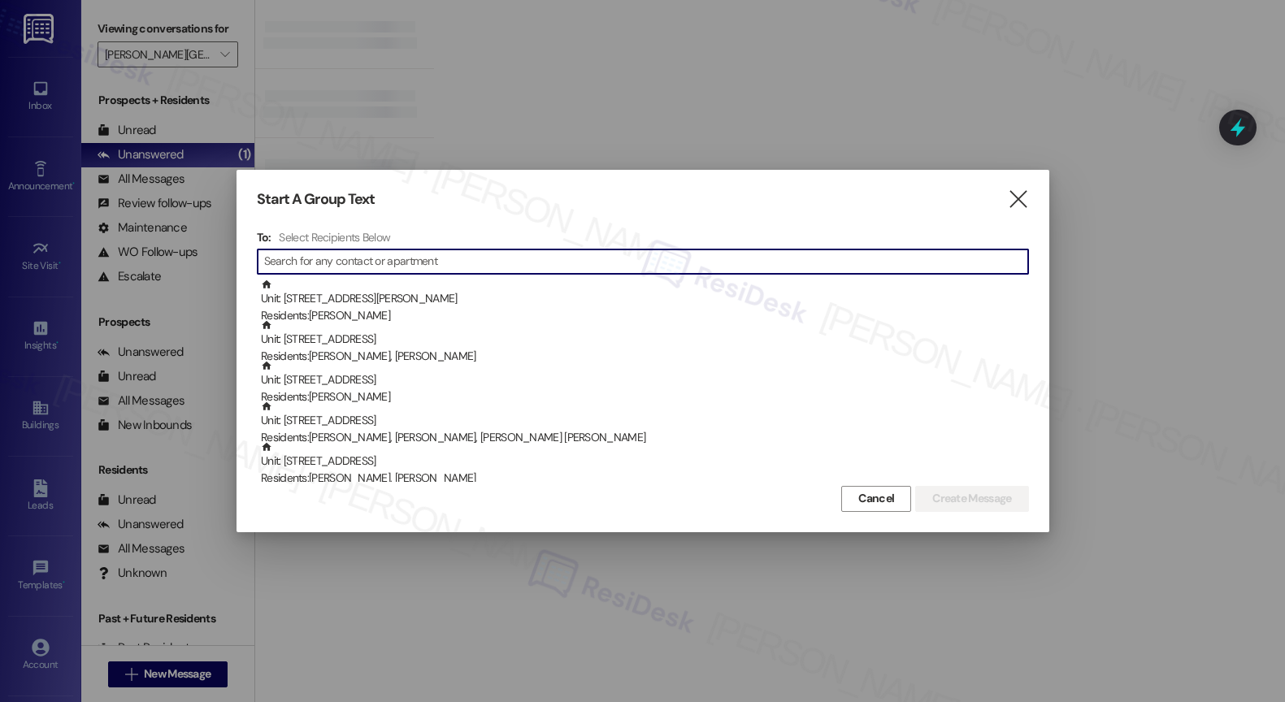
type input "Windsor at [GEOGRAPHIC_DATA]"
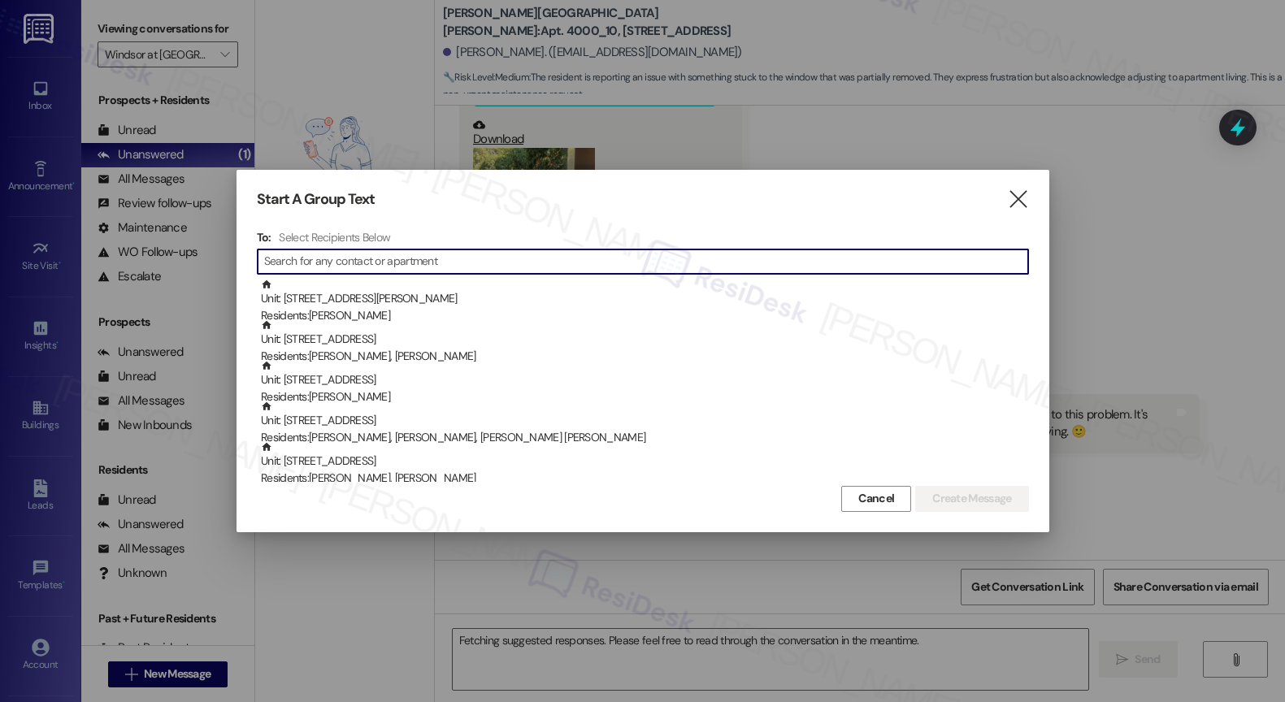
scroll to position [5436, 0]
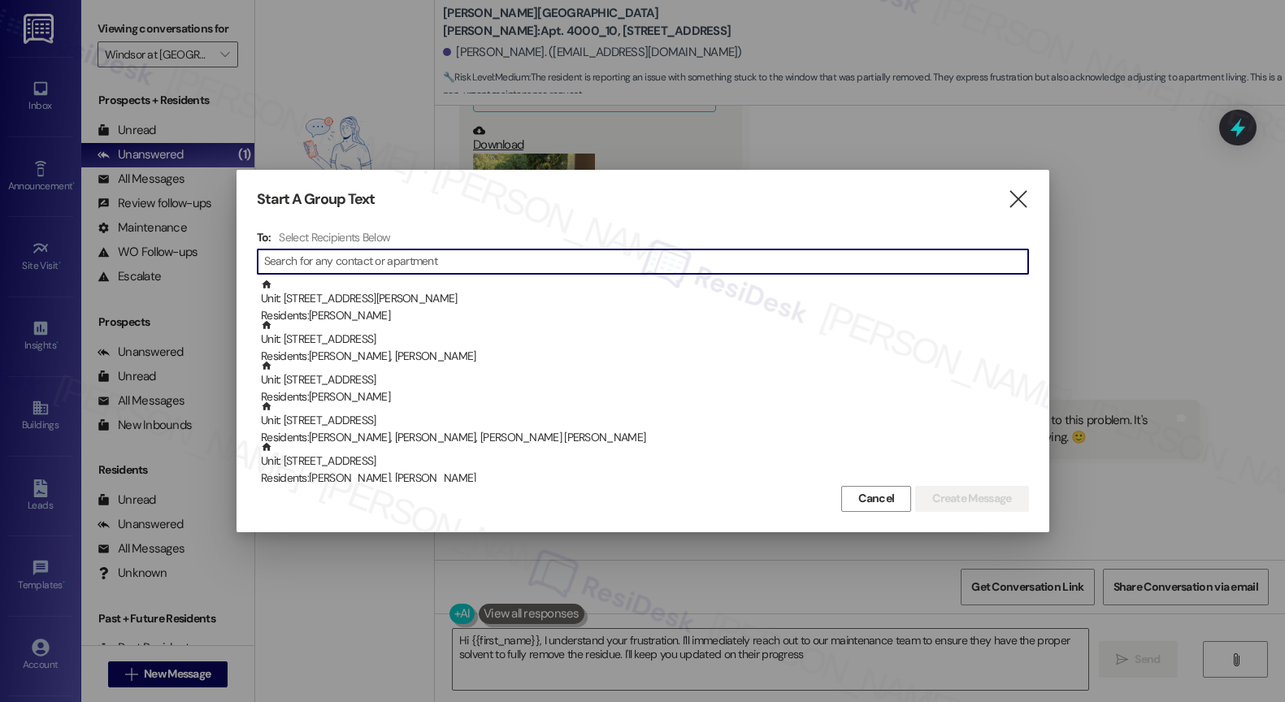
type textarea "Hi {{first_name}}, I understand your frustration. I'll immediately reach out to…"
click at [374, 269] on input at bounding box center [646, 261] width 764 height 23
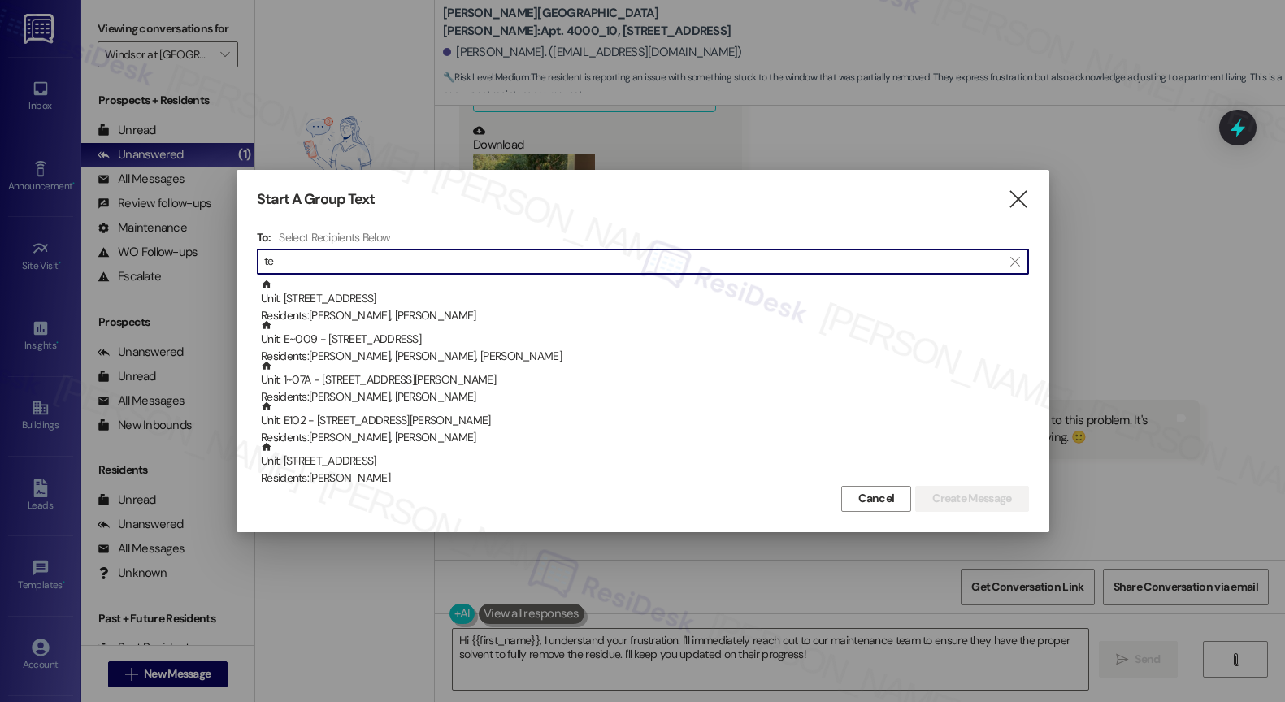
type input "t"
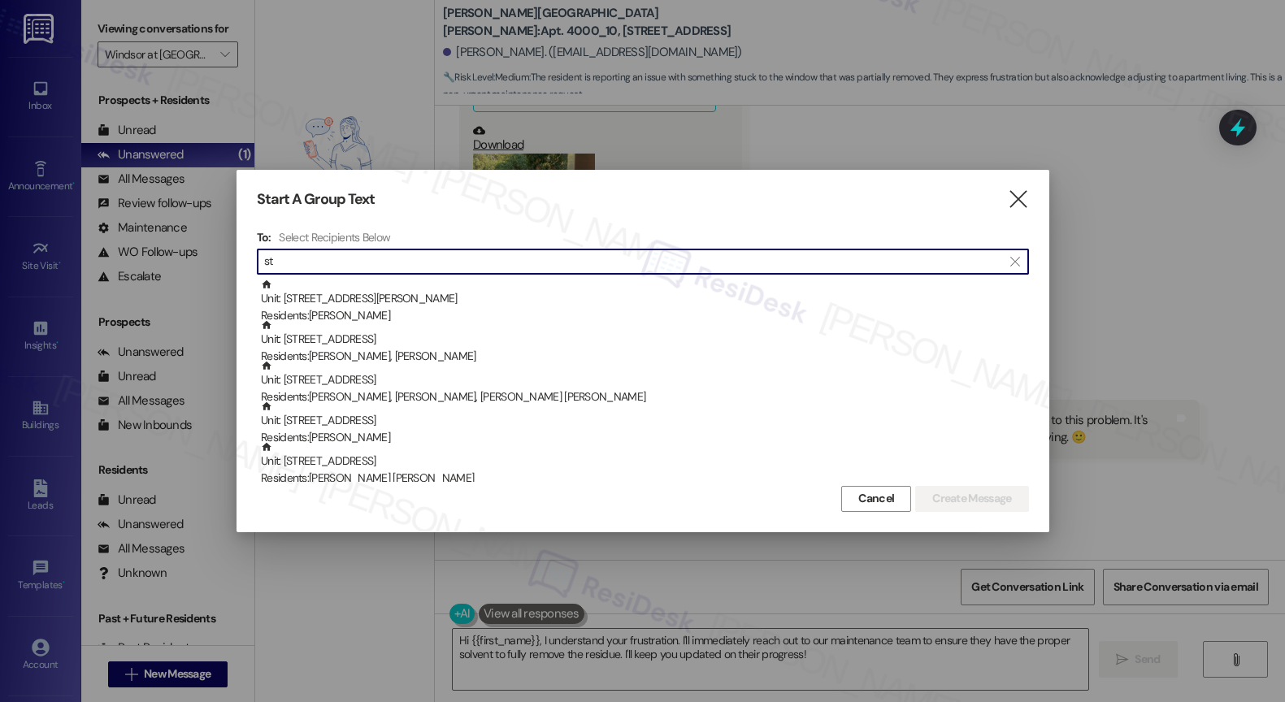
type input "s"
type input "S"
click at [378, 75] on div at bounding box center [642, 351] width 1285 height 702
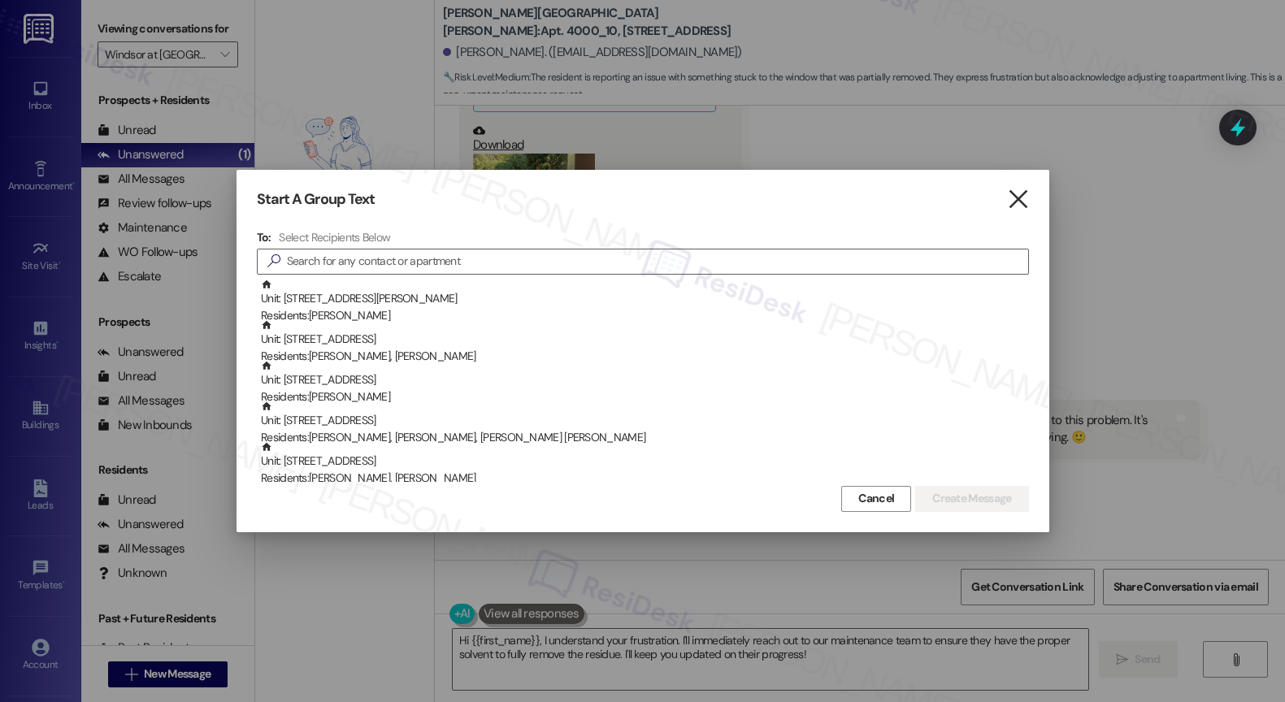
click at [1016, 201] on icon "" at bounding box center [1018, 199] width 22 height 17
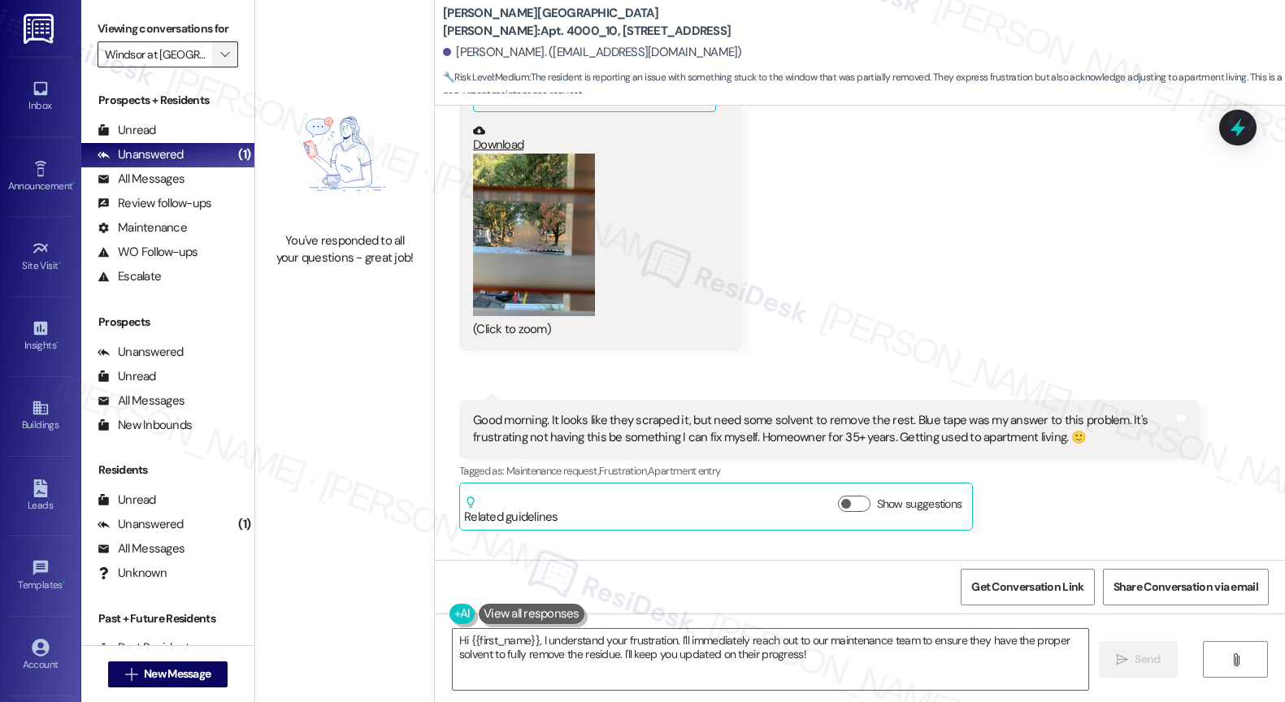
click at [217, 63] on span "" at bounding box center [224, 54] width 15 height 26
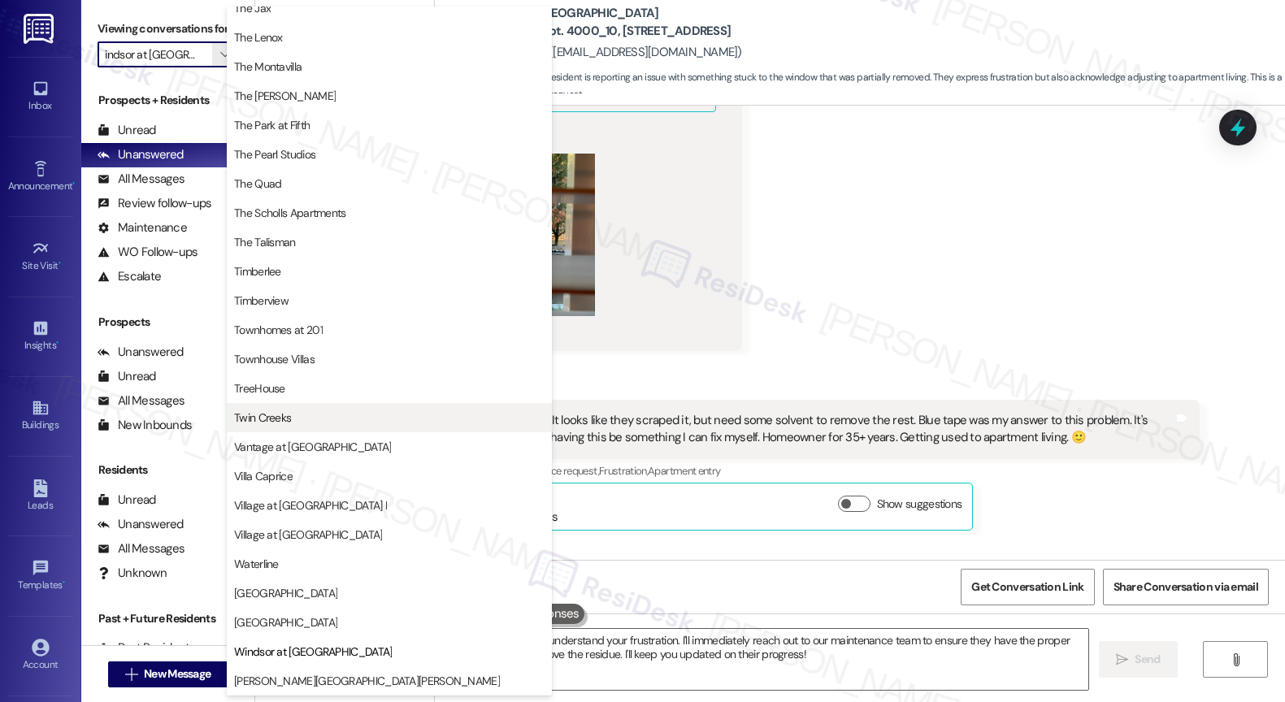
scroll to position [2942, 0]
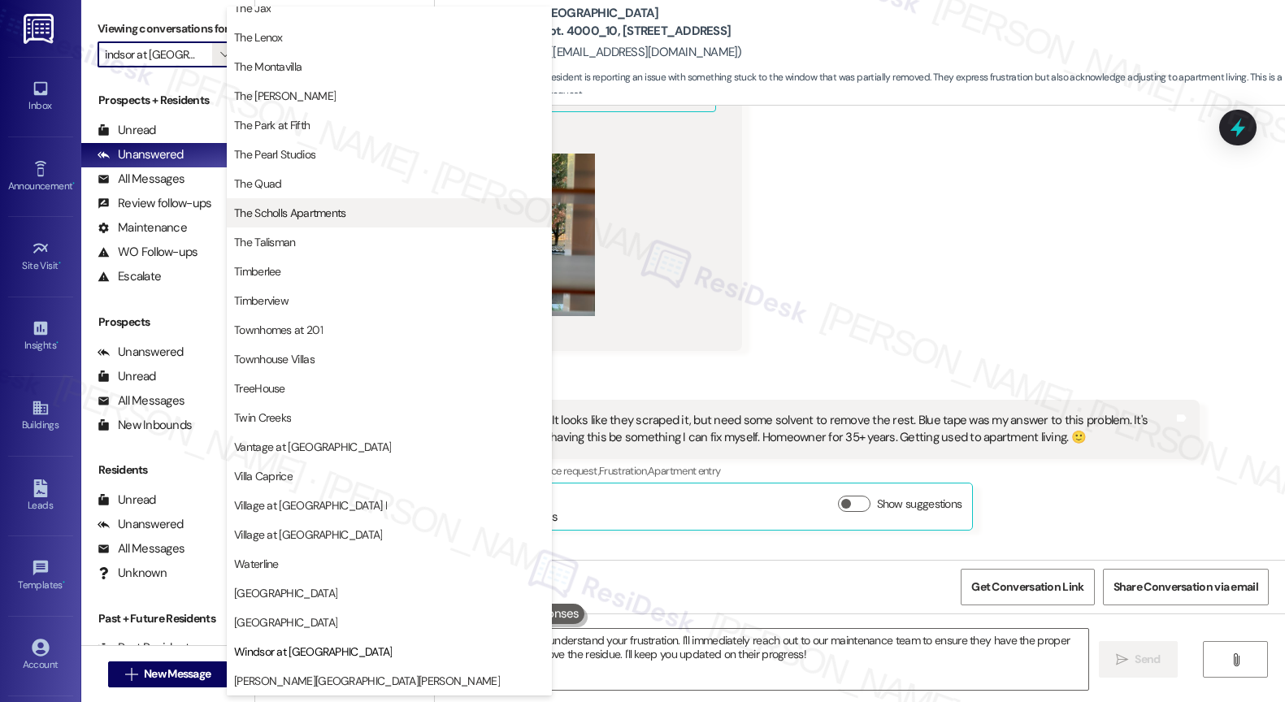
click at [302, 217] on span "The Scholls Apartments" at bounding box center [290, 213] width 112 height 16
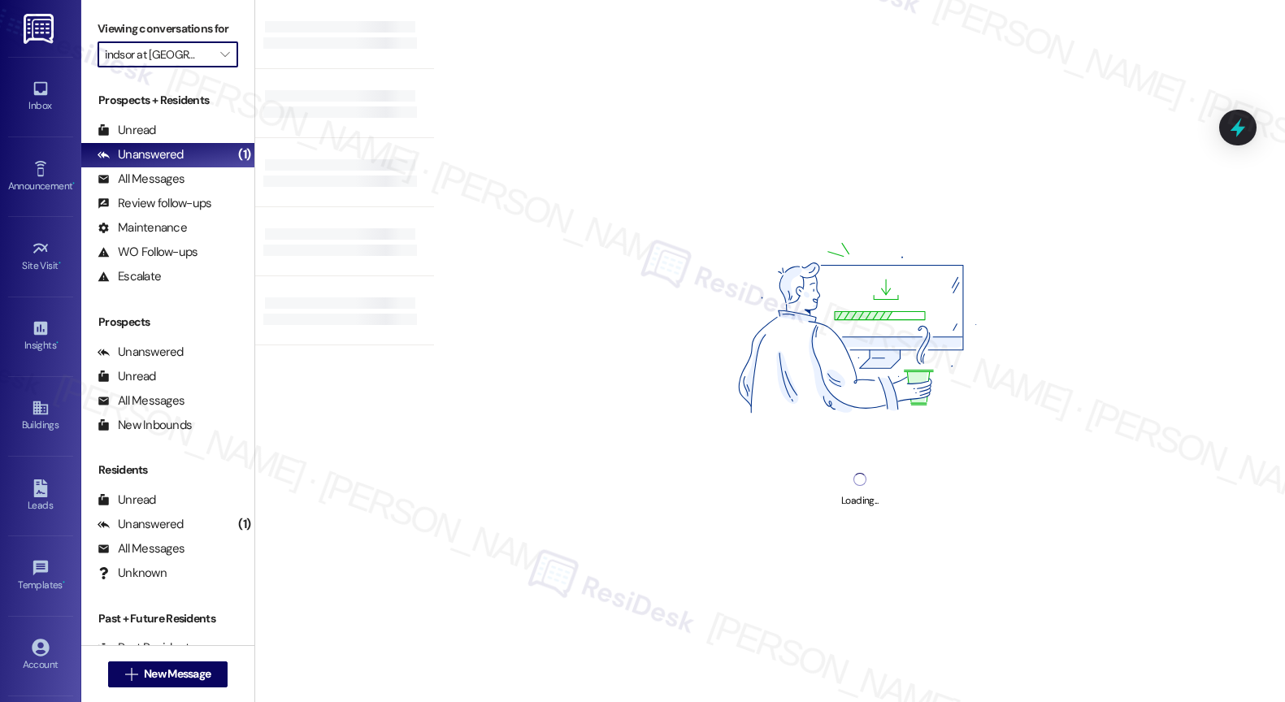
type input "The Scholls Apartments"
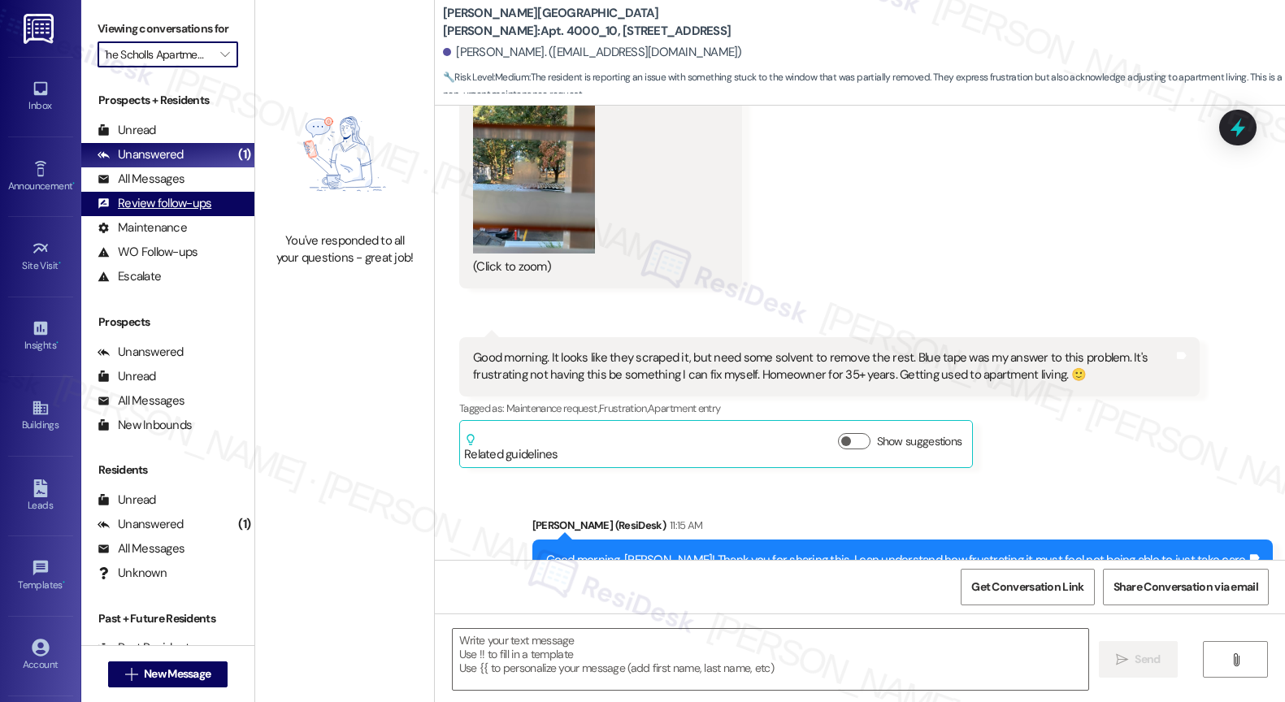
scroll to position [5436, 0]
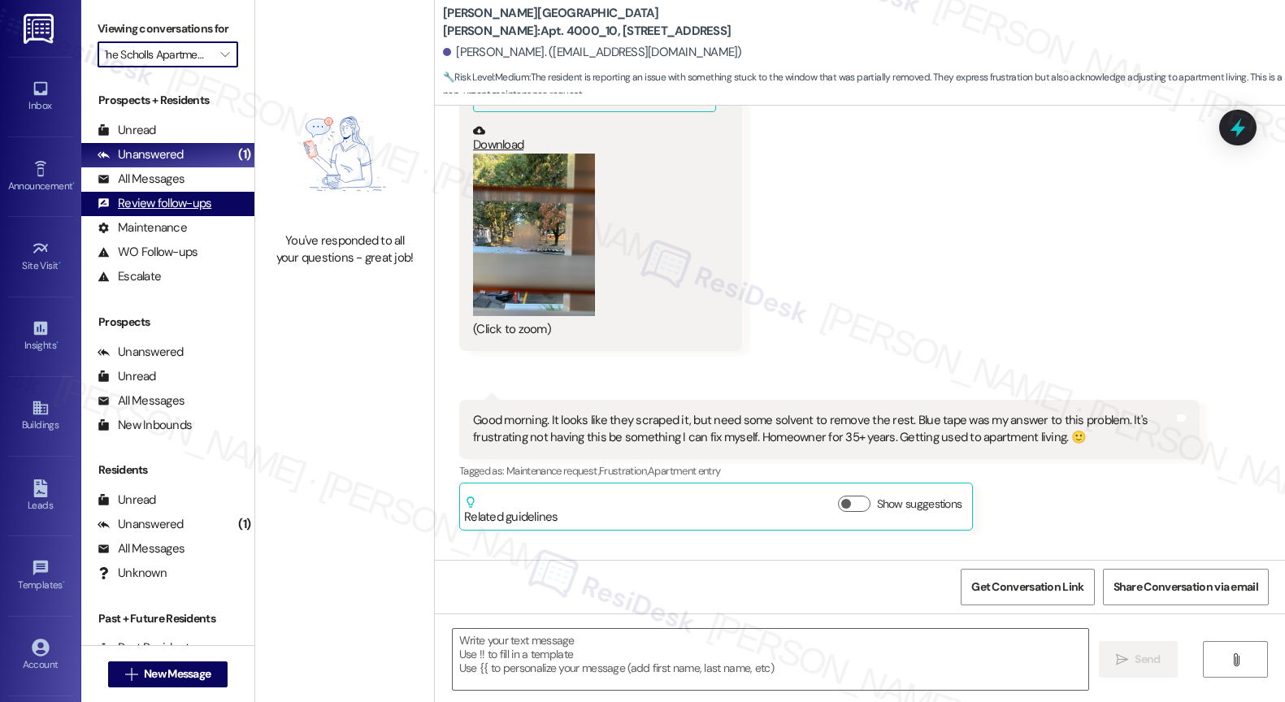
type textarea "Fetching suggested responses. Please feel free to read through the conversation…"
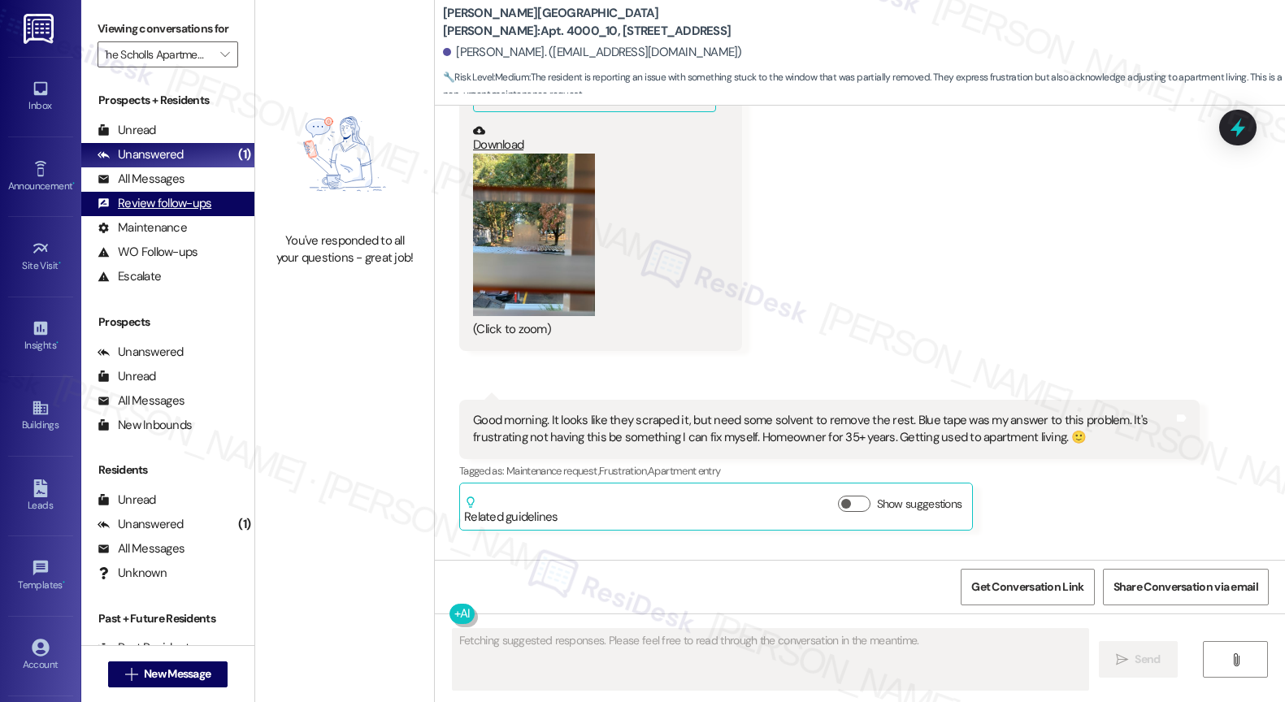
click at [192, 212] on div "Review follow-ups (undefined)" at bounding box center [167, 204] width 173 height 24
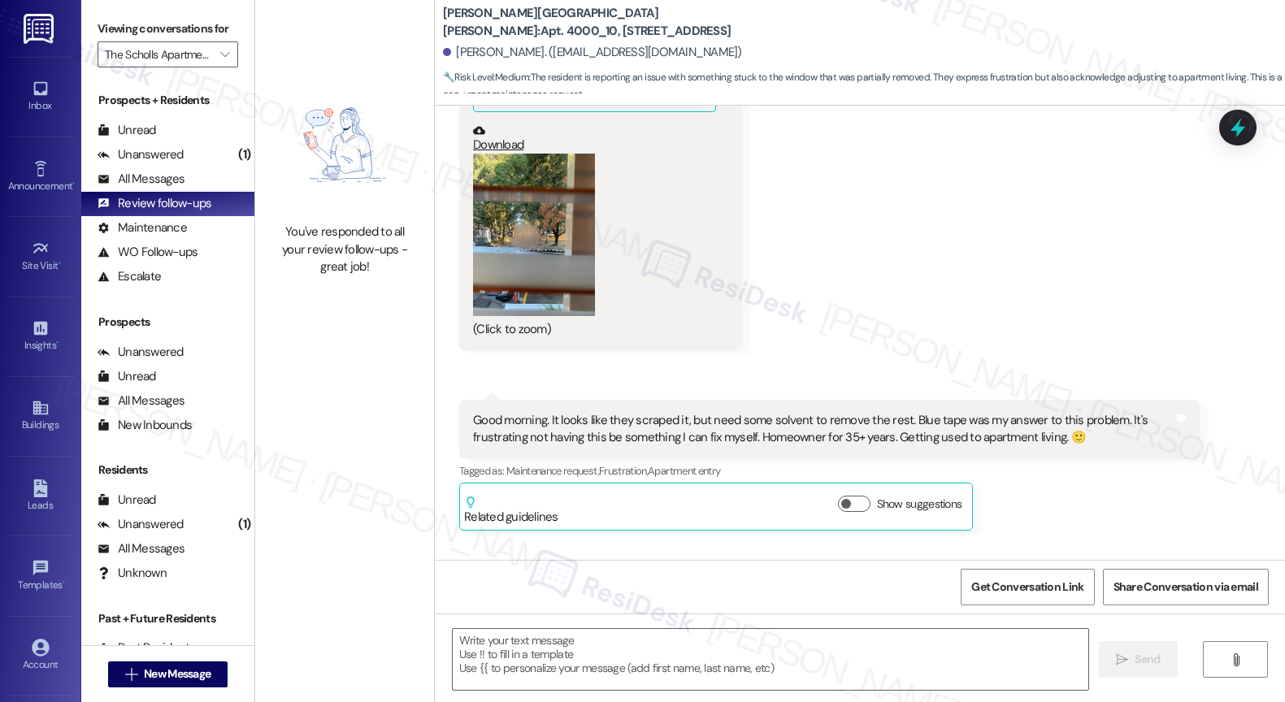
type textarea "Fetching suggested responses. Please feel free to read through the conversation…"
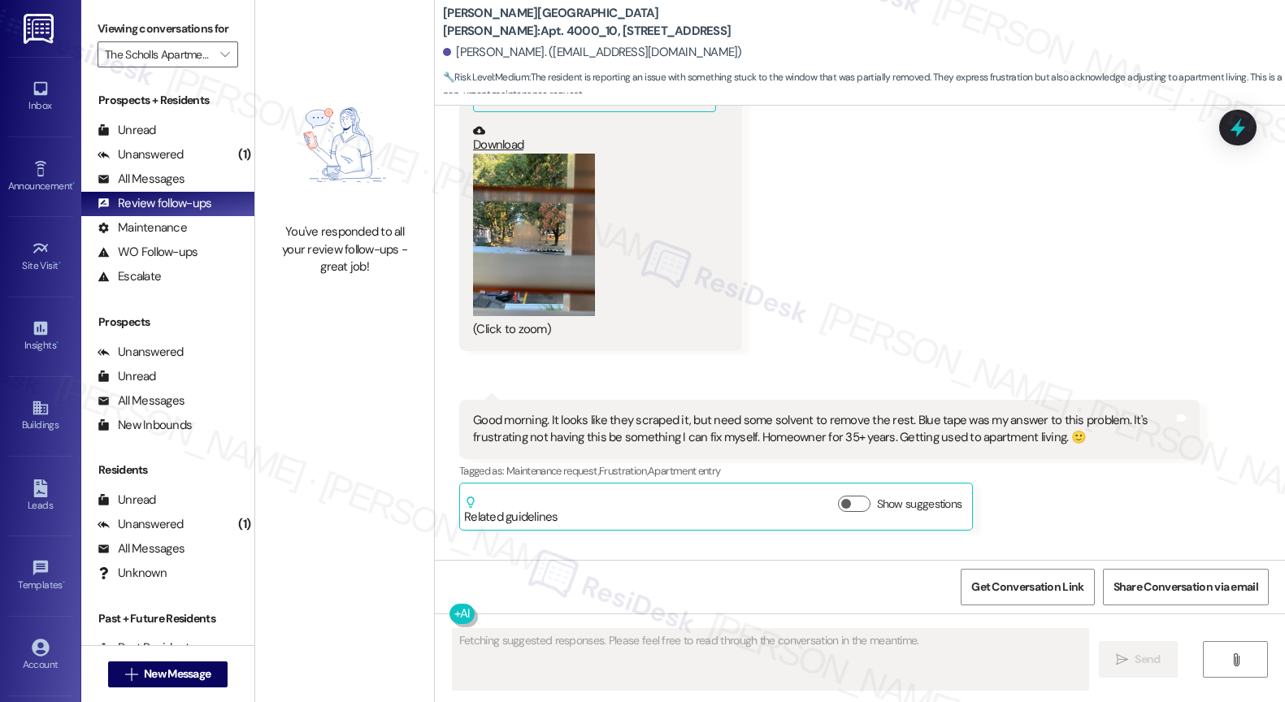
scroll to position [5140, 0]
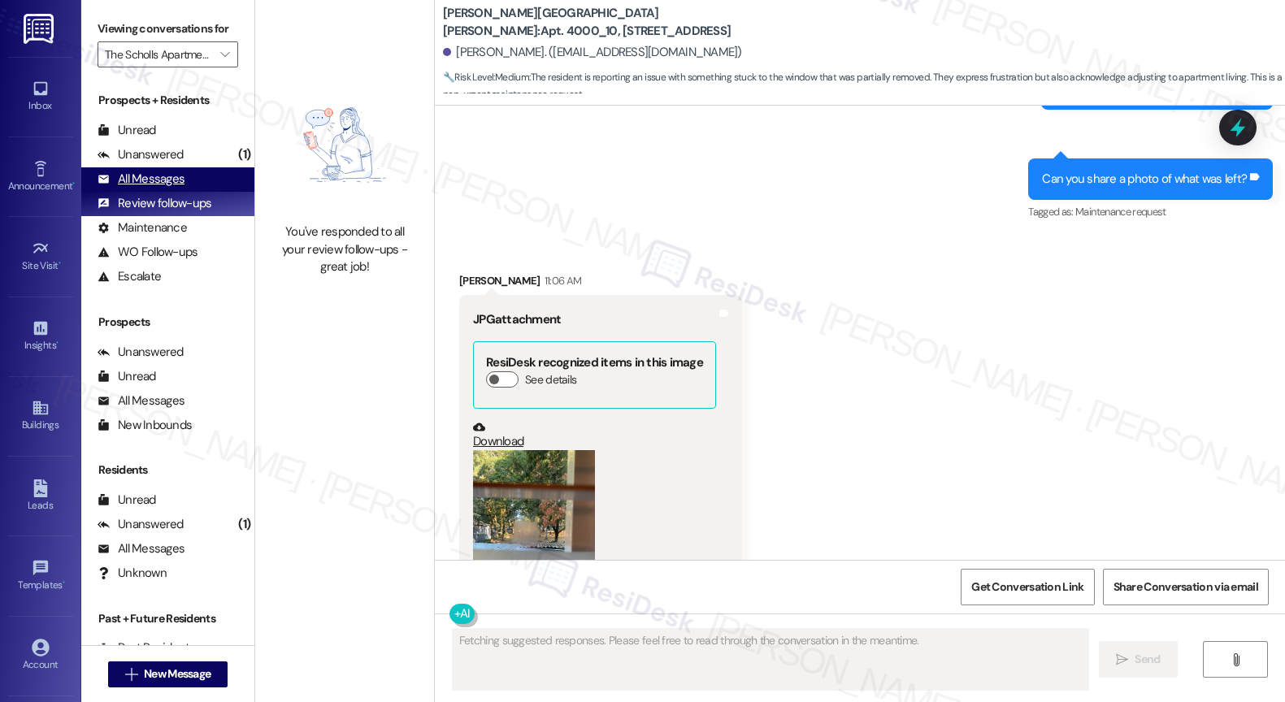
click at [172, 188] on div "All Messages" at bounding box center [141, 179] width 87 height 17
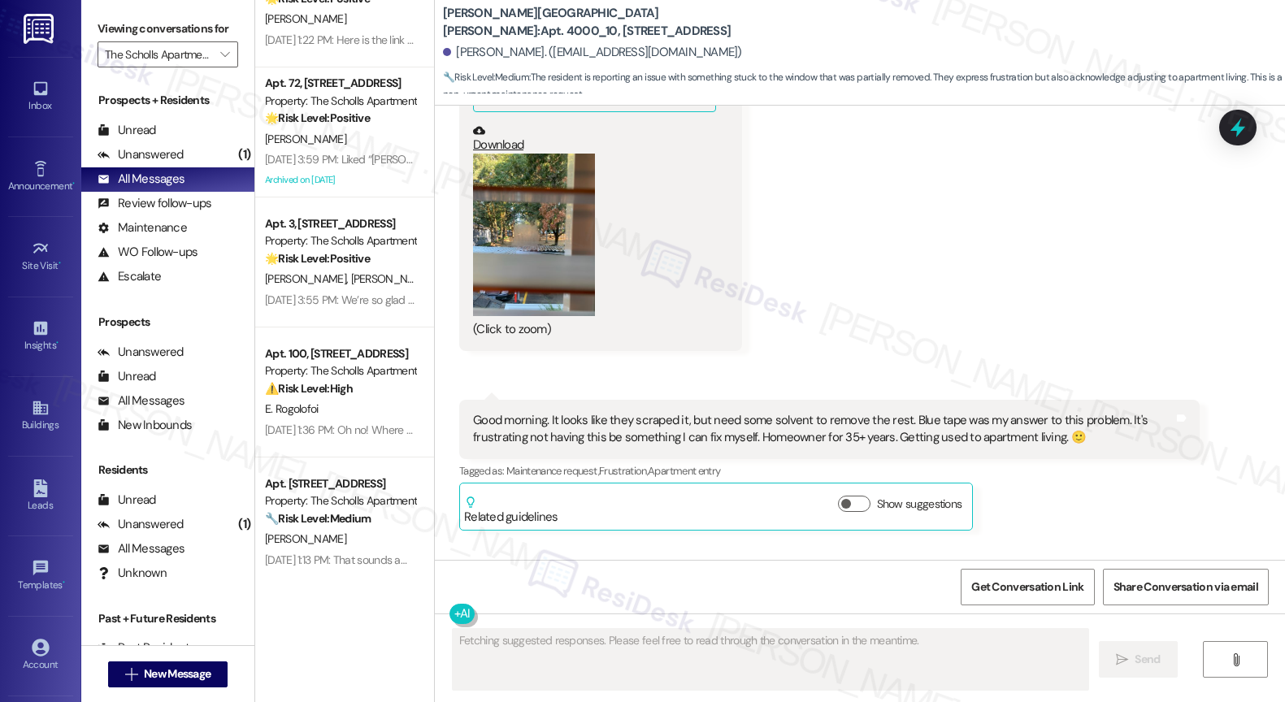
scroll to position [0, 0]
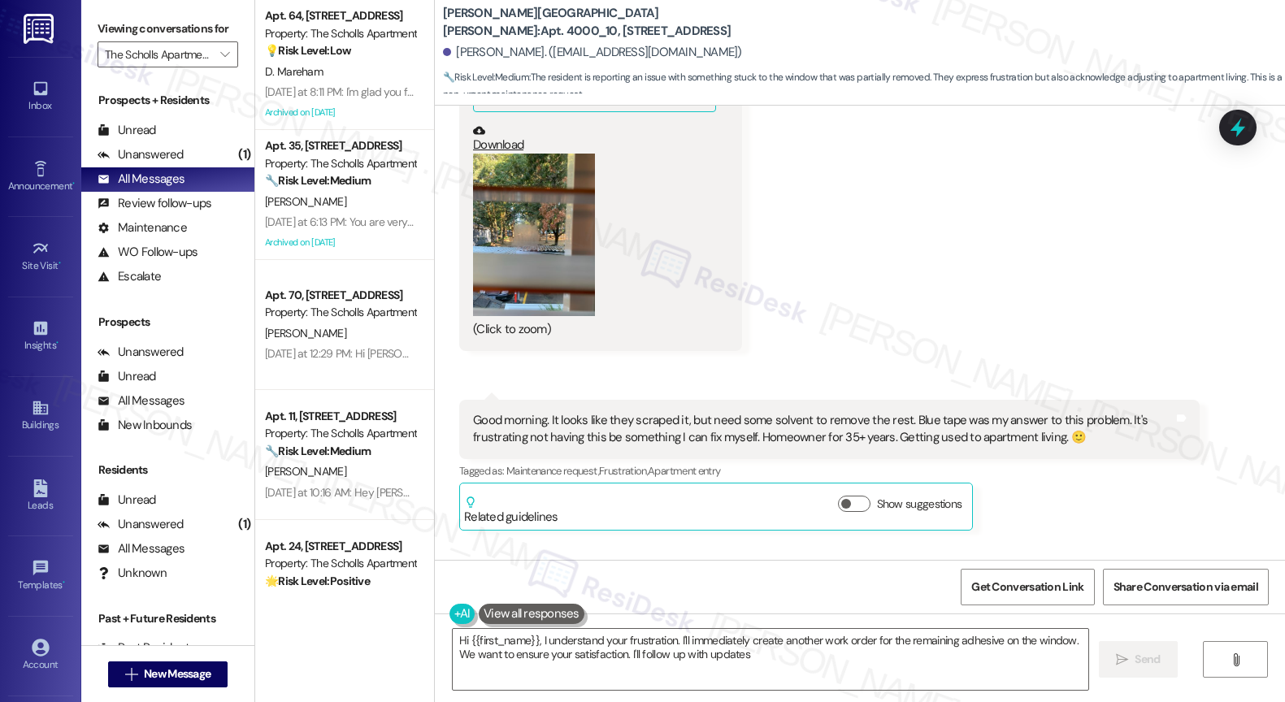
type textarea "Hi {{first_name}}, I understand your frustration. I'll immediately create anoth…"
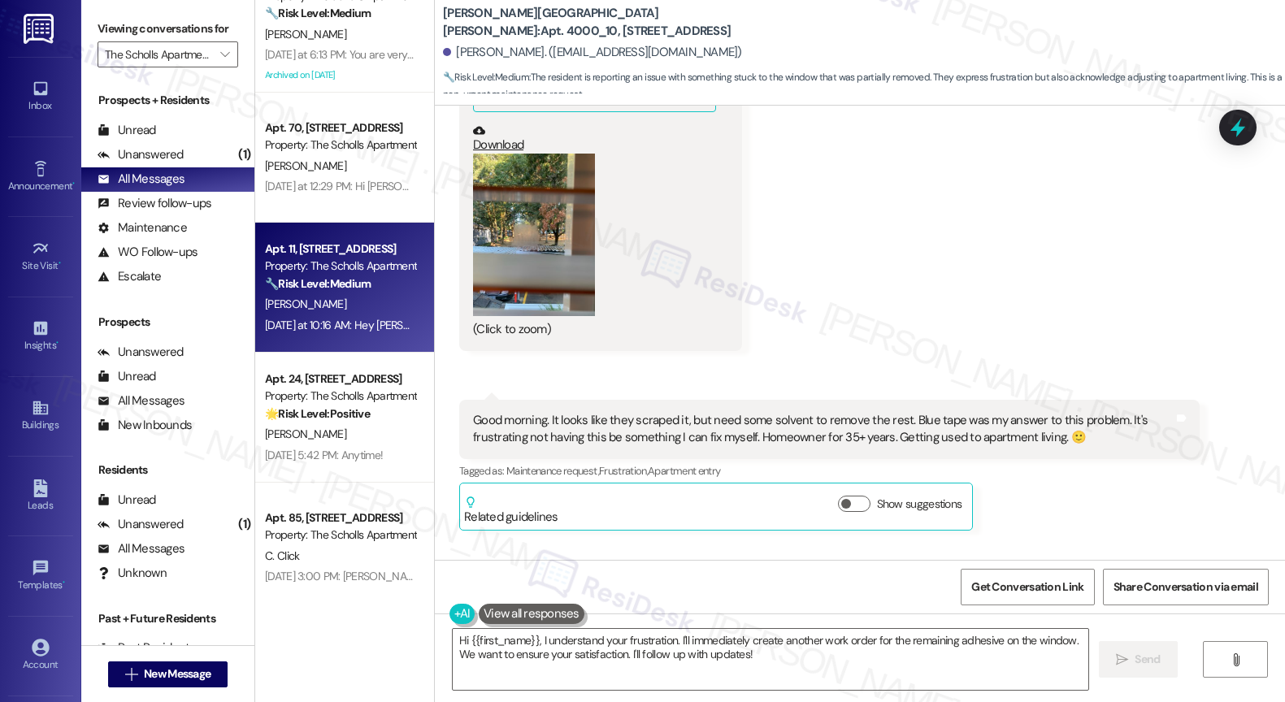
click at [348, 259] on div "Property: The Scholls Apartments" at bounding box center [340, 266] width 150 height 17
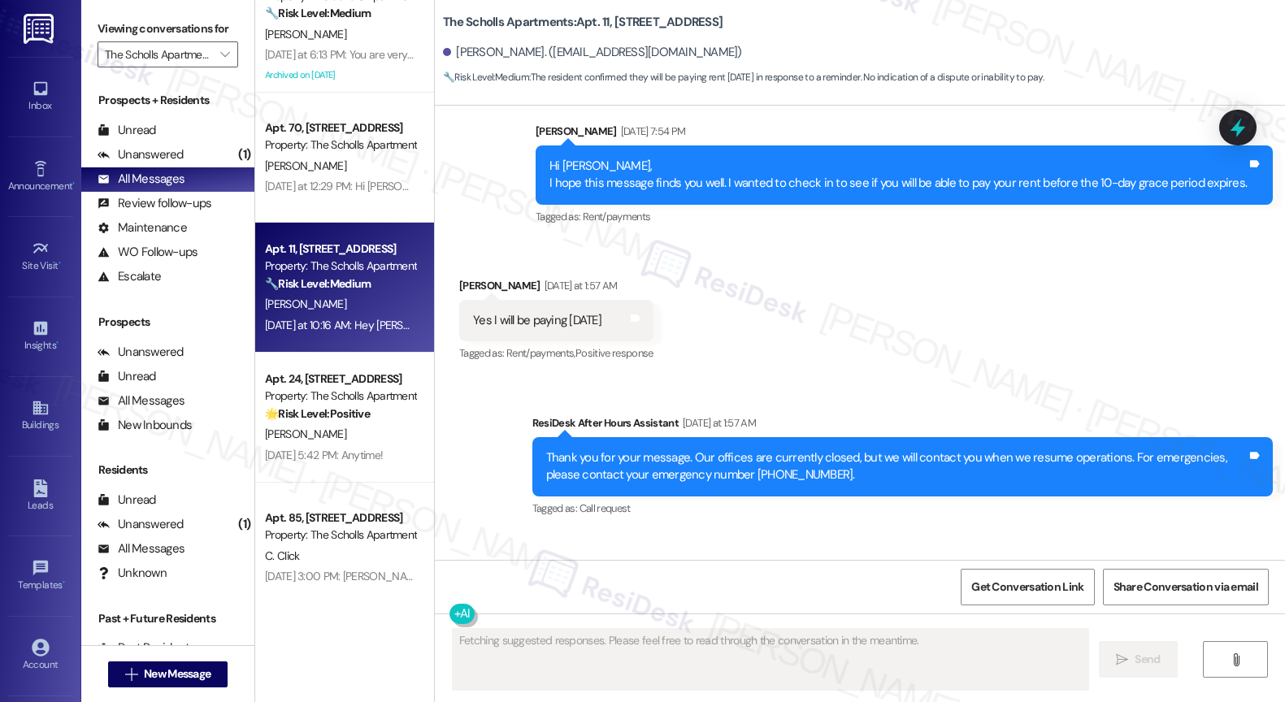
scroll to position [3341, 0]
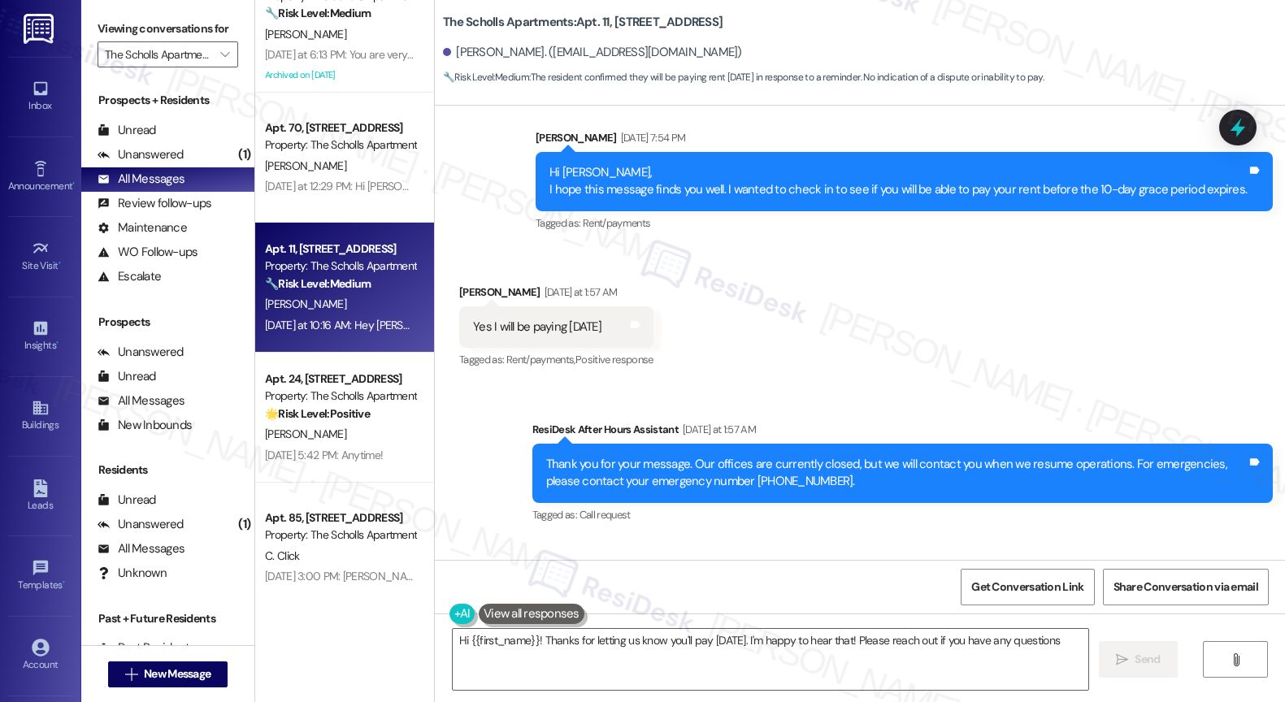
type textarea "Hi {{first_name}}! Thanks for letting us know you'll pay [DATE]. I'm happy to h…"
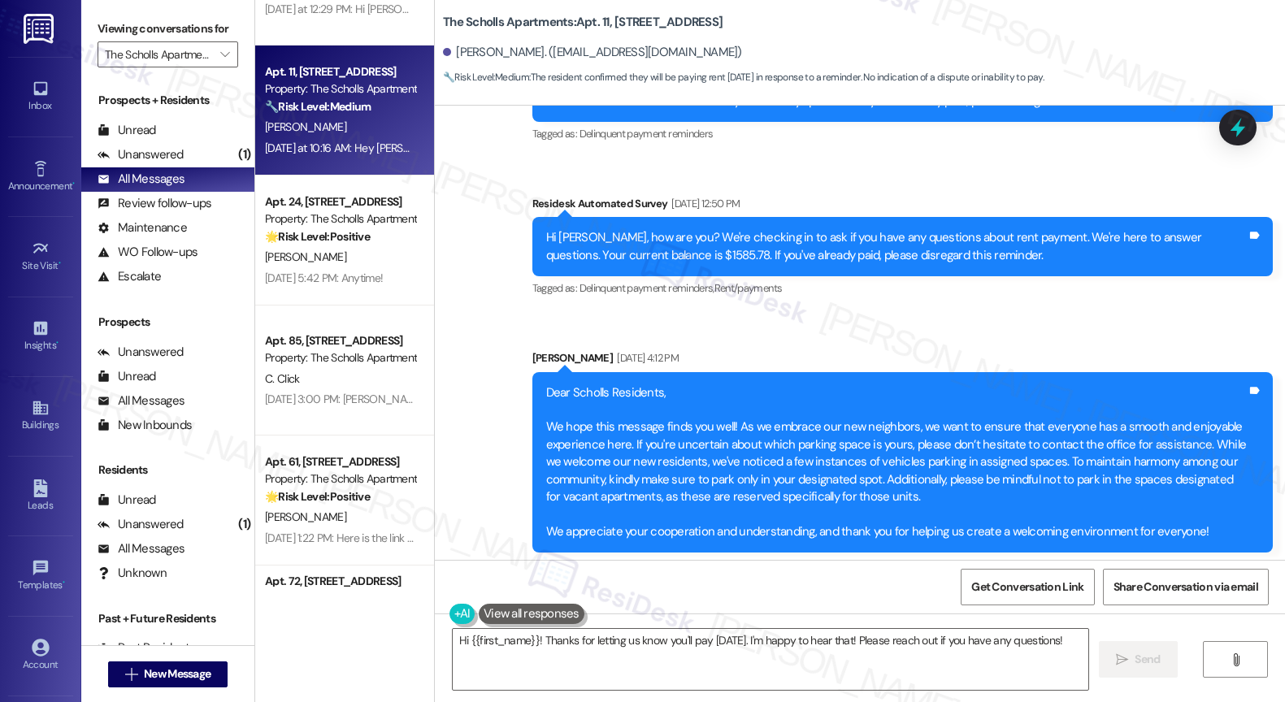
scroll to position [346, 0]
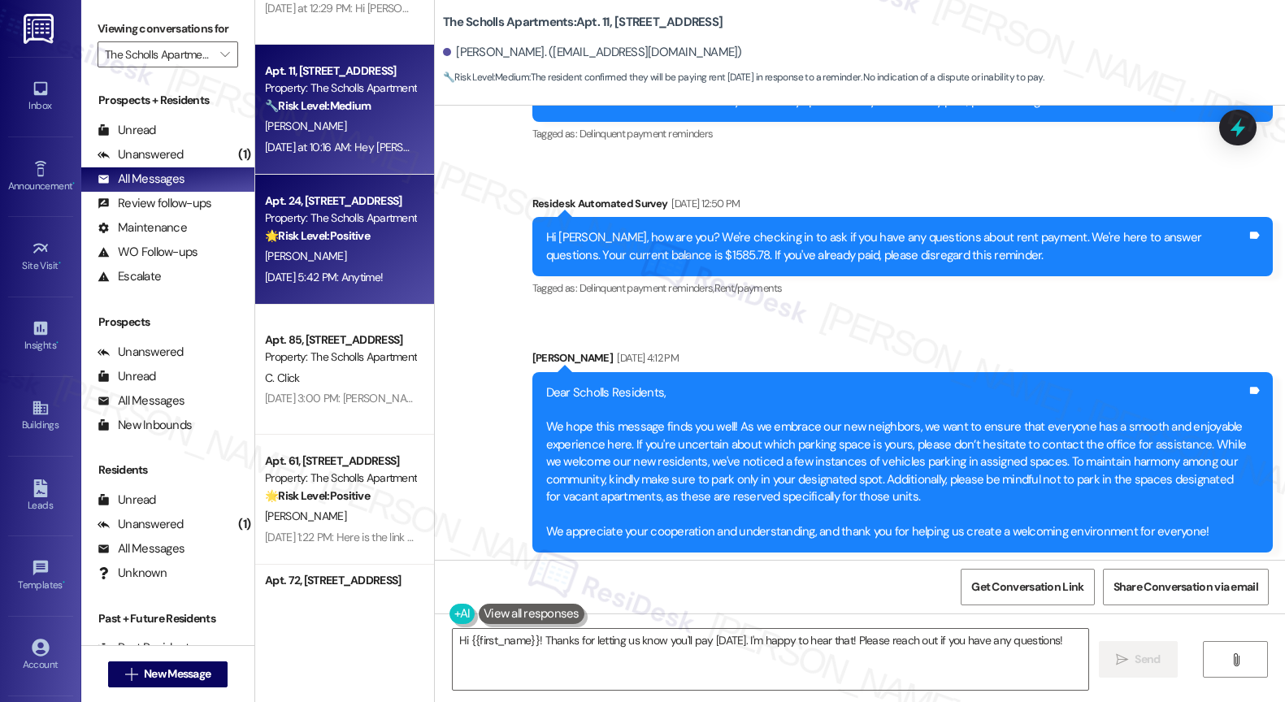
click at [333, 254] on div "[PERSON_NAME]" at bounding box center [340, 256] width 154 height 20
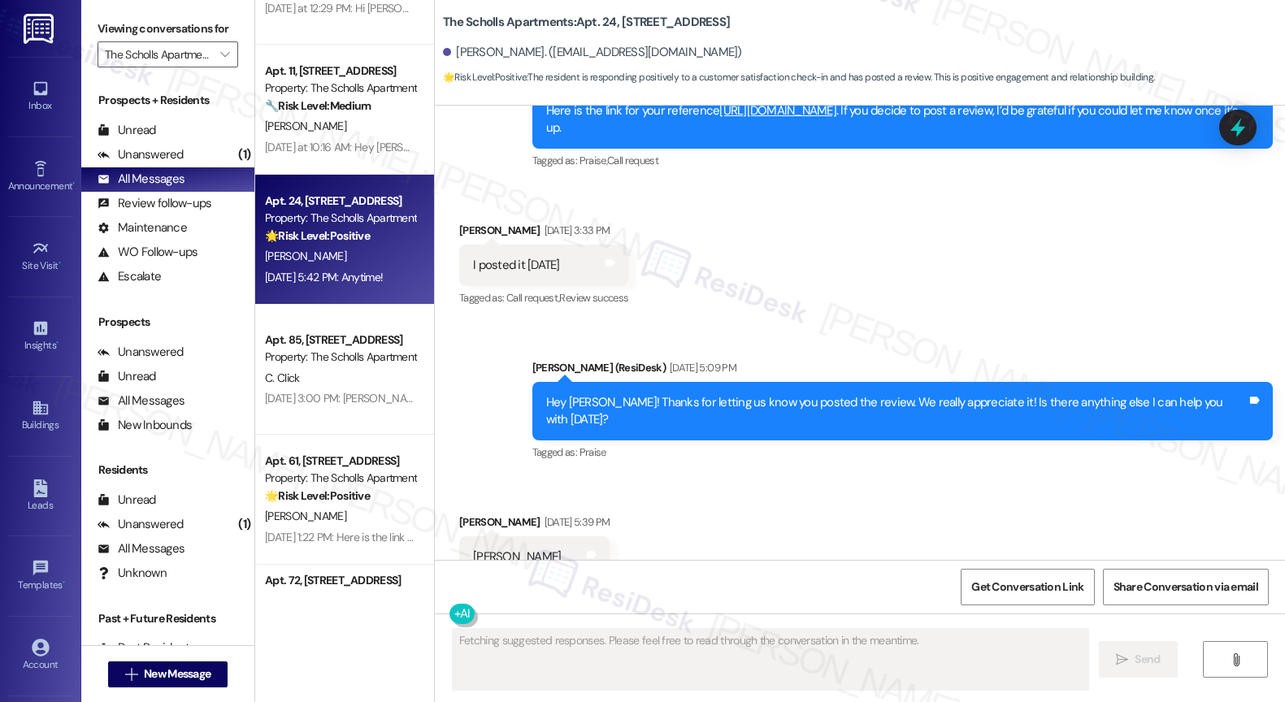
scroll to position [6882, 0]
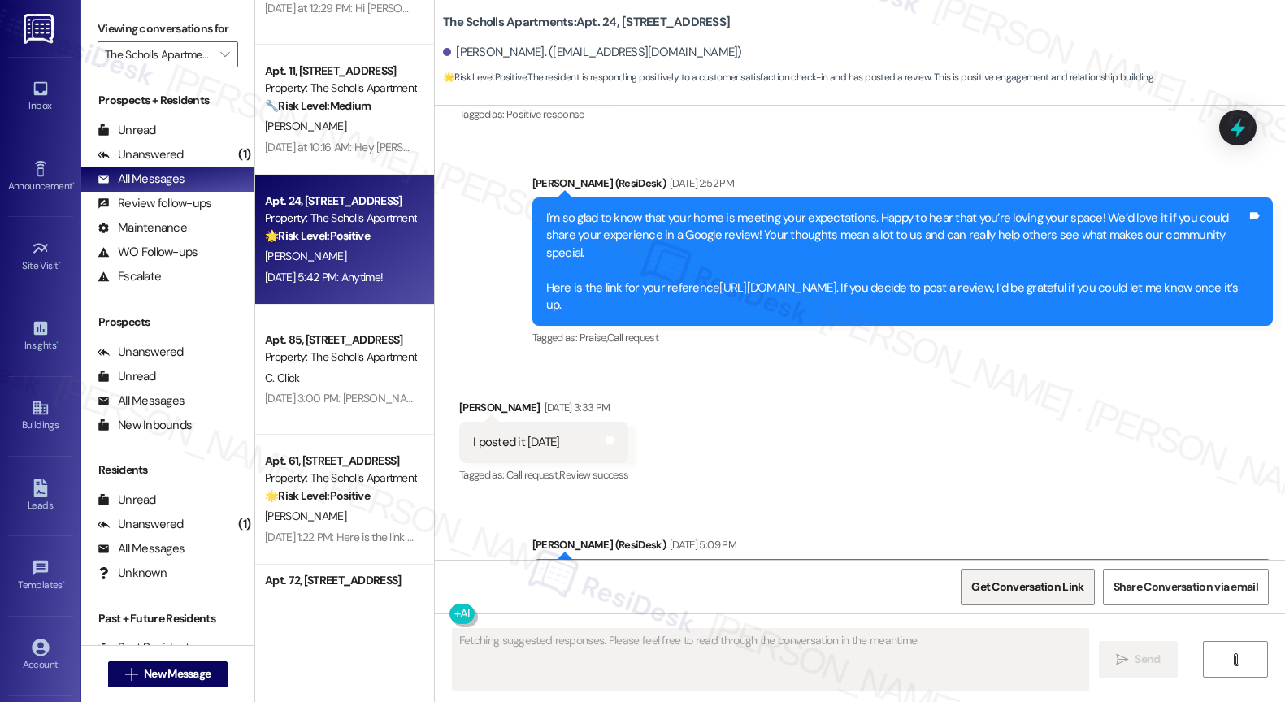
click at [1041, 585] on span "Get Conversation Link" at bounding box center [1028, 587] width 112 height 17
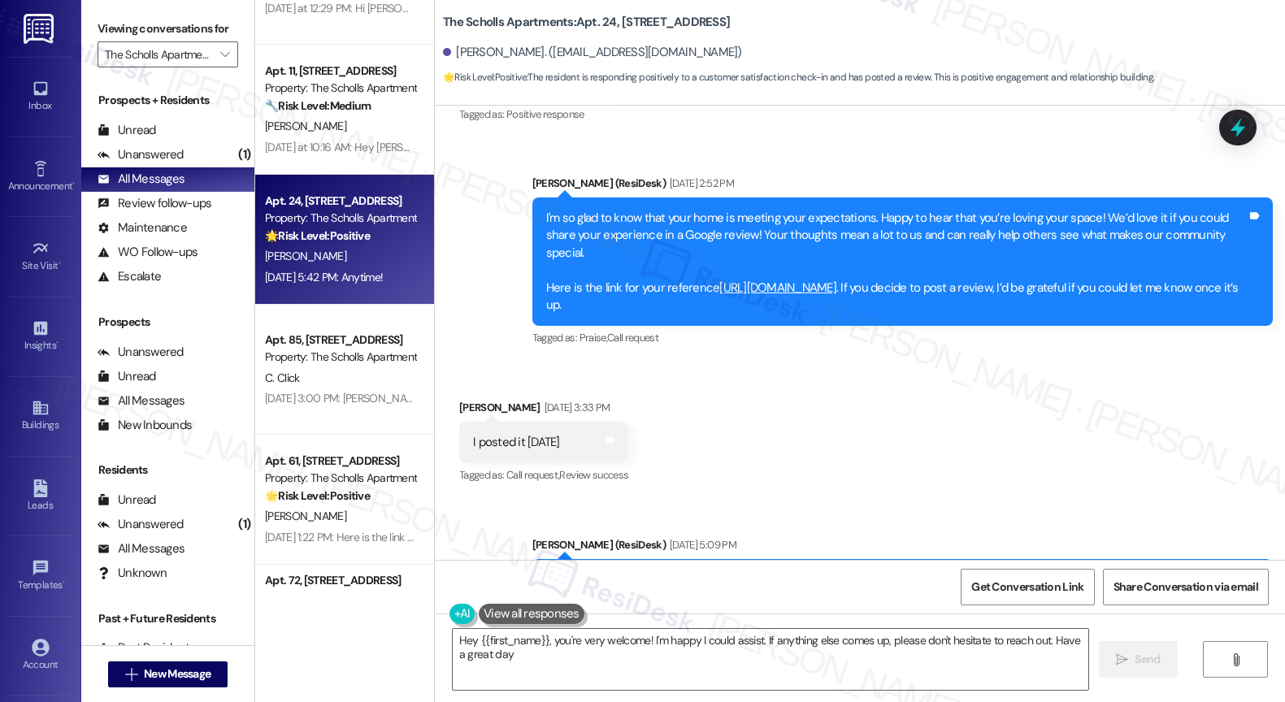
type textarea "Hey {{first_name}}, you're very welcome! I'm happy I could assist. If anything …"
drag, startPoint x: 432, startPoint y: 19, endPoint x: 559, endPoint y: 21, distance: 127.7
click at [559, 21] on b "The Scholls Apartments: Apt. 24, [STREET_ADDRESS]" at bounding box center [586, 22] width 287 height 17
copy b "The Scholls Apartments"
click at [789, 409] on div "Received via SMS [PERSON_NAME] [DATE] 3:33 PM I posted it [DATE] Tags and notes…" at bounding box center [860, 431] width 850 height 137
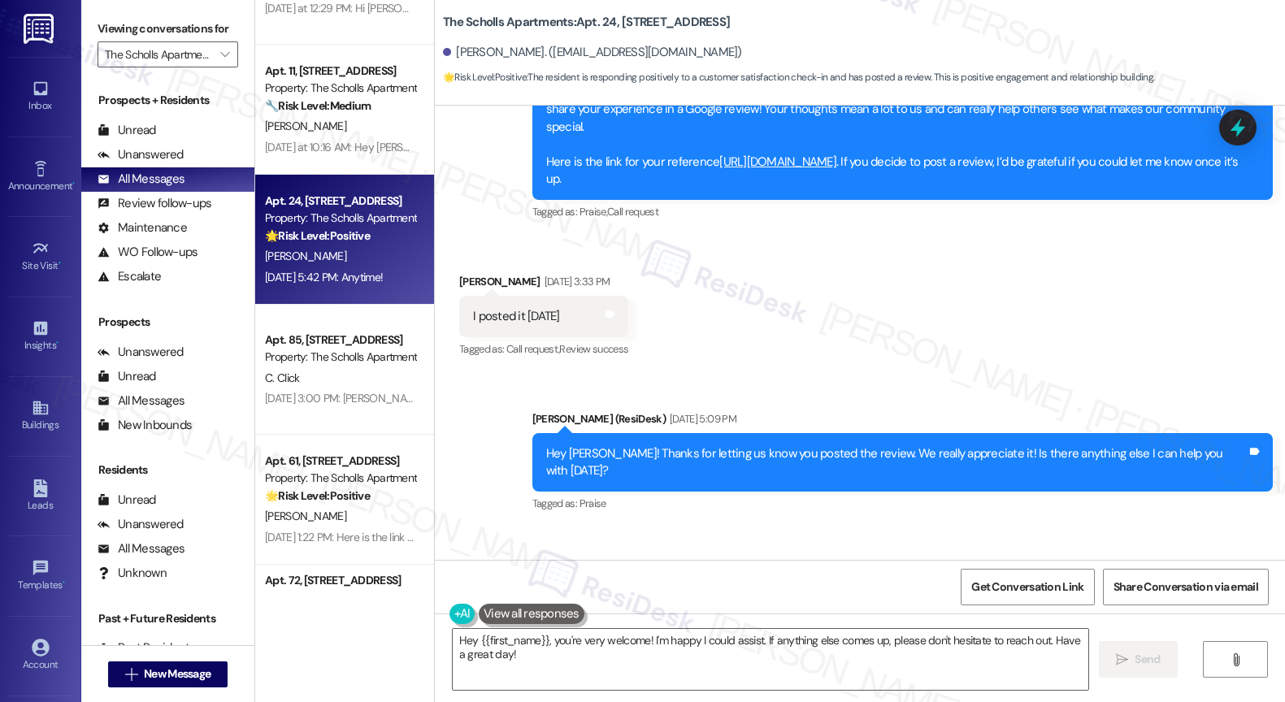
scroll to position [7011, 0]
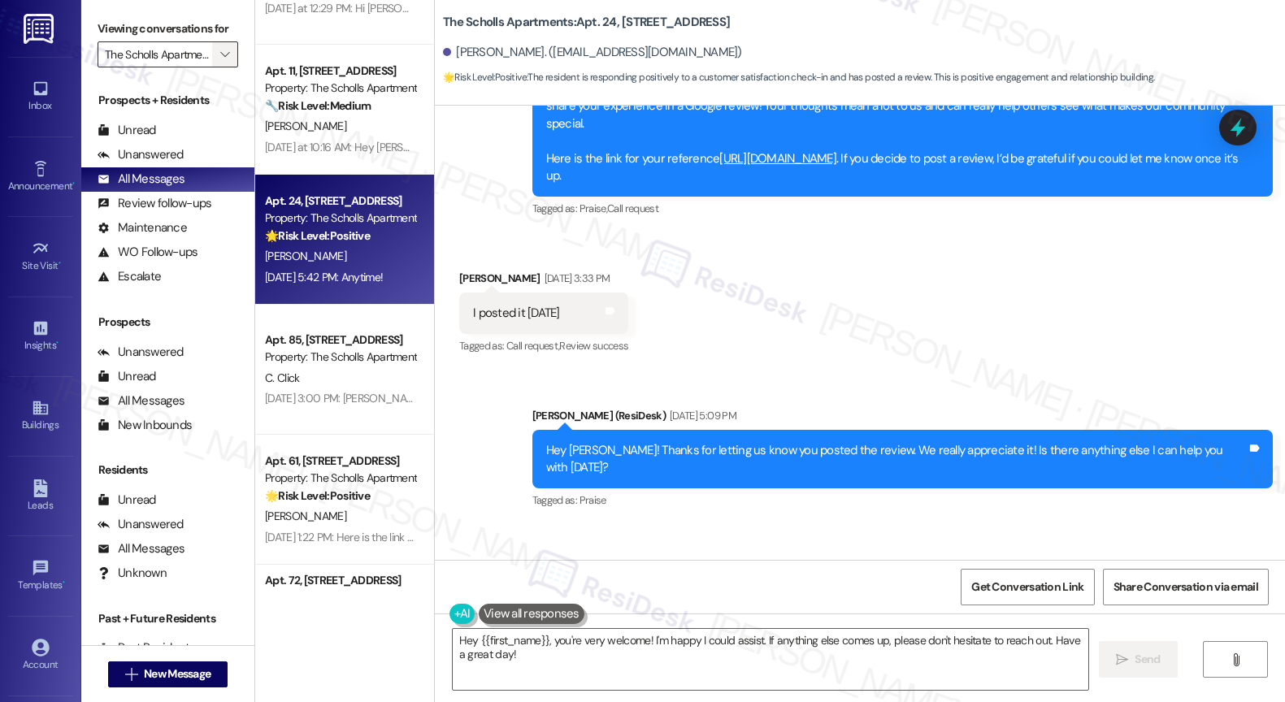
click at [218, 67] on span "" at bounding box center [224, 54] width 15 height 26
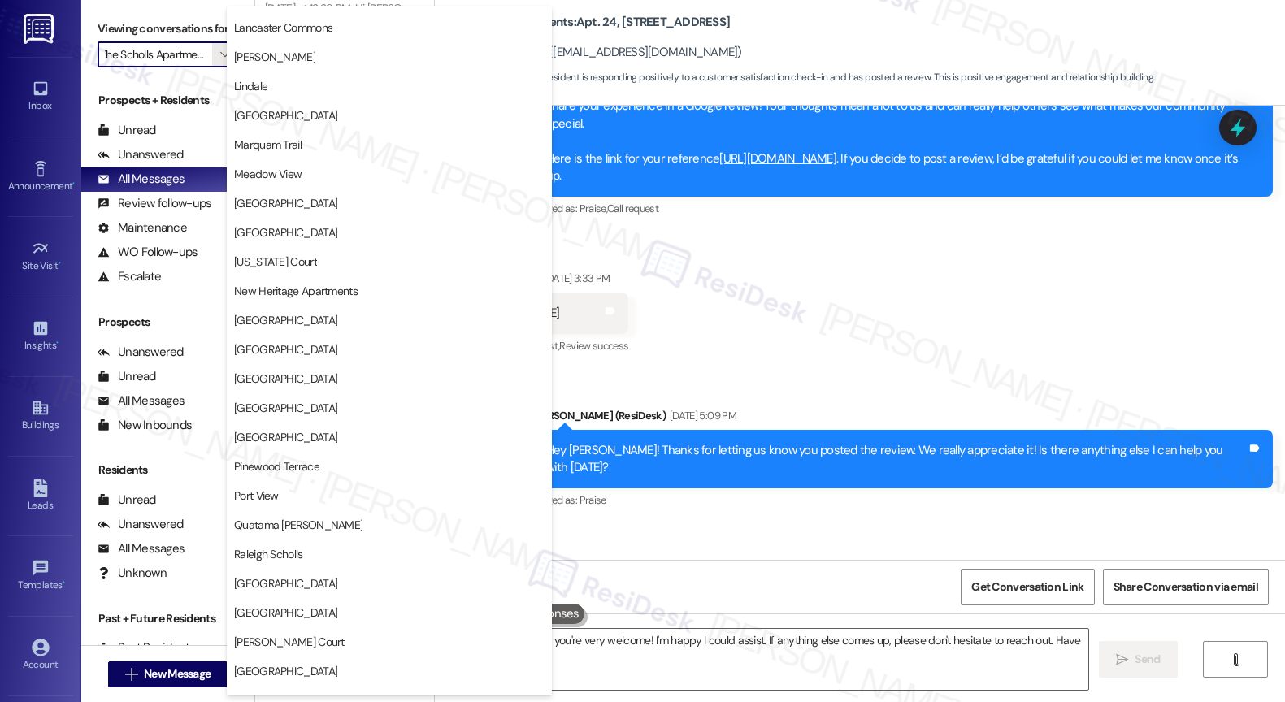
scroll to position [0, 0]
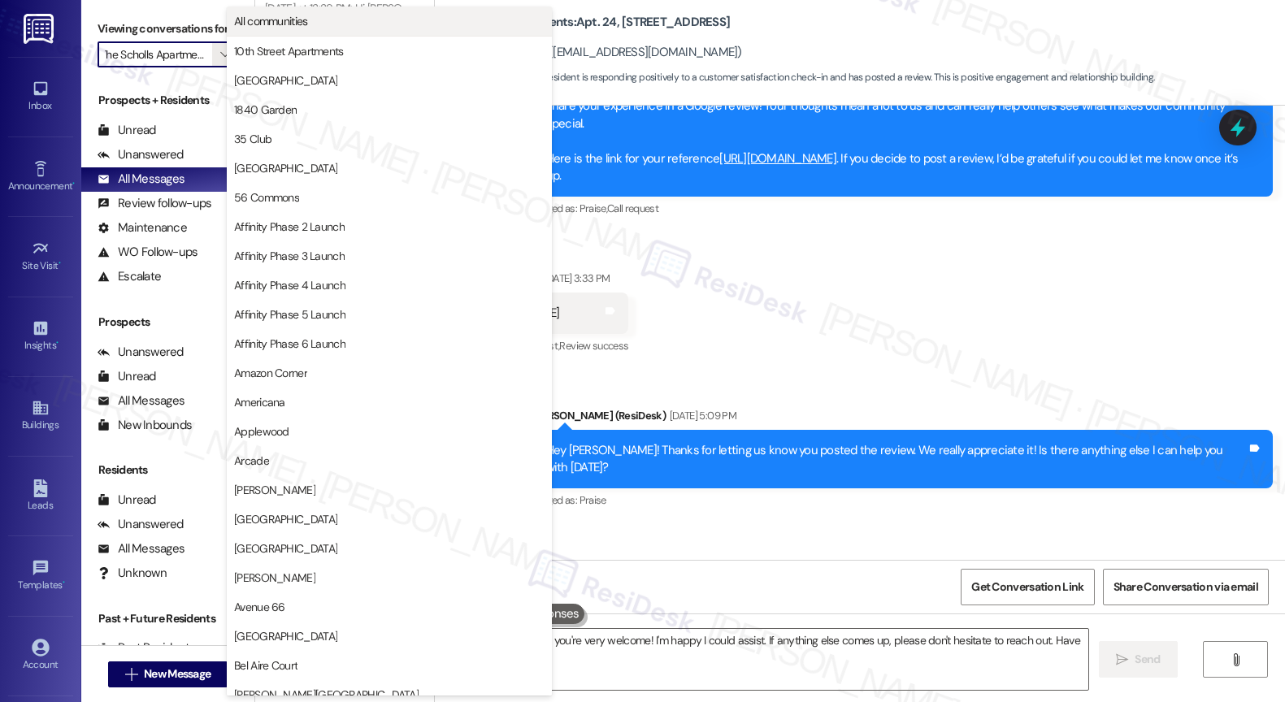
click at [376, 26] on span "All communities" at bounding box center [389, 21] width 311 height 16
